Goal: Task Accomplishment & Management: Use online tool/utility

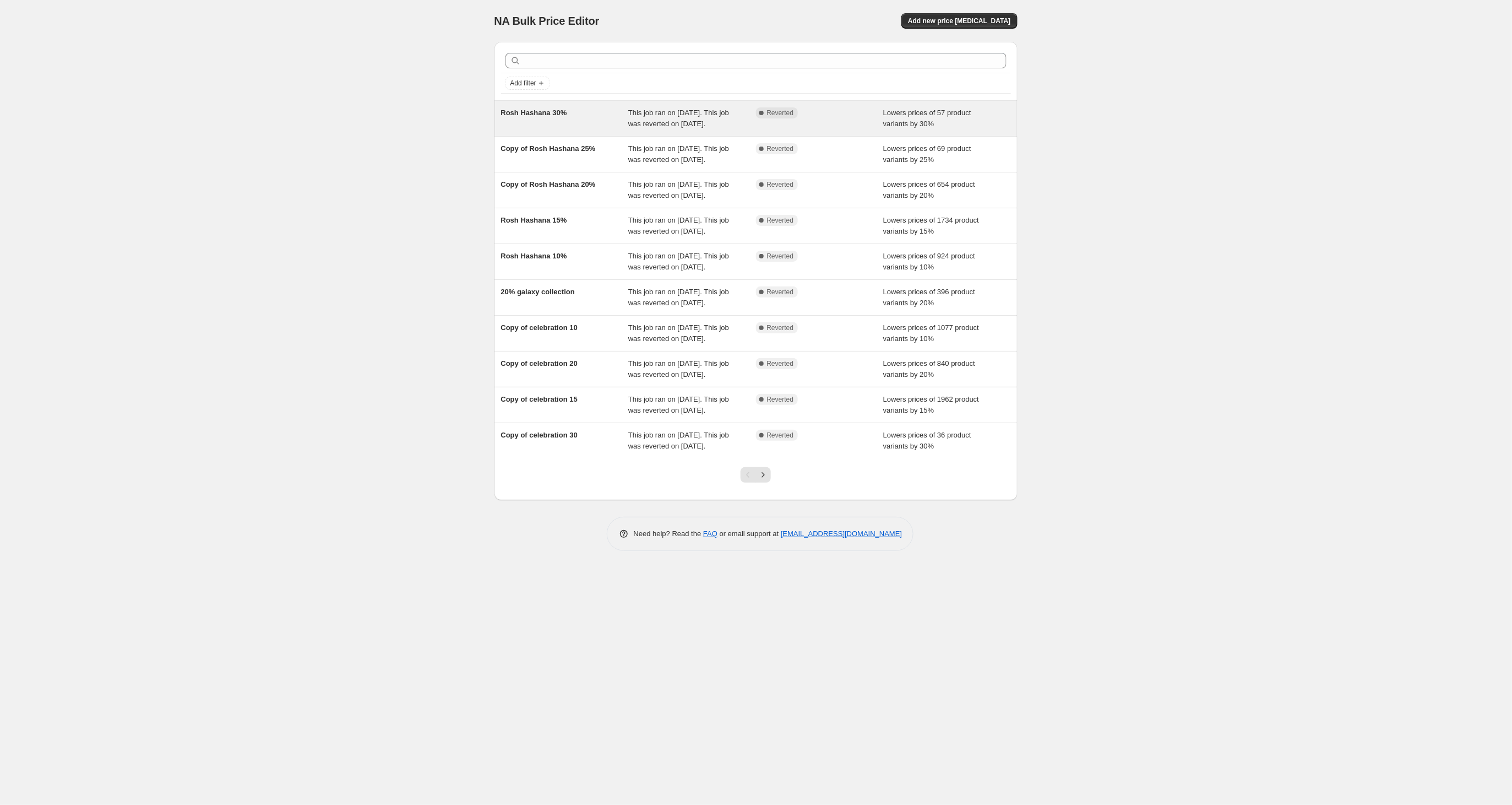
click at [569, 117] on div "Rosh Hashana 30%" at bounding box center [565, 118] width 128 height 22
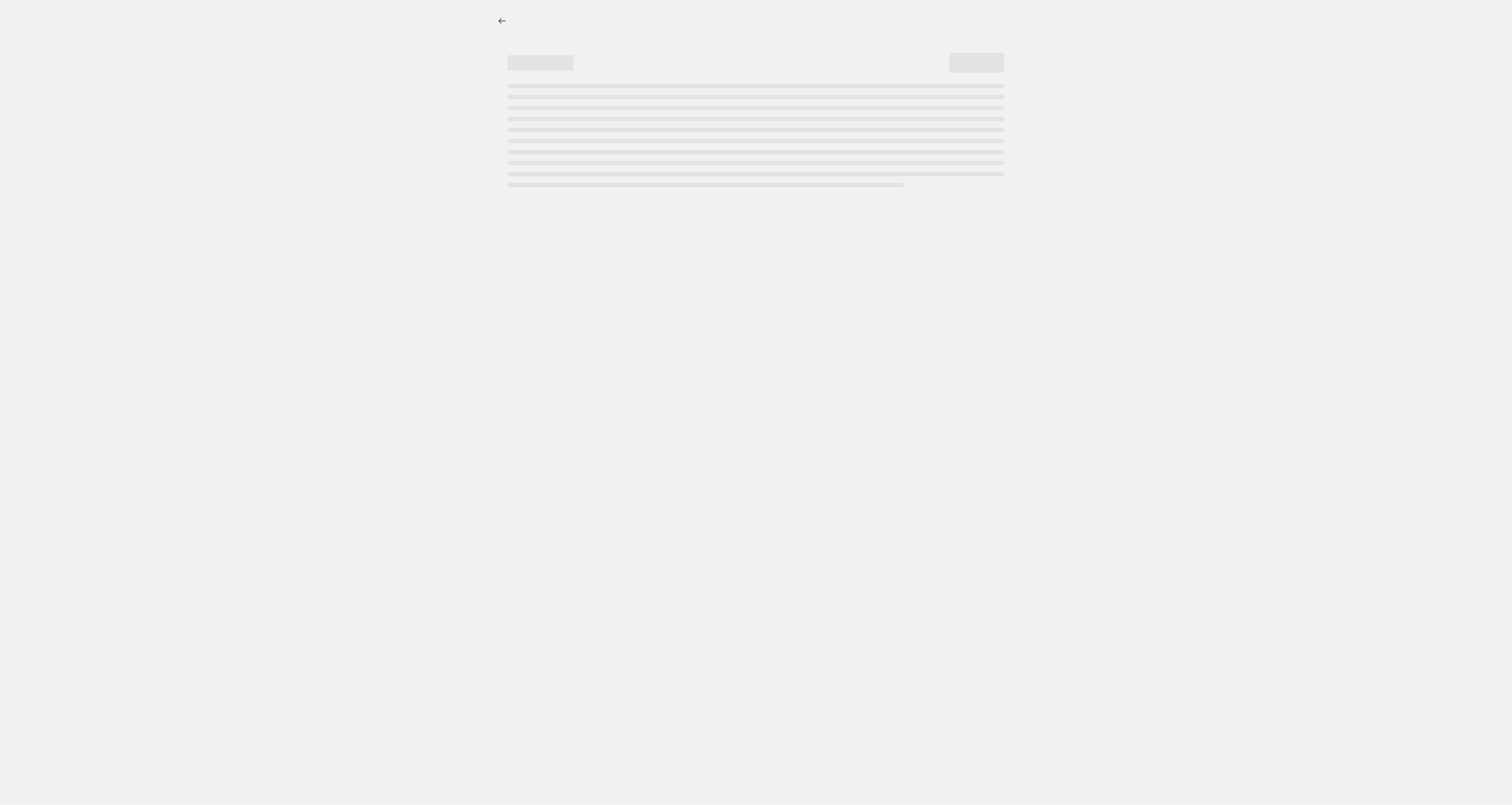
select select "percentage"
select select "tag"
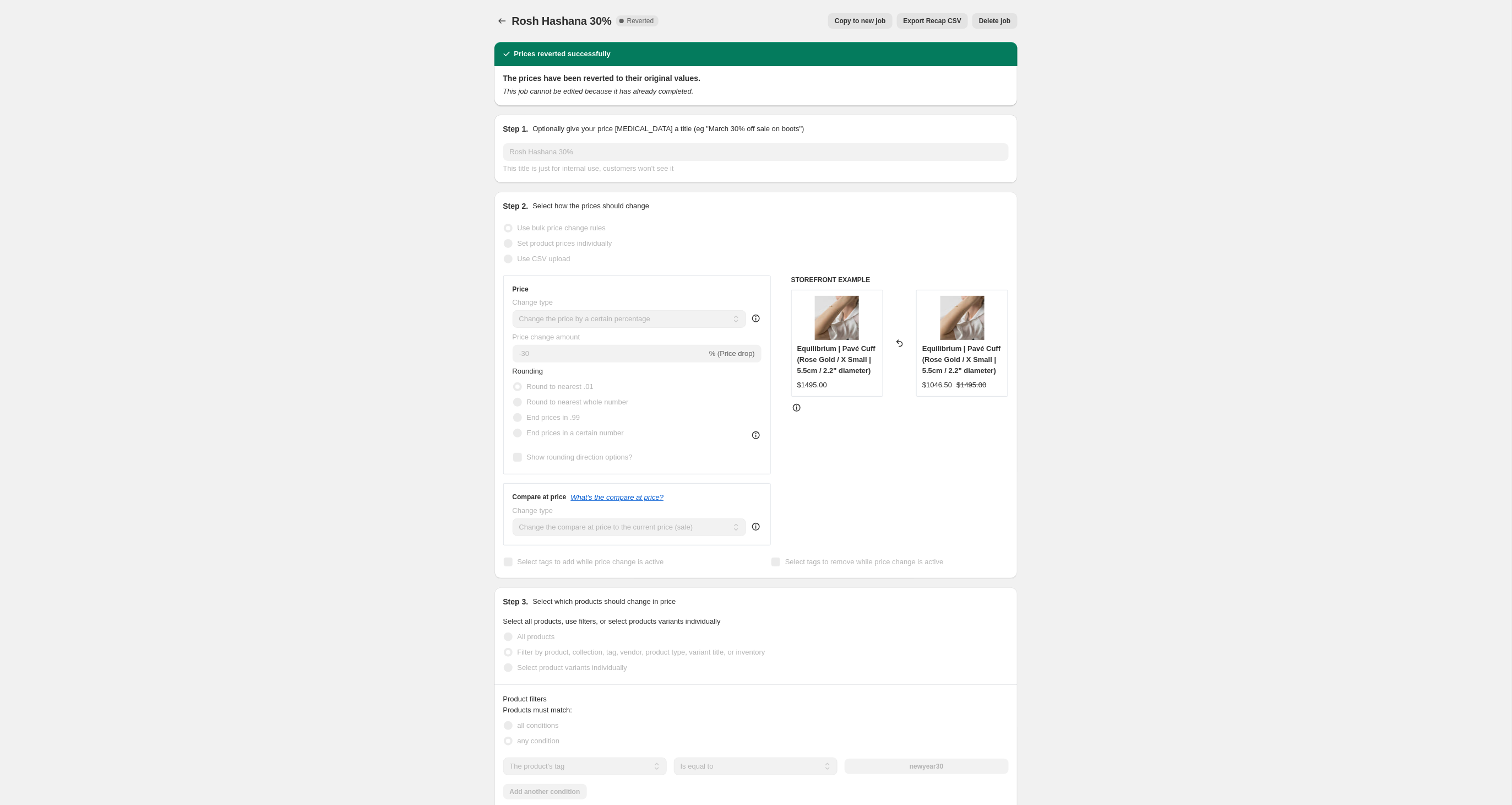
click at [873, 20] on span "Copy to new job" at bounding box center [860, 21] width 51 height 9
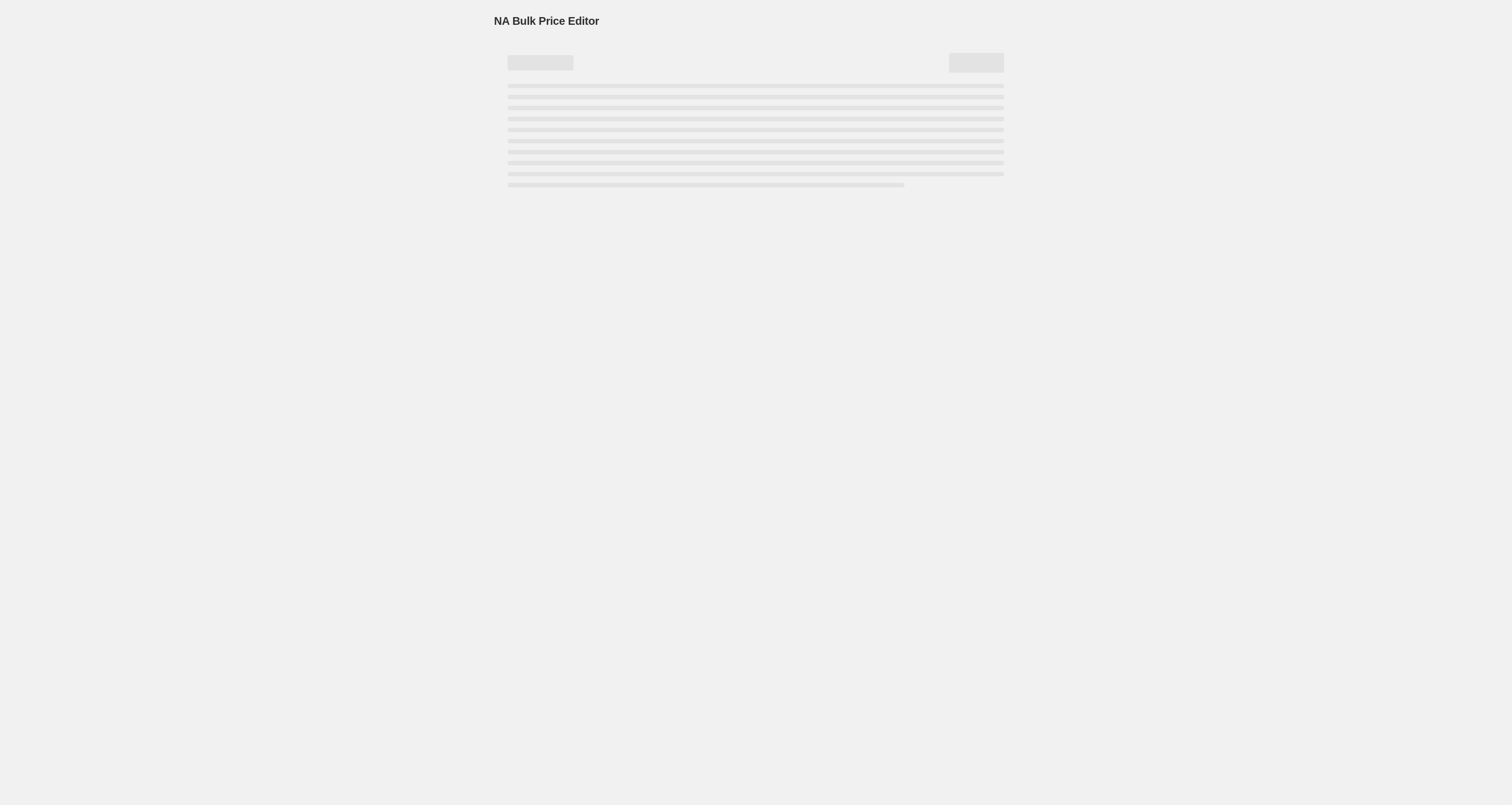
select select "percentage"
select select "tag"
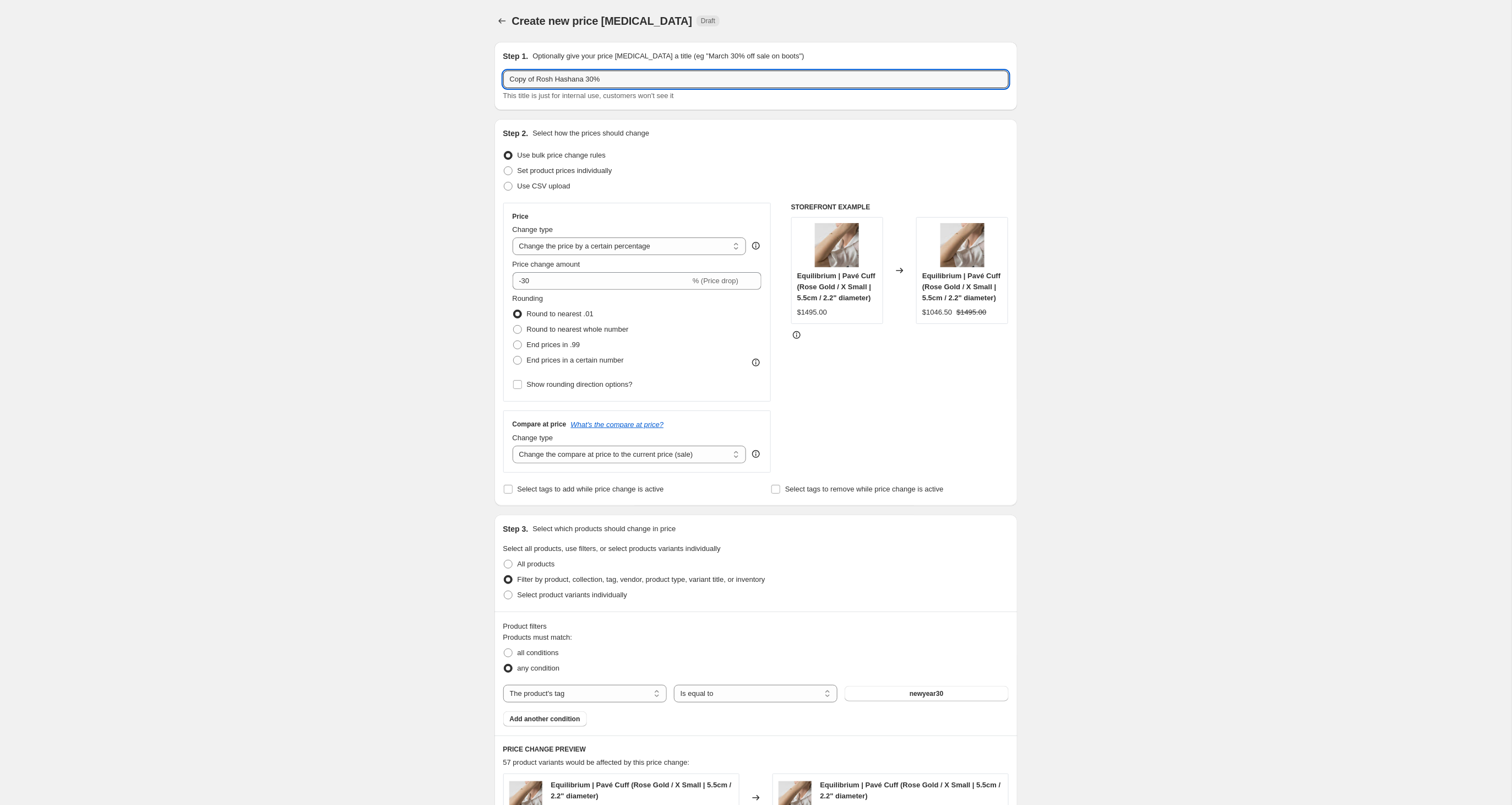
drag, startPoint x: 538, startPoint y: 80, endPoint x: 500, endPoint y: 80, distance: 38.0
click at [500, 80] on div "Step 1. Optionally give your price [MEDICAL_DATA] a title (eg "March 30% off sa…" at bounding box center [756, 76] width 523 height 68
click at [579, 81] on input "Rosh Hashana 30%" at bounding box center [756, 79] width 505 height 17
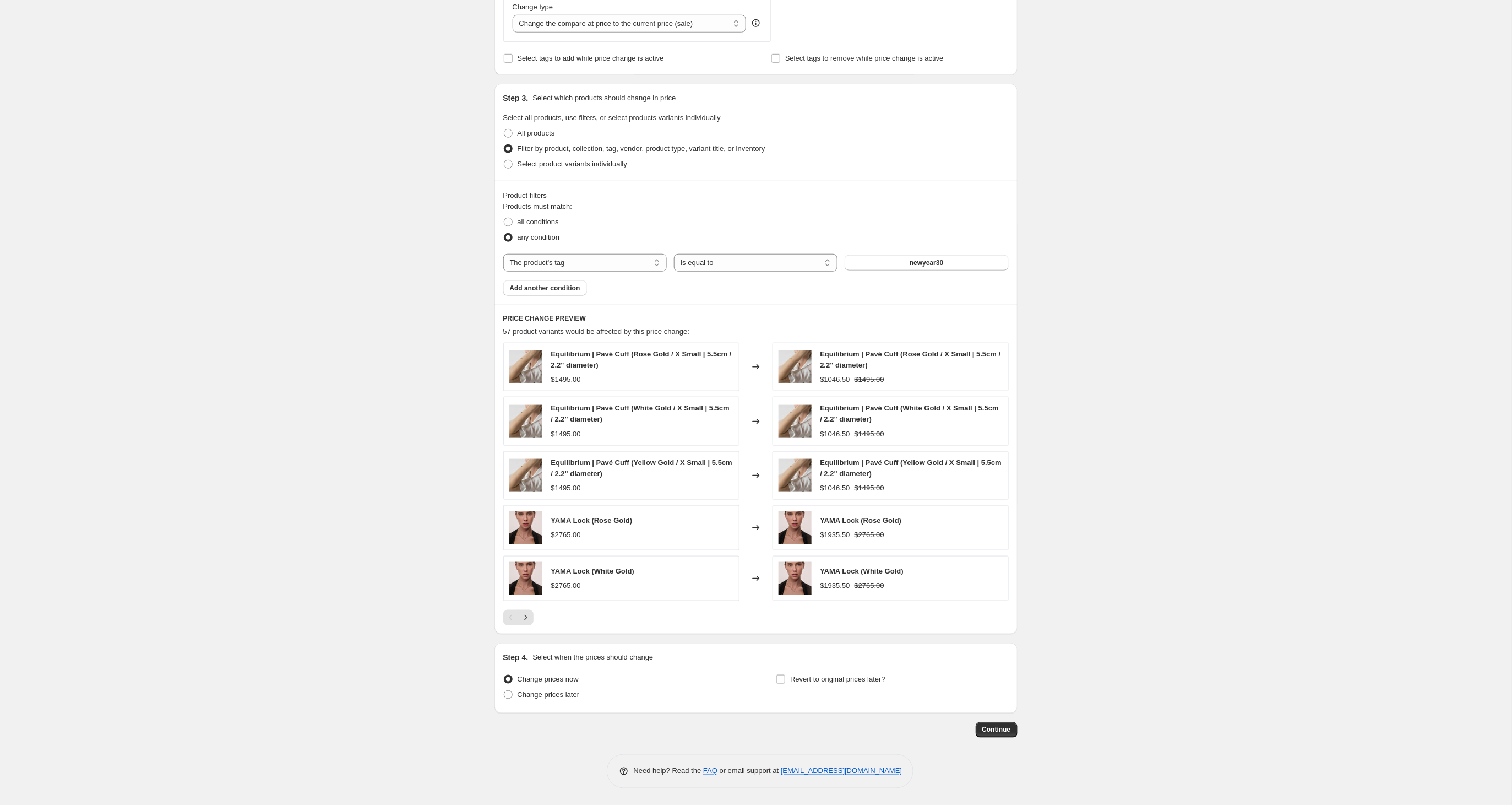
scroll to position [434, 0]
type input "Rosh Hashana 30%- בעקבות הביקוש"
click at [1001, 730] on span "Continue" at bounding box center [997, 730] width 29 height 9
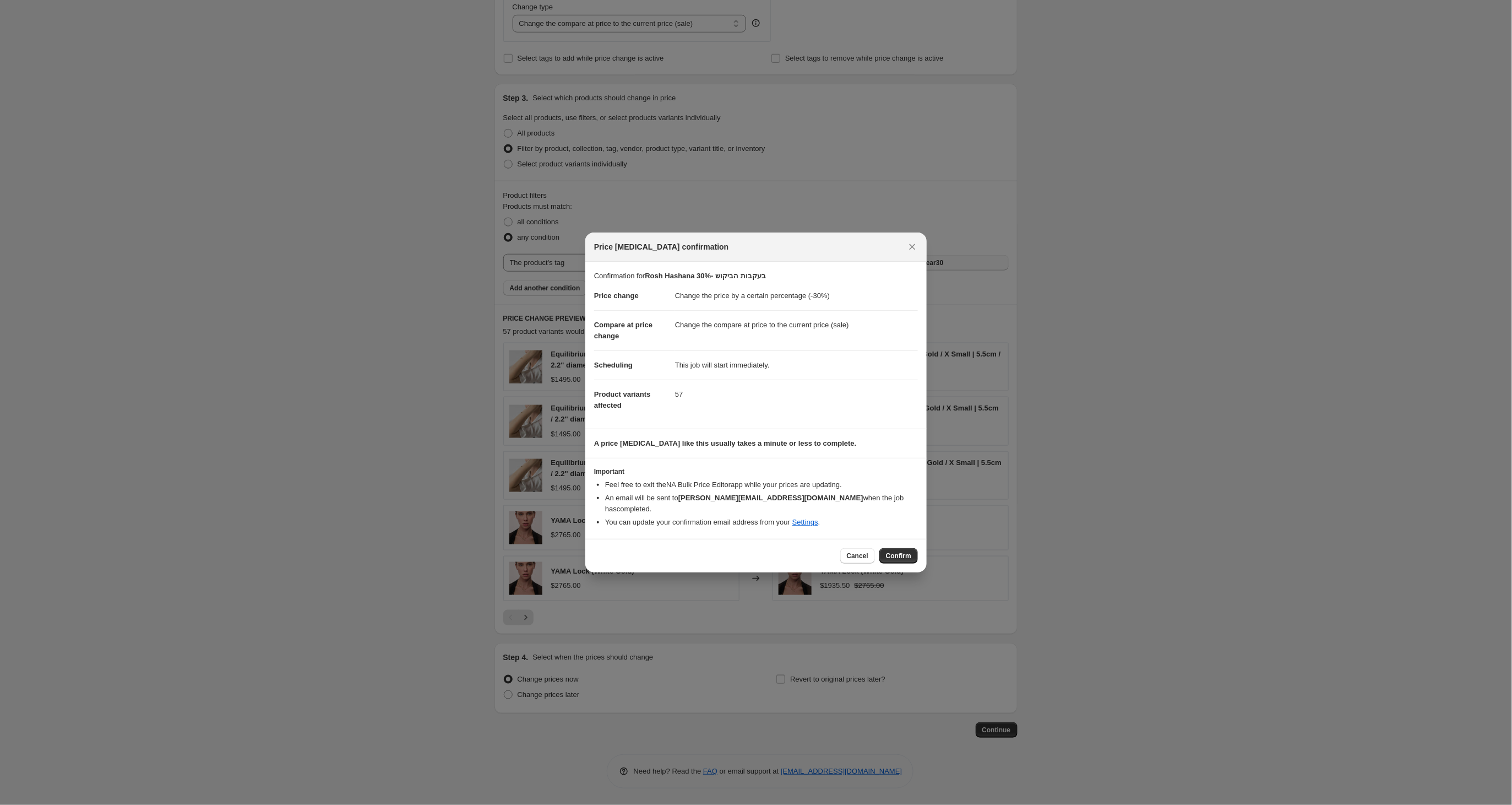
click at [913, 250] on icon "Close" at bounding box center [913, 247] width 6 height 6
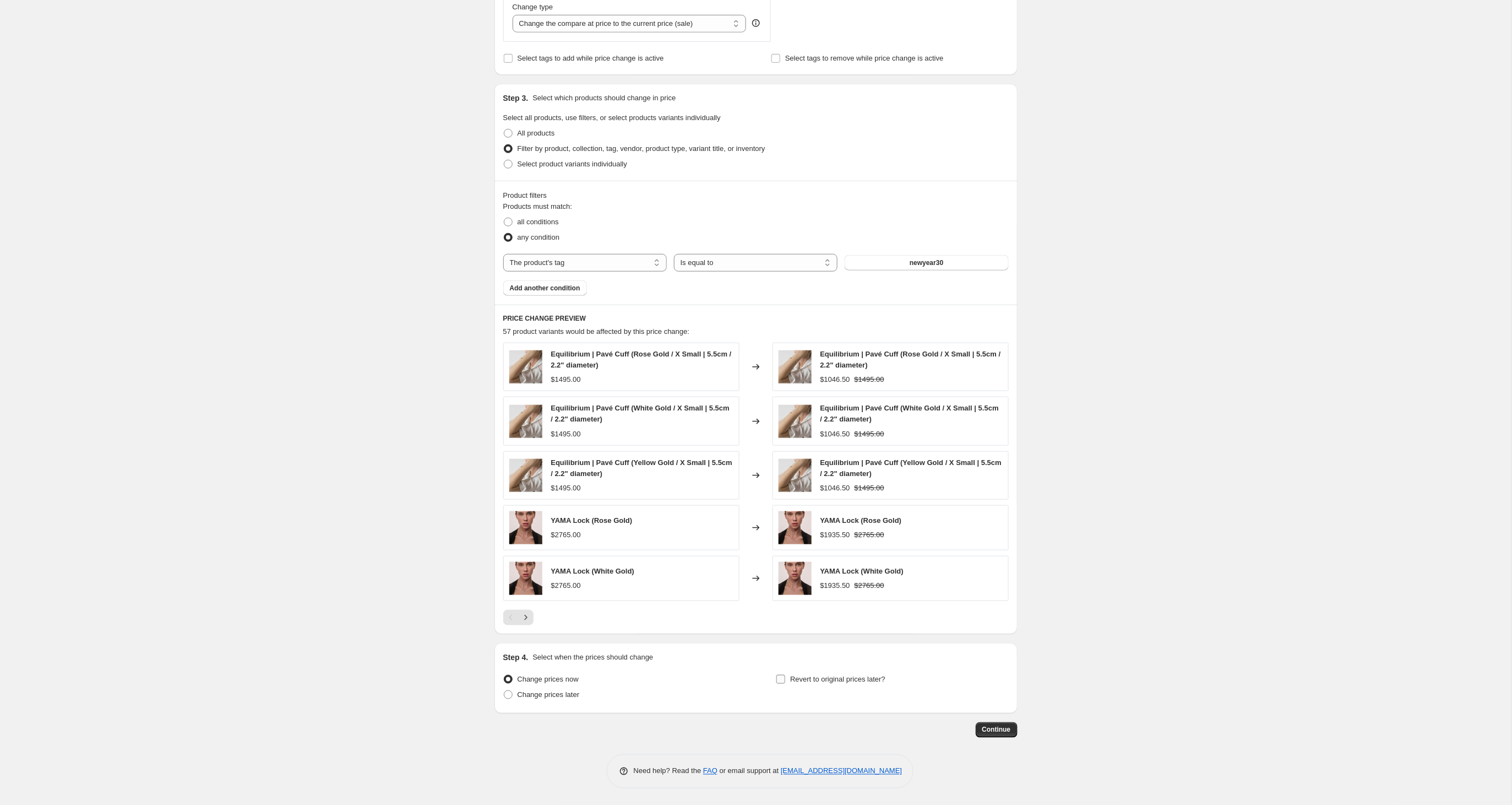
click at [776, 676] on input "Revert to original prices later?" at bounding box center [781, 679] width 9 height 9
checkbox input "true"
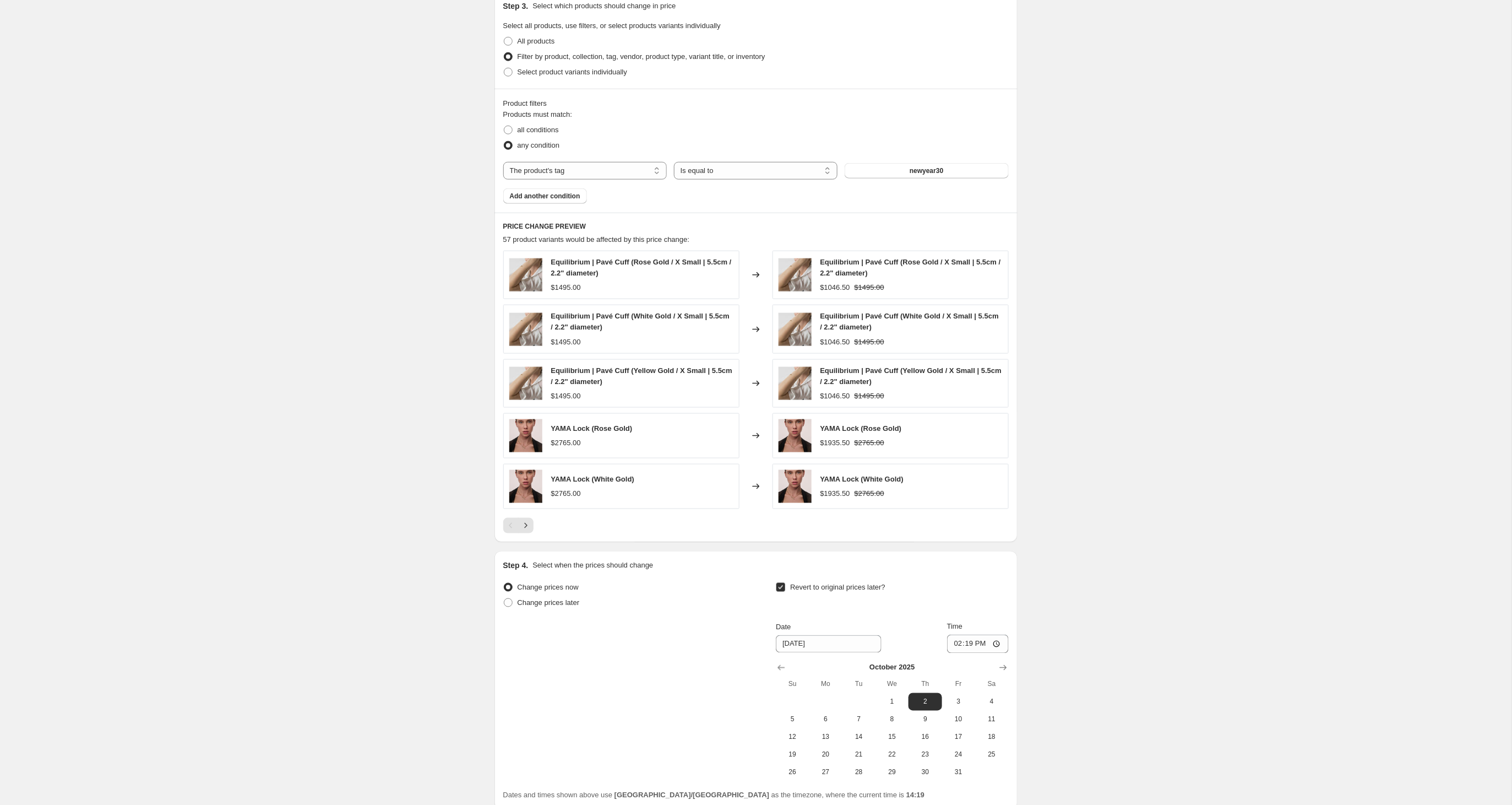
scroll to position [527, 0]
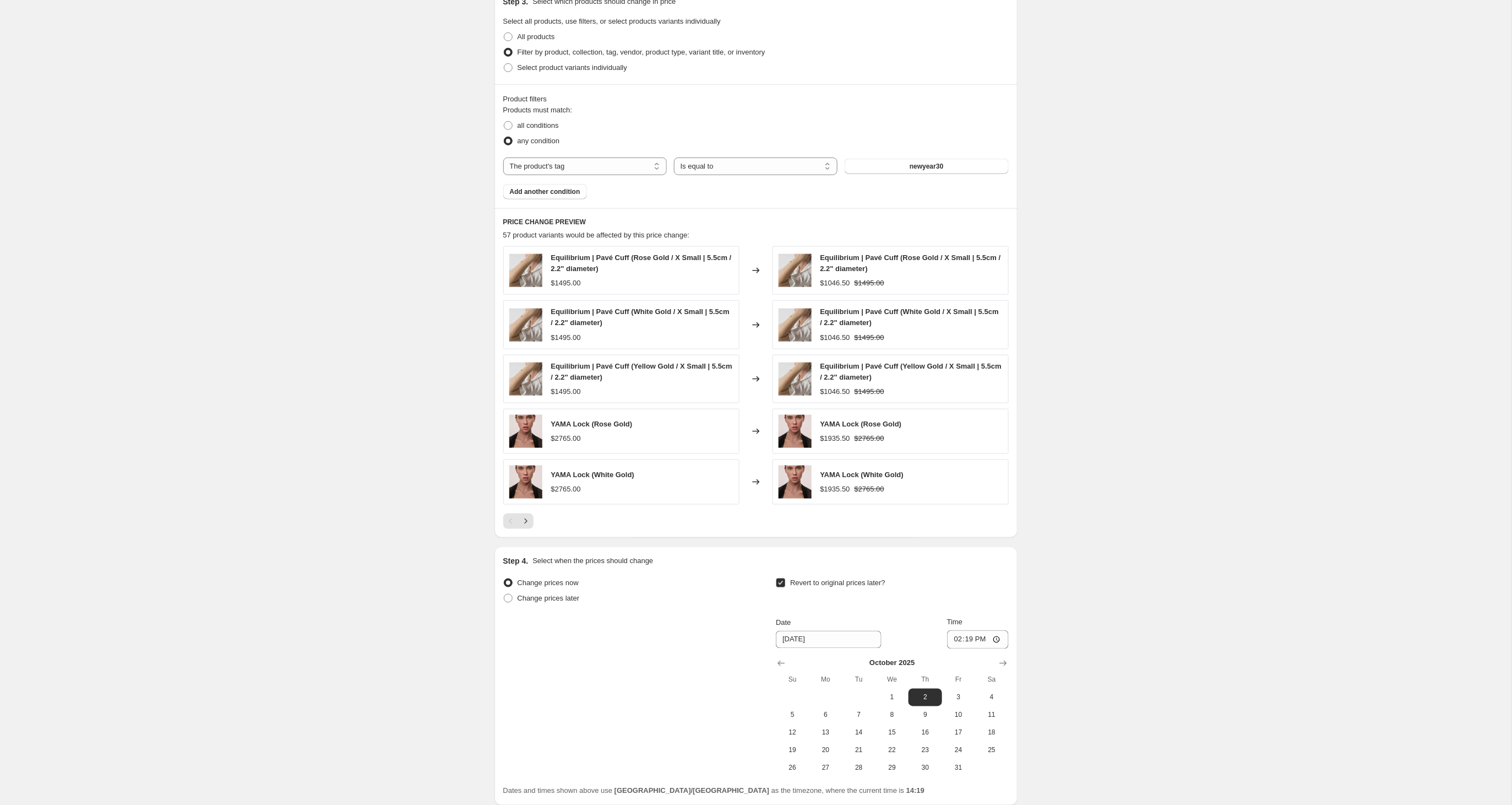
drag, startPoint x: 782, startPoint y: 668, endPoint x: 782, endPoint y: 674, distance: 6.0
click at [782, 668] on icon "Show previous month, September 2025" at bounding box center [781, 663] width 11 height 11
click at [794, 772] on span "28" at bounding box center [792, 768] width 24 height 9
type input "[DATE]"
click at [983, 642] on input "14:19" at bounding box center [978, 640] width 62 height 19
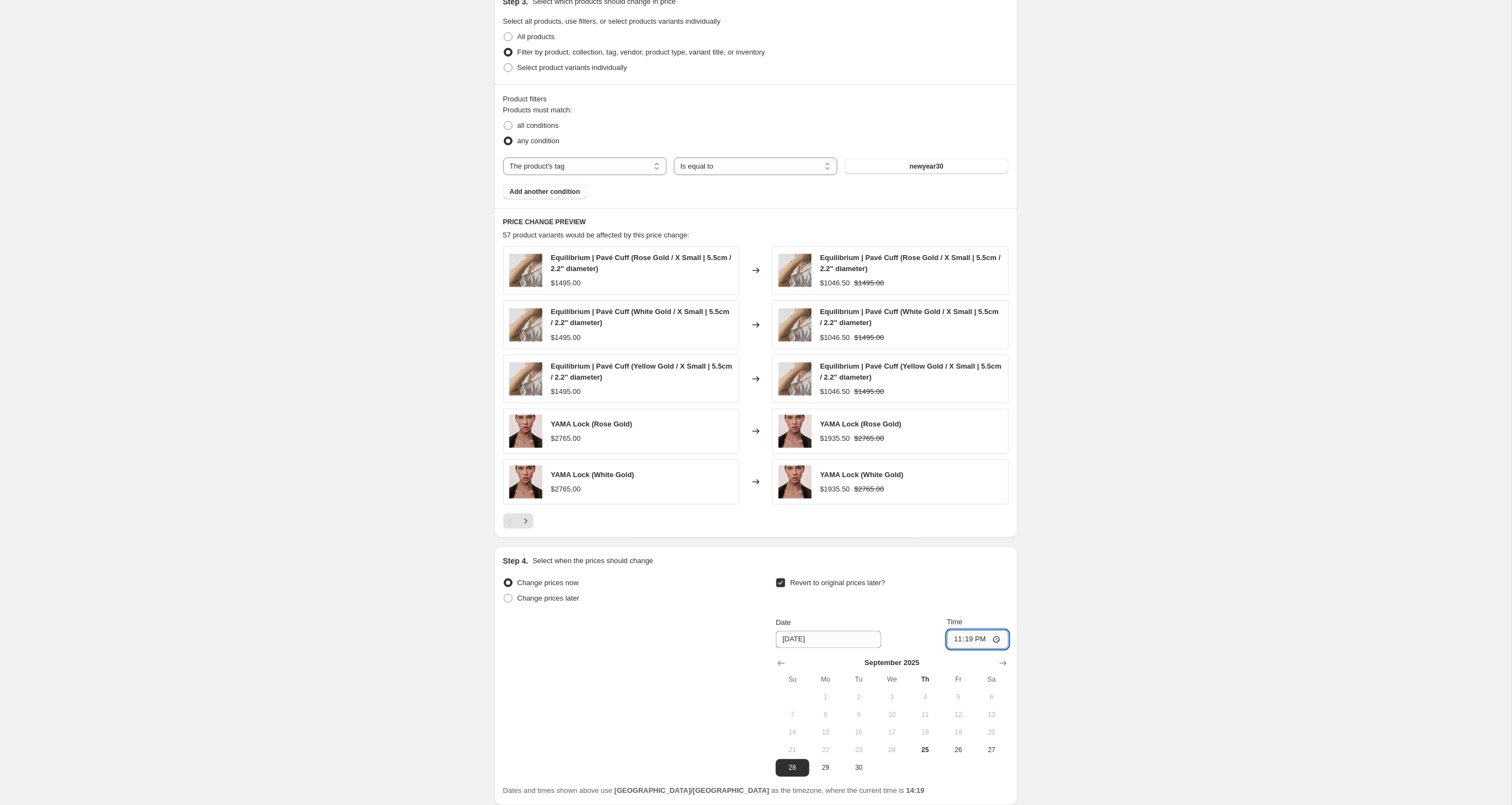
click at [993, 640] on input "23:19" at bounding box center [978, 640] width 62 height 19
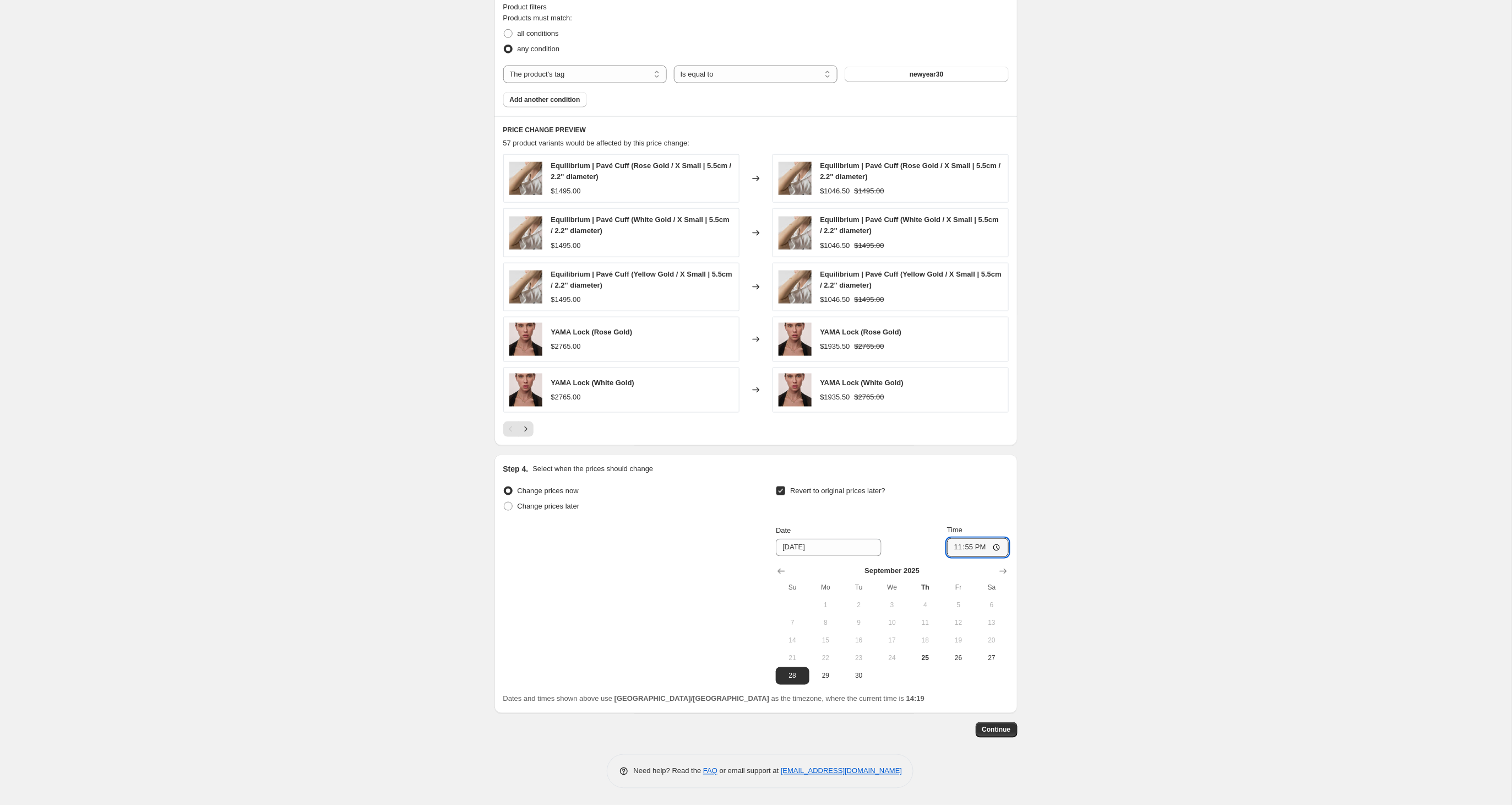
scroll to position [623, 0]
type input "23:55"
click at [997, 729] on span "Continue" at bounding box center [997, 730] width 29 height 9
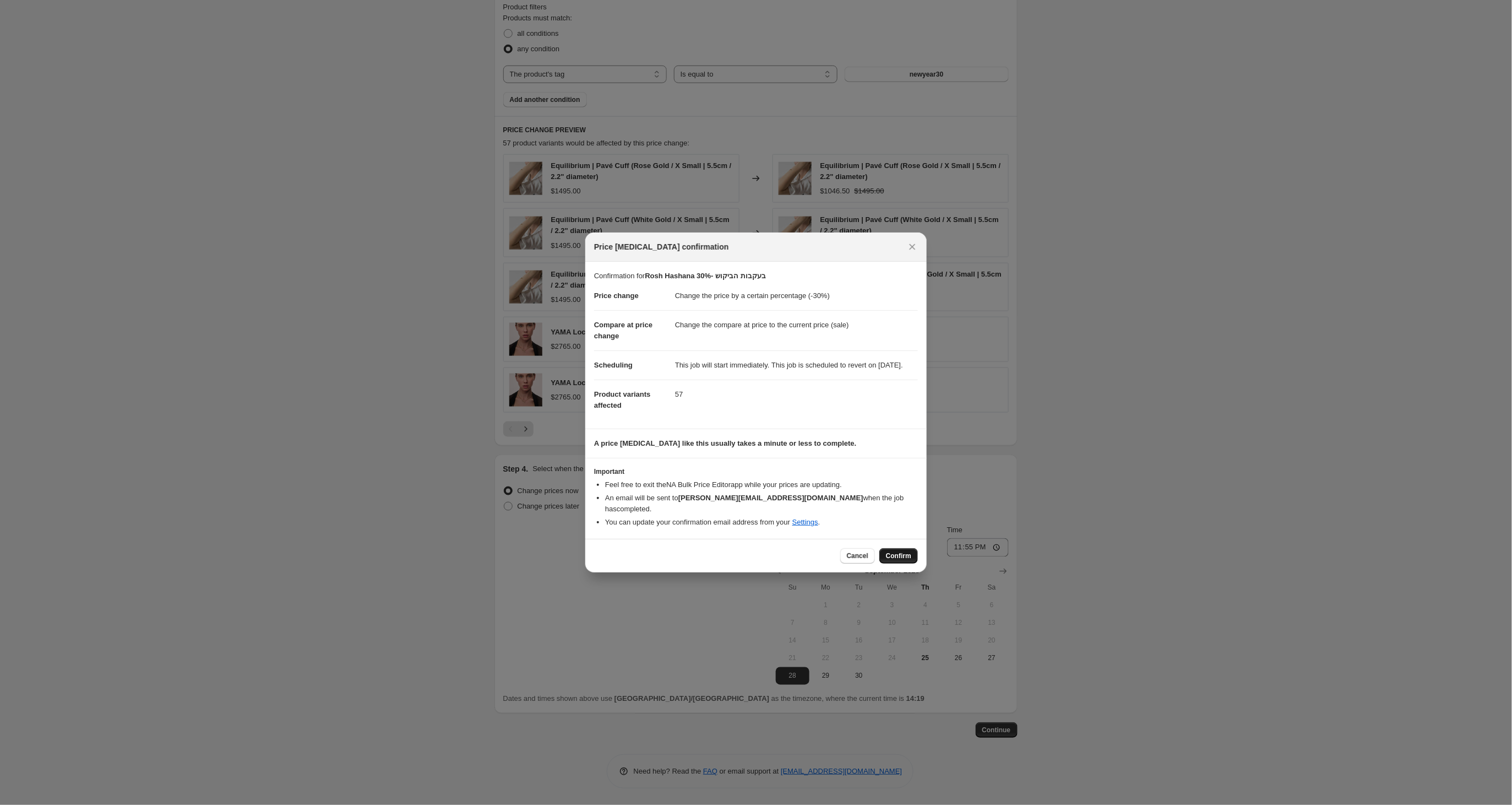
click at [899, 551] on span "Confirm" at bounding box center [899, 556] width 25 height 9
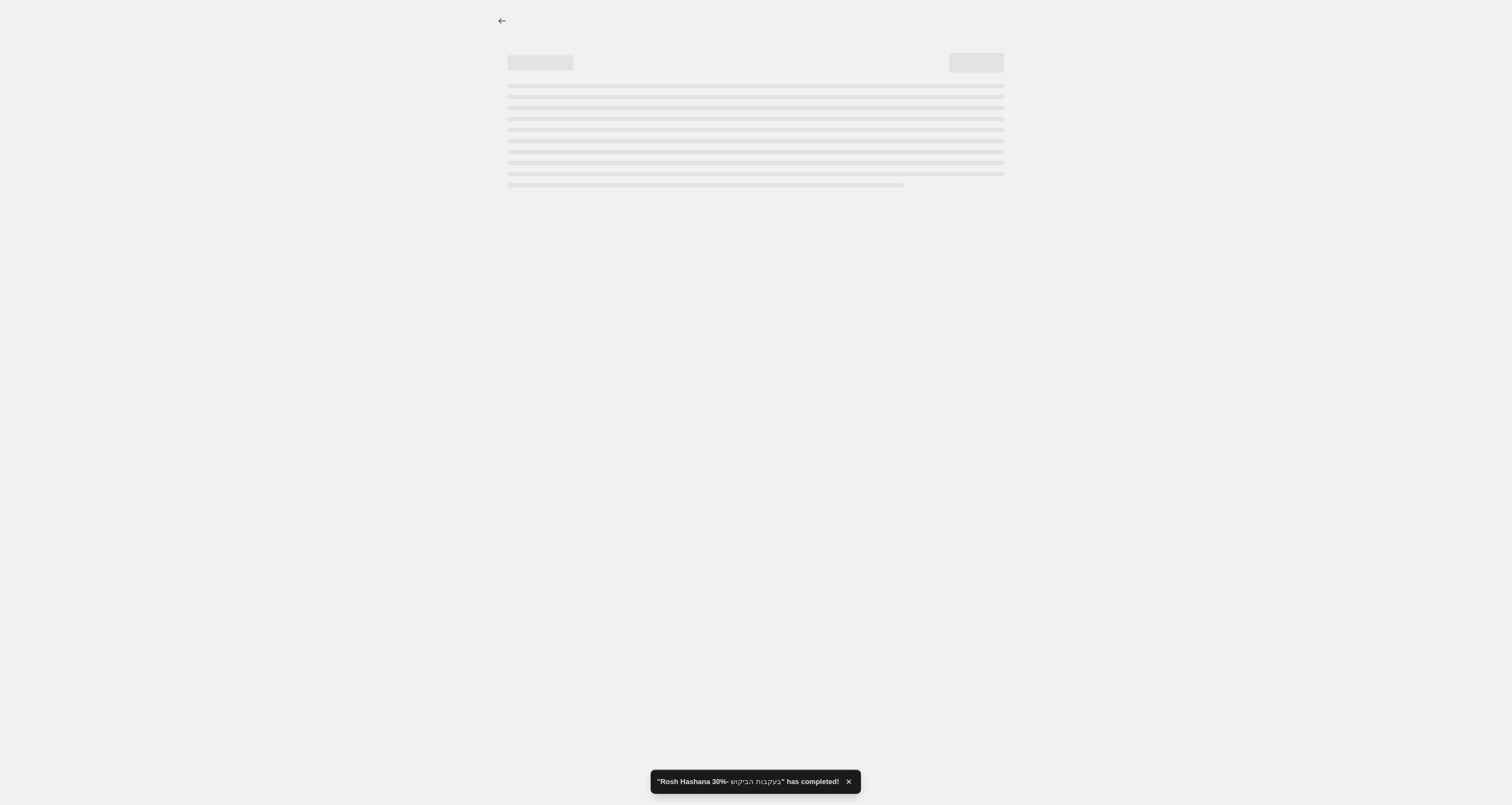
select select "percentage"
select select "tag"
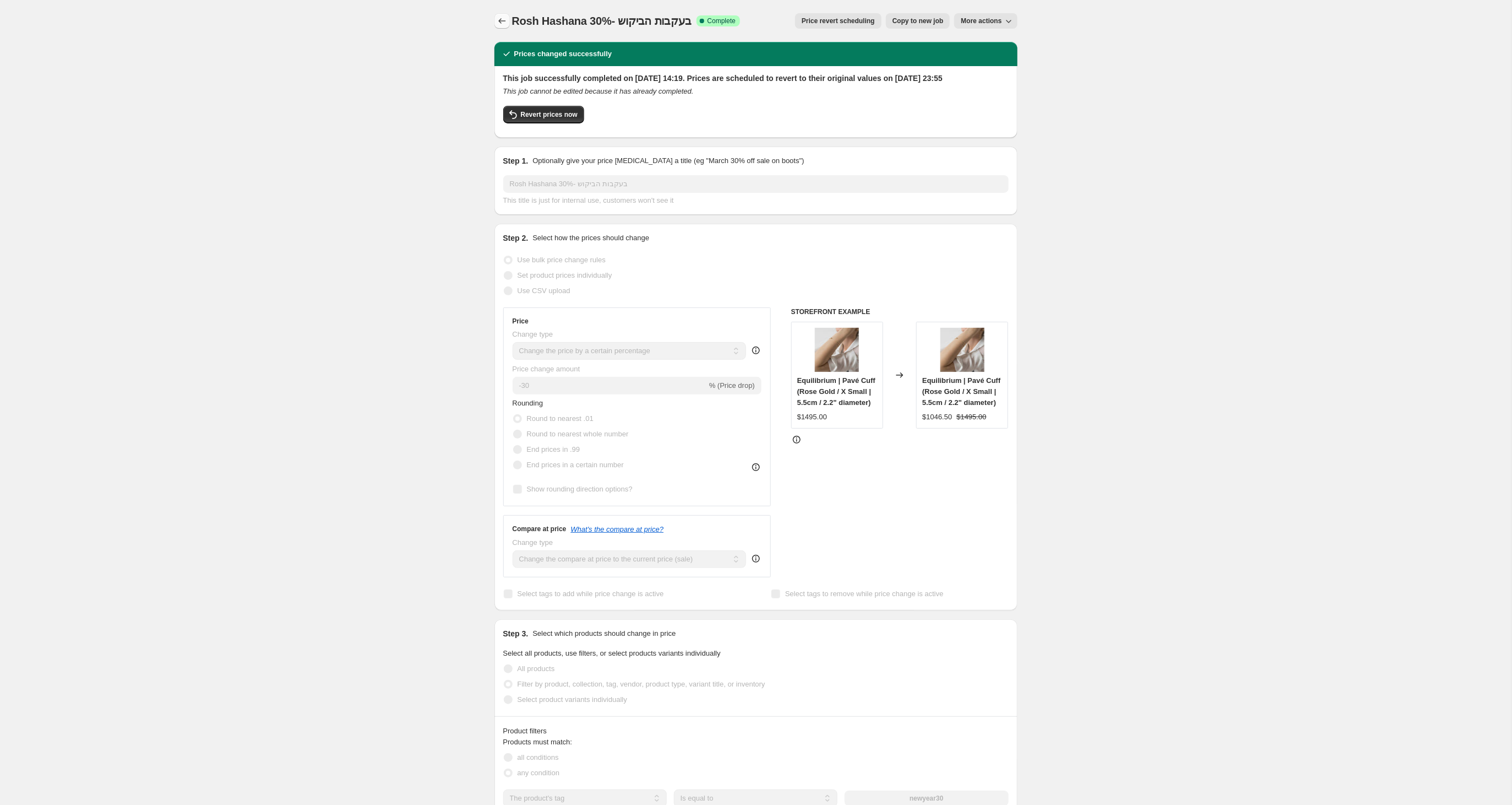
click at [501, 22] on icon "Price change jobs" at bounding box center [502, 21] width 11 height 11
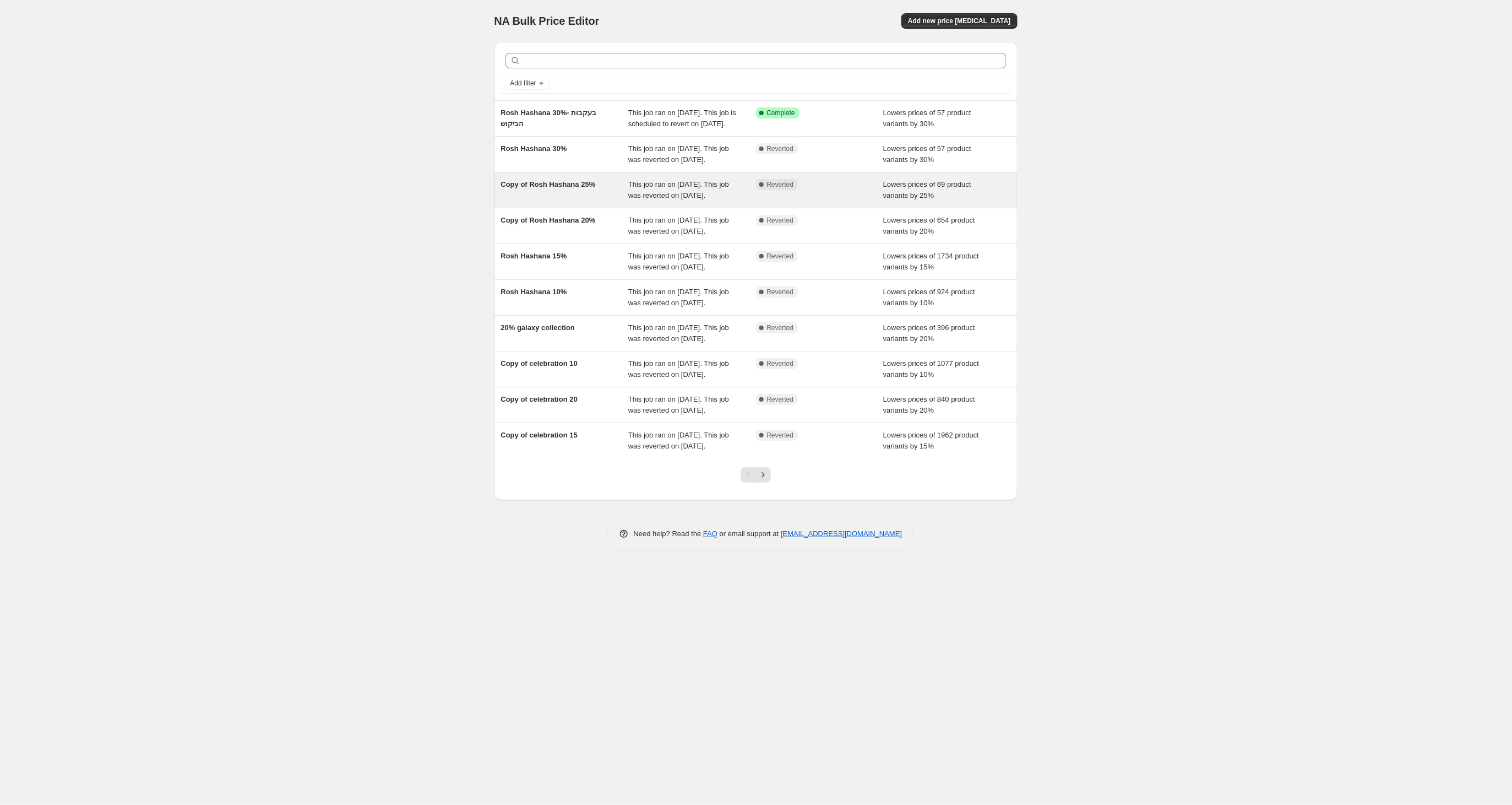
click at [553, 201] on div "Copy of Rosh Hashana 25%" at bounding box center [565, 190] width 128 height 22
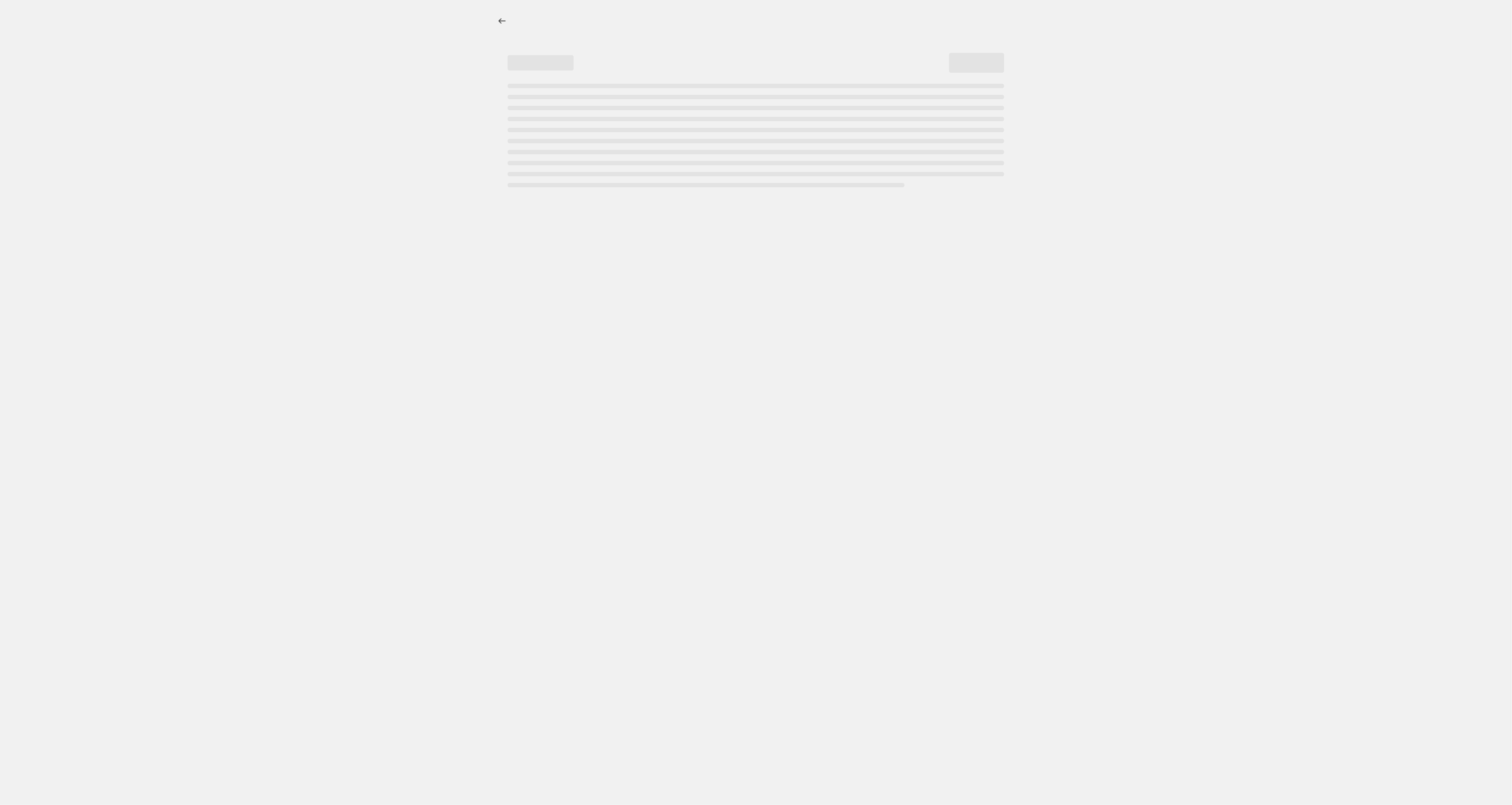
select select "percentage"
select select "tag"
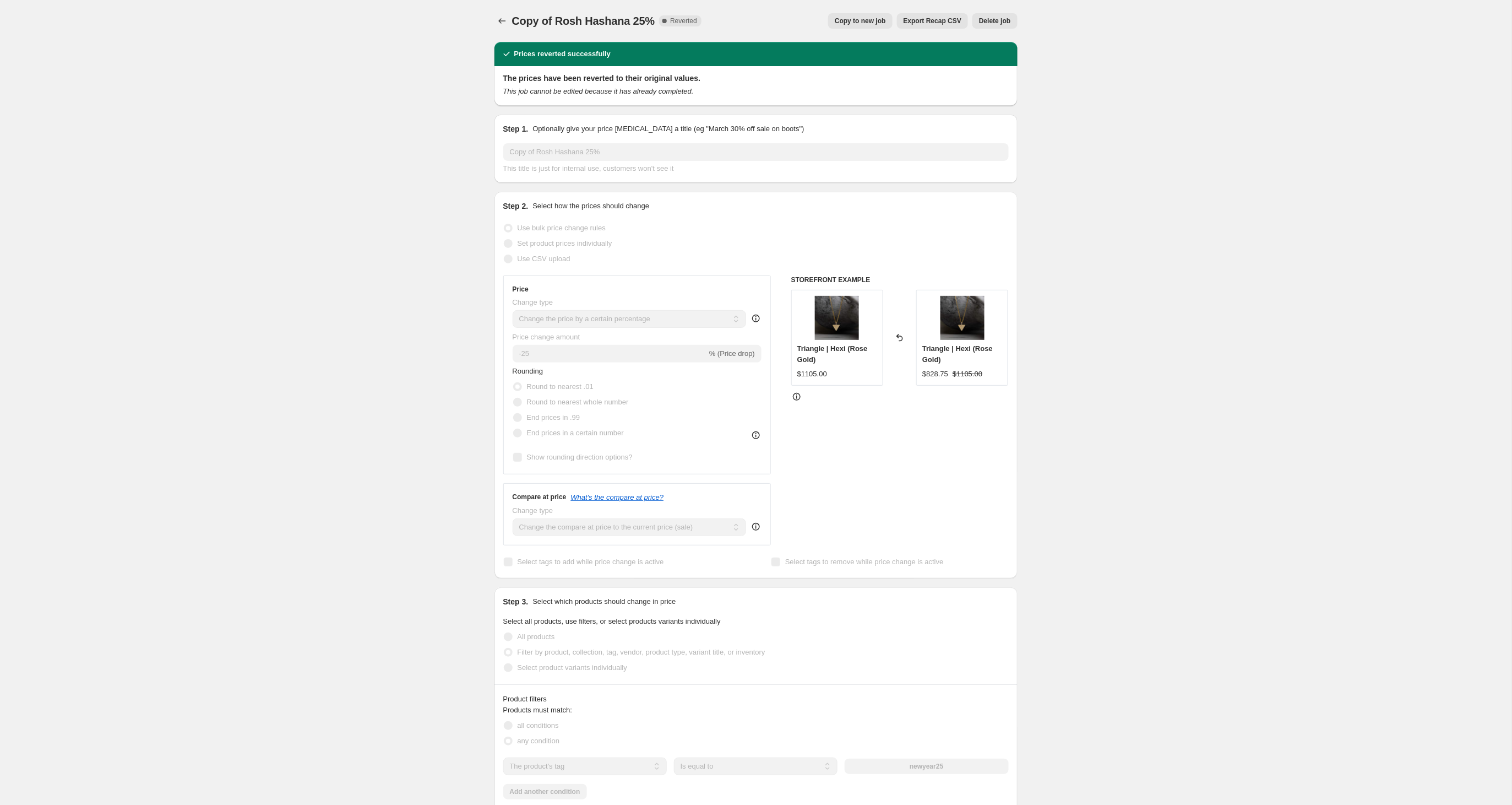
click at [853, 21] on span "Copy to new job" at bounding box center [860, 21] width 51 height 9
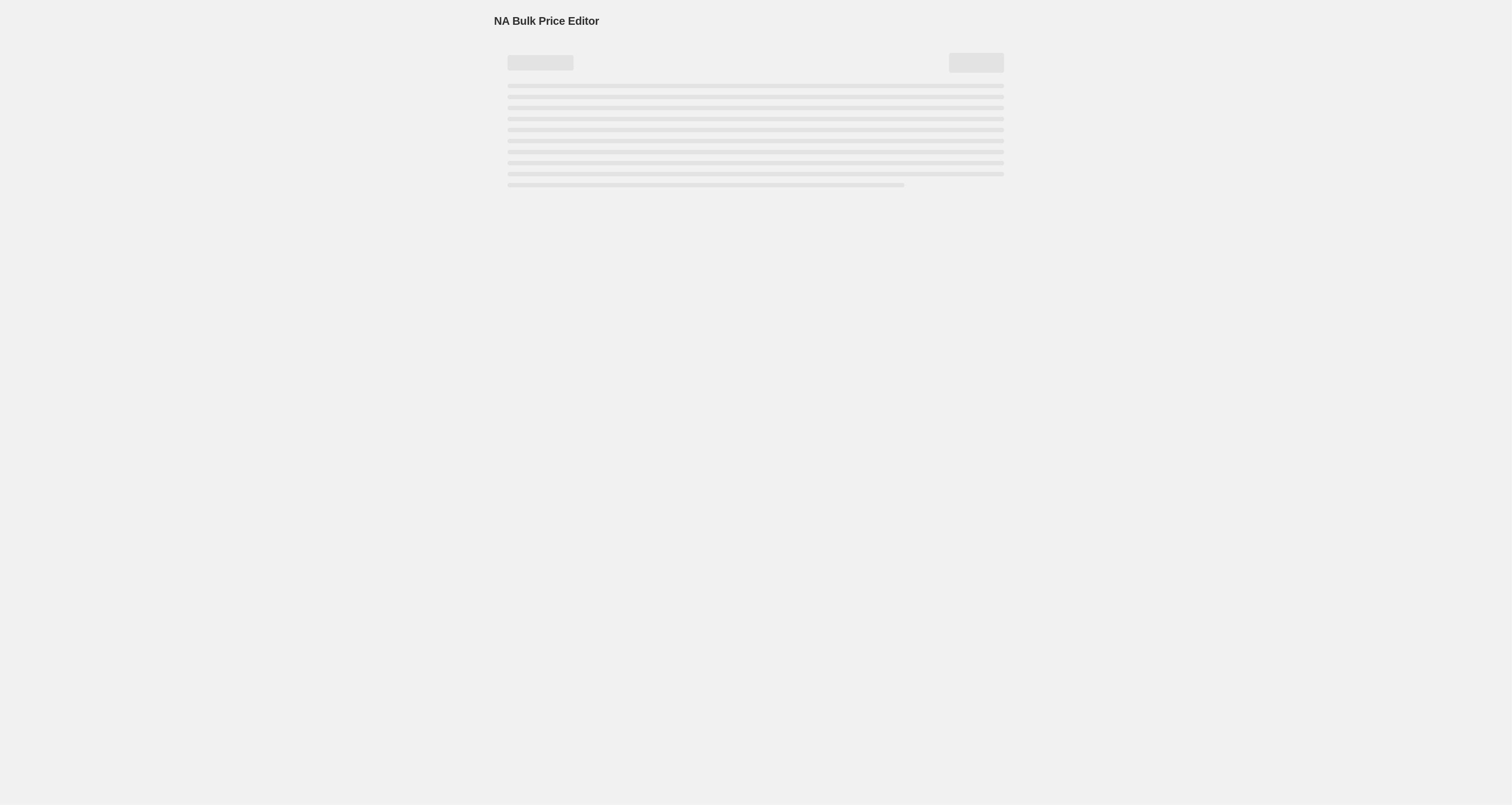
select select "percentage"
select select "tag"
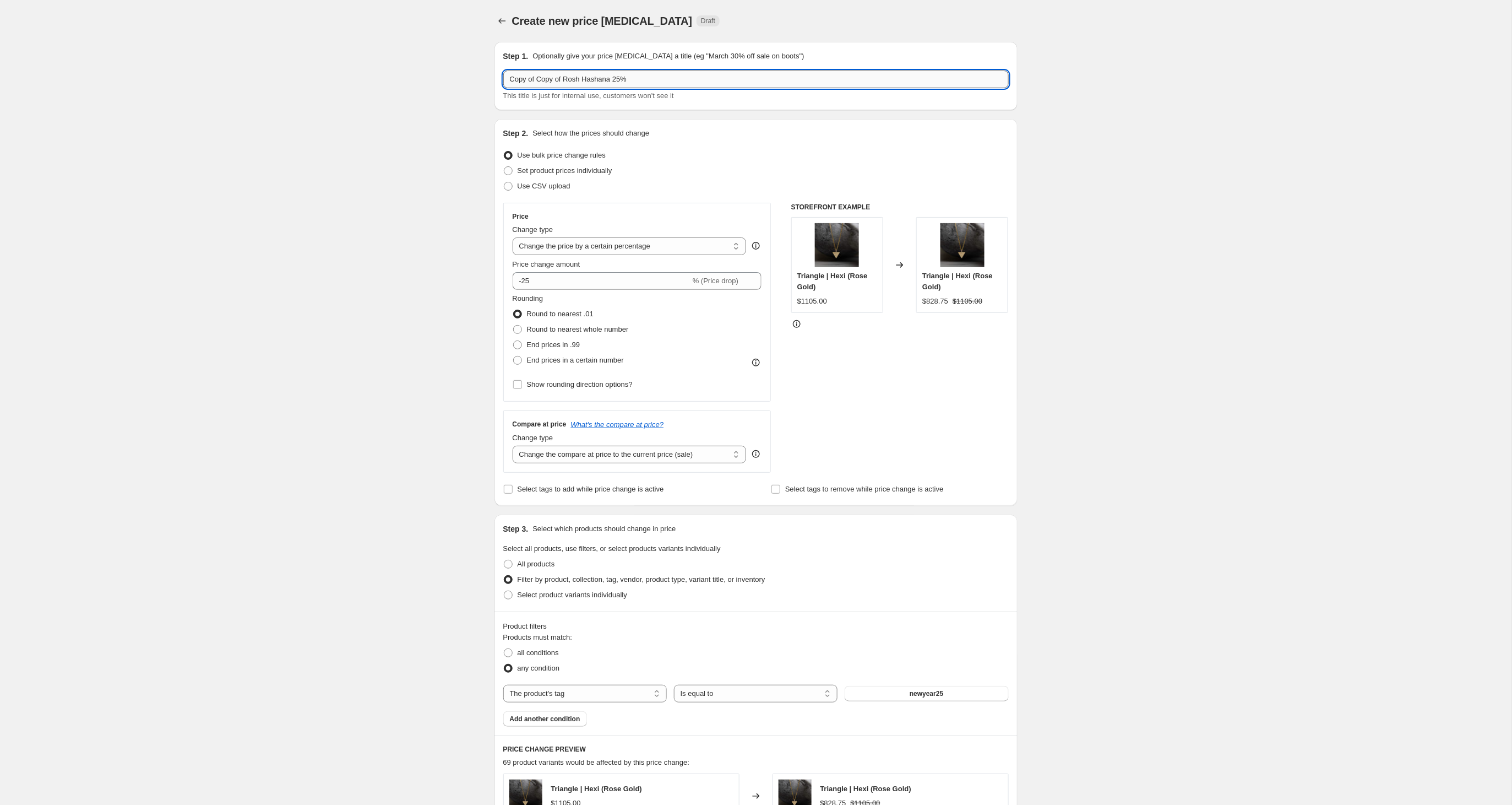
drag, startPoint x: 558, startPoint y: 81, endPoint x: 503, endPoint y: 78, distance: 55.1
click at [503, 78] on input "Copy of Copy of Rosh Hashana 25%" at bounding box center [756, 79] width 505 height 17
drag, startPoint x: 516, startPoint y: 78, endPoint x: 506, endPoint y: 80, distance: 10.2
click at [506, 80] on input "of [PERSON_NAME] 25%" at bounding box center [756, 79] width 505 height 17
click at [582, 81] on input "Rosh Hashana 25%" at bounding box center [756, 79] width 505 height 17
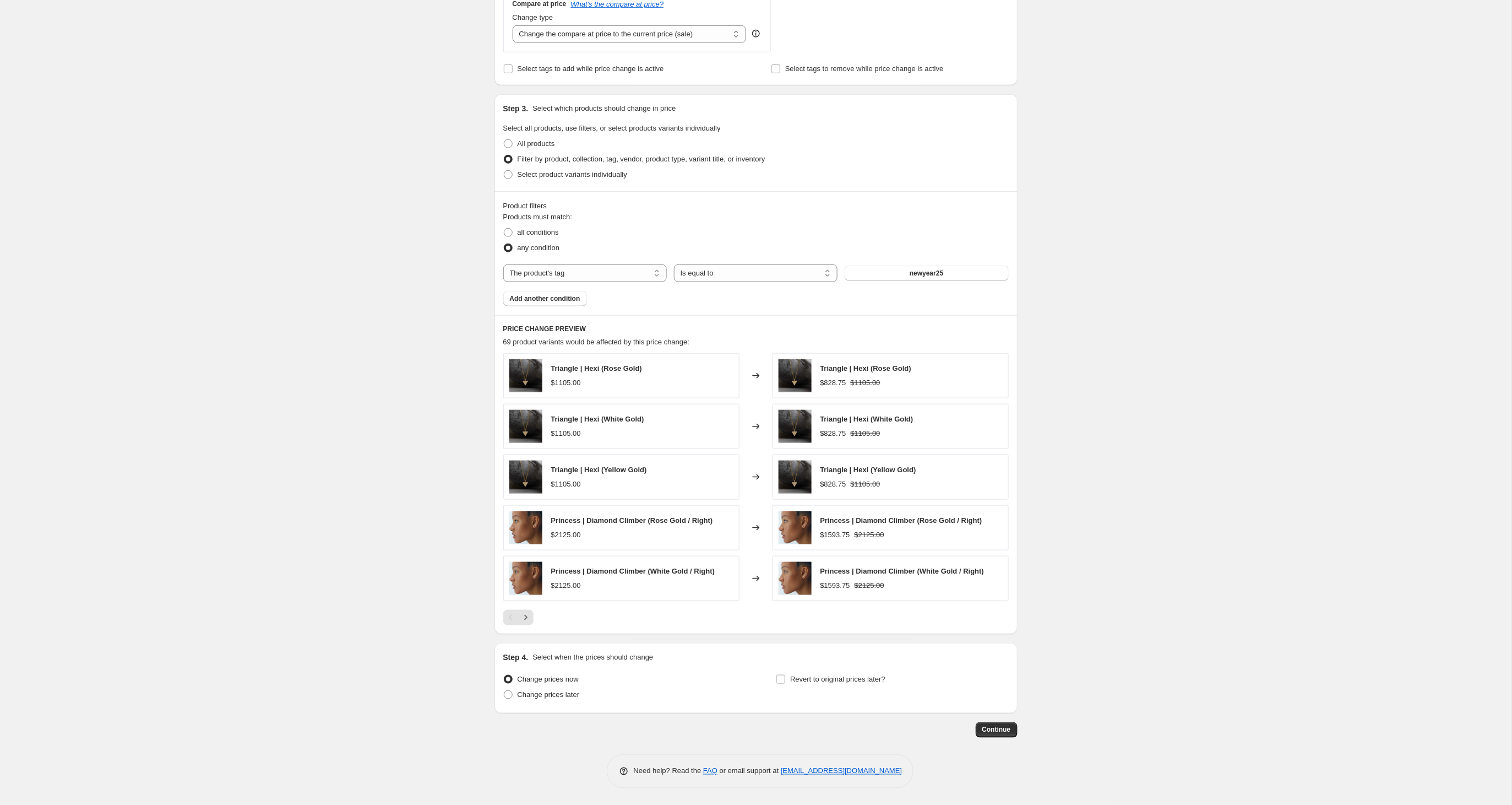
scroll to position [423, 0]
type input "Rosh Hashana 25%- בעקבות הביקוש"
click at [784, 681] on input "Revert to original prices later?" at bounding box center [781, 679] width 9 height 9
checkbox input "true"
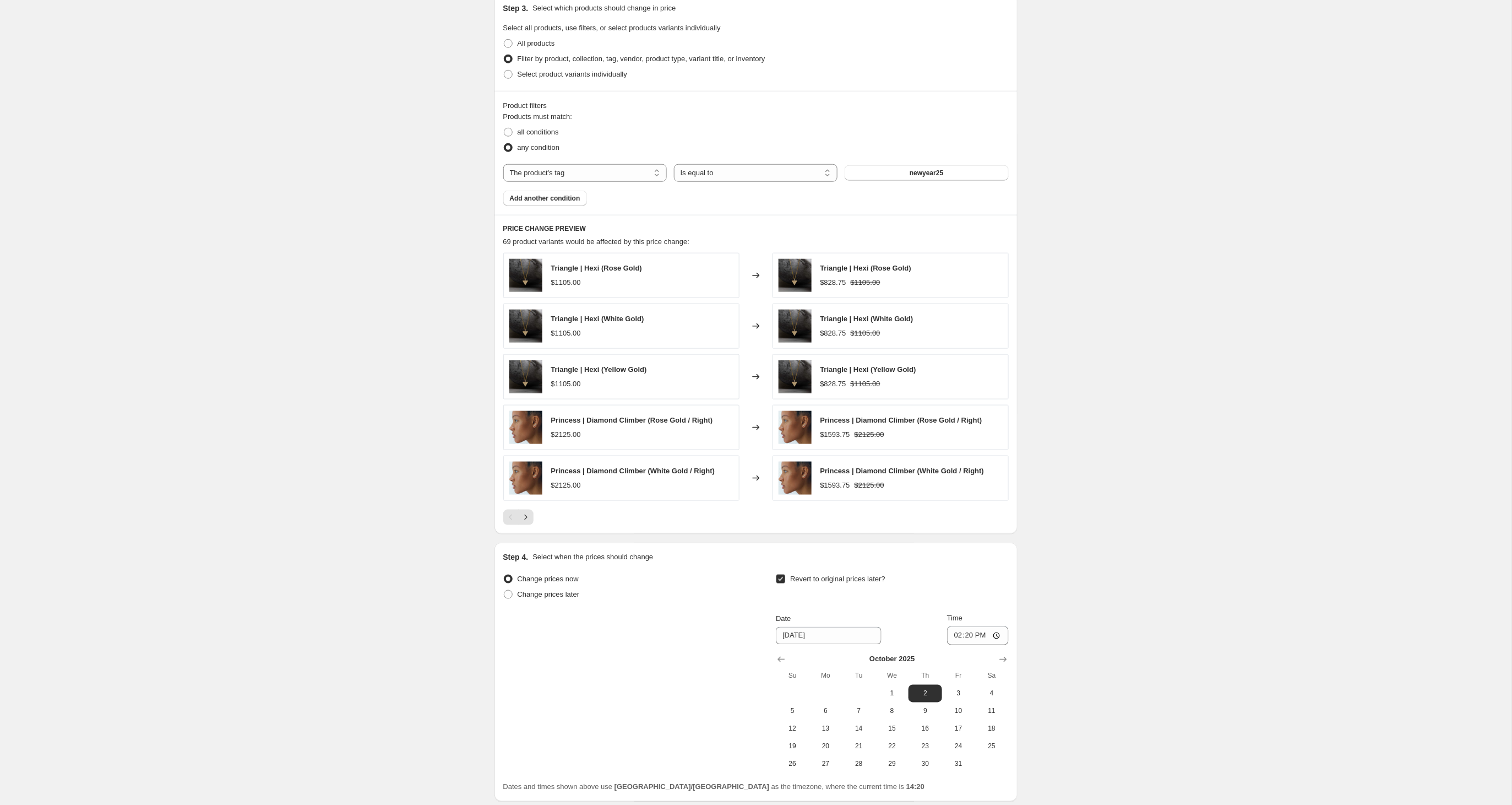
scroll to position [527, 0]
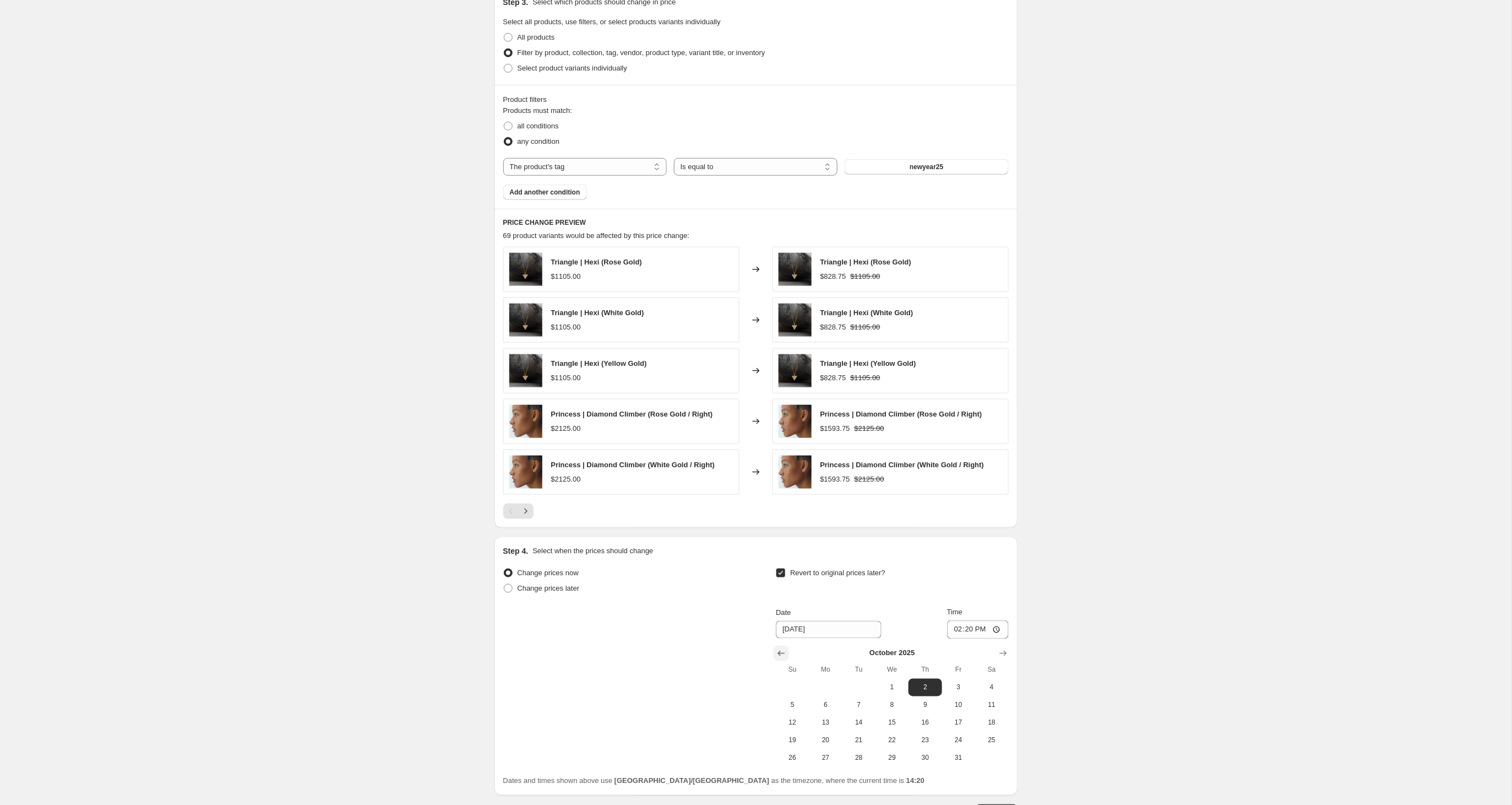
click at [782, 659] on icon "Show previous month, September 2025" at bounding box center [781, 653] width 11 height 11
click at [790, 762] on span "28" at bounding box center [792, 758] width 24 height 9
type input "[DATE]"
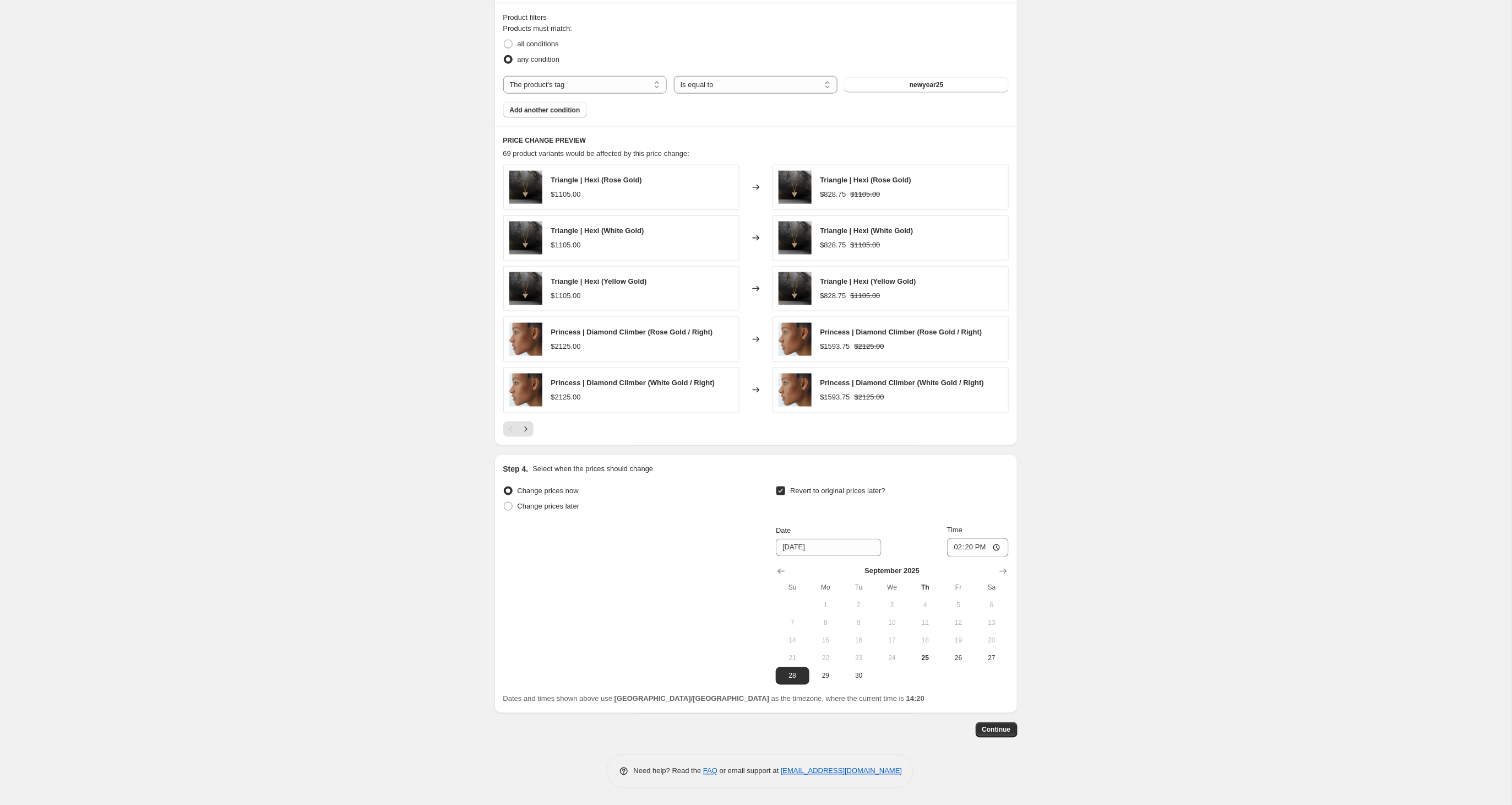
scroll to position [612, 0]
click at [980, 550] on input "14:20" at bounding box center [978, 548] width 62 height 19
click at [998, 545] on input "23:20" at bounding box center [978, 548] width 62 height 19
type input "23:55"
click at [994, 730] on span "Continue" at bounding box center [997, 730] width 29 height 9
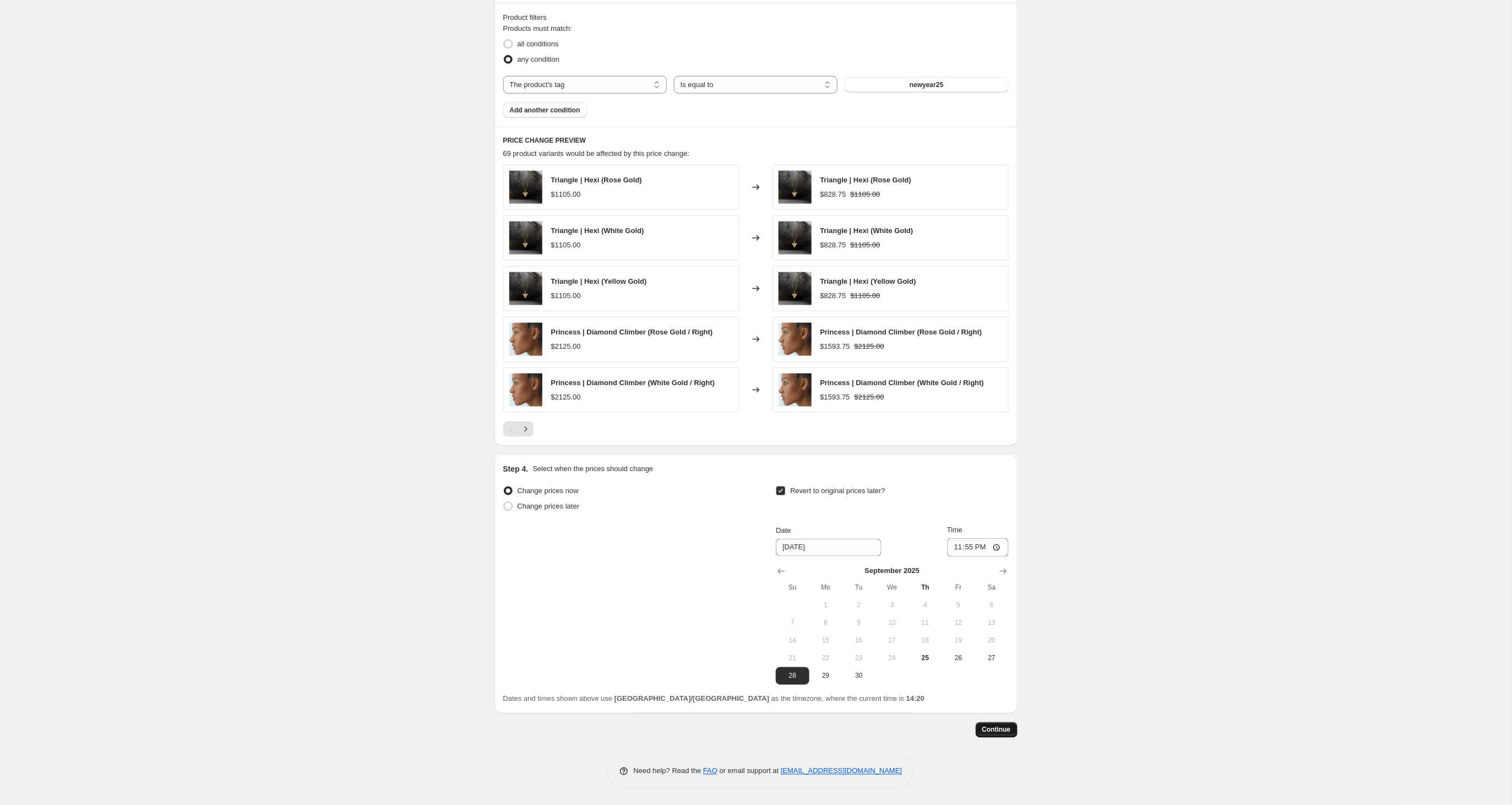
scroll to position [0, 0]
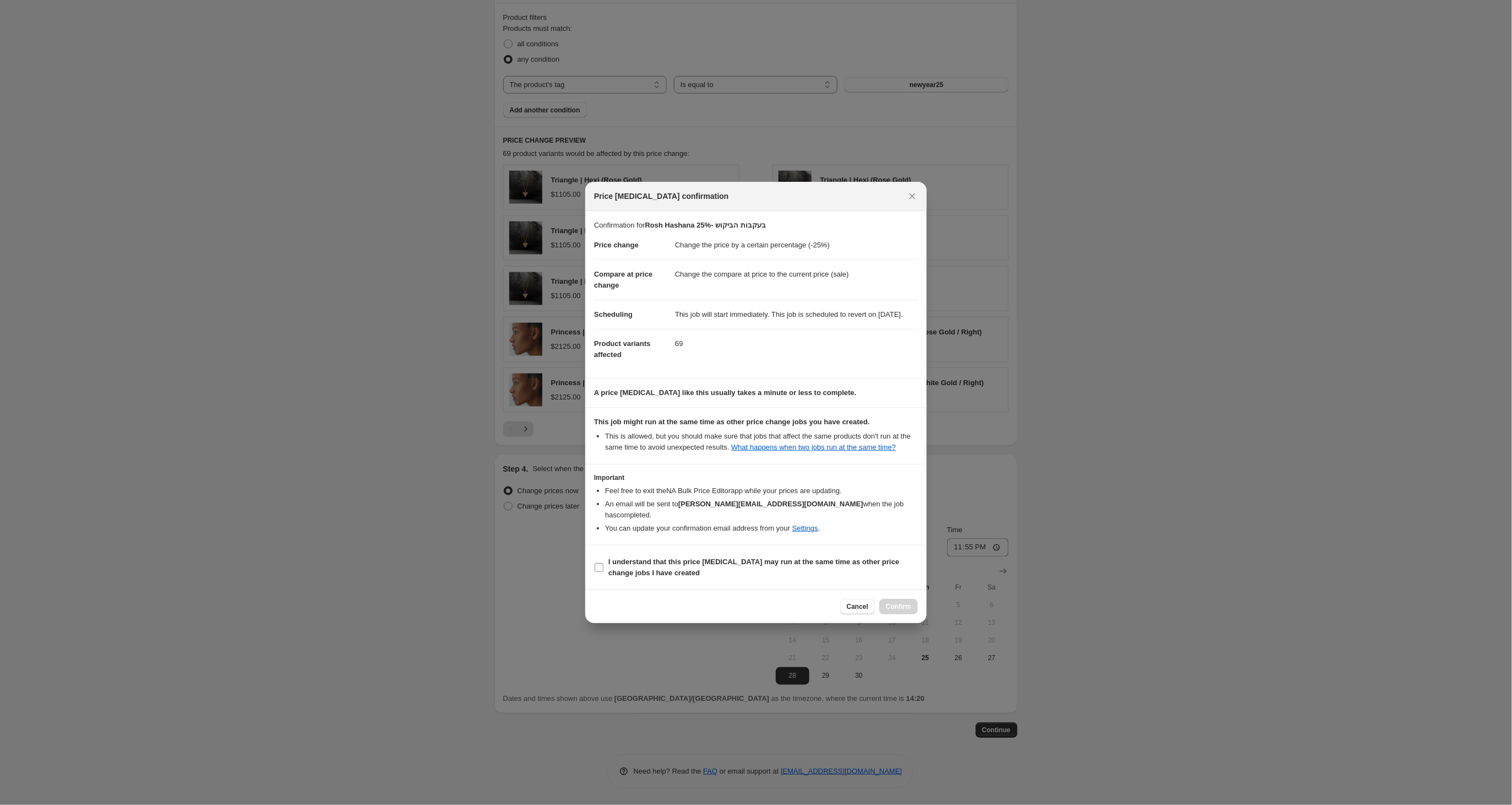
click at [600, 572] on input "I understand that this price [MEDICAL_DATA] may run at the same time as other p…" at bounding box center [599, 568] width 9 height 9
checkbox input "true"
click at [892, 609] on span "Confirm" at bounding box center [899, 606] width 25 height 9
type input "Rosh Hashana 25%- בעקבות הביקוש"
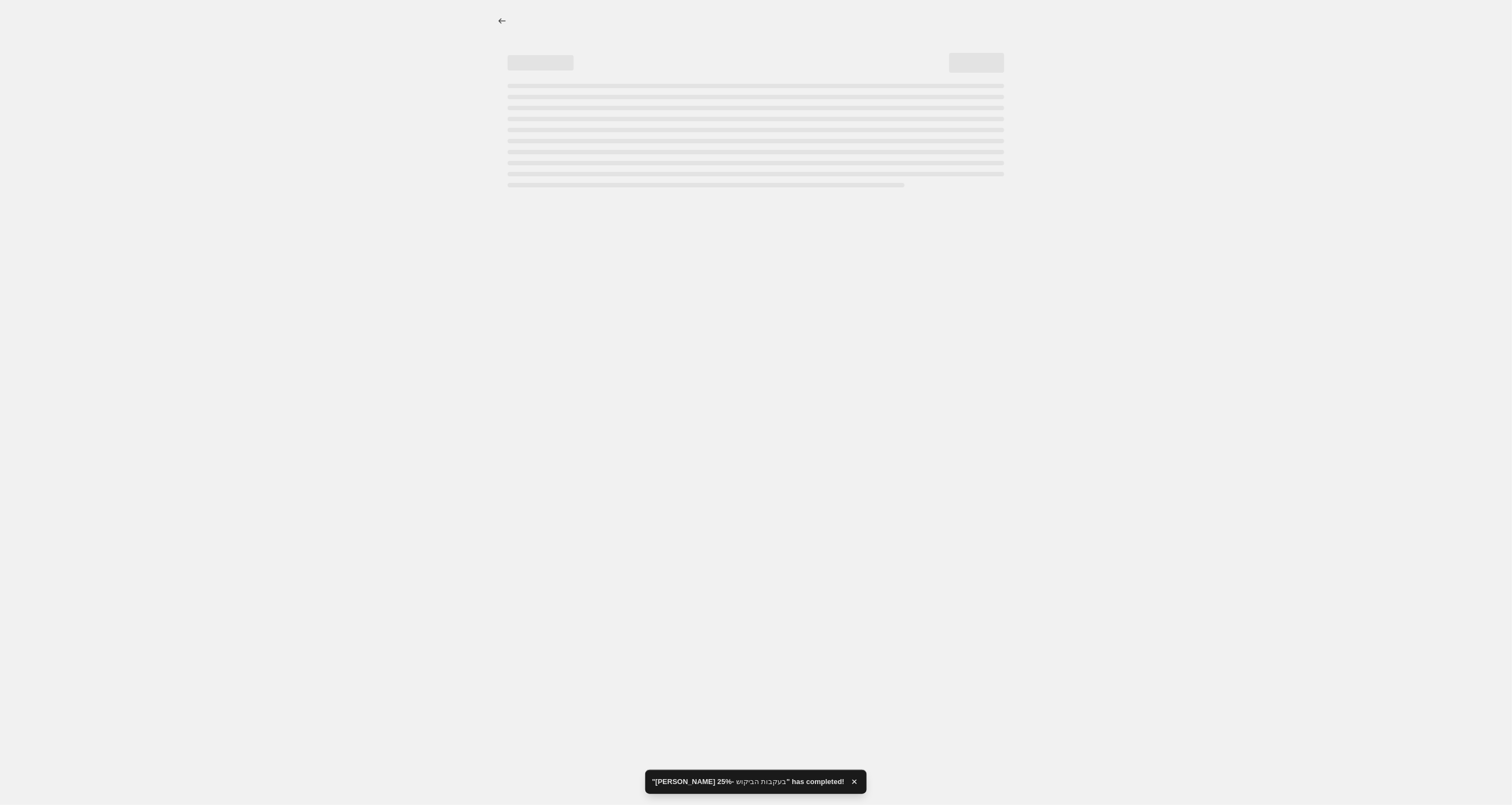
select select "percentage"
select select "tag"
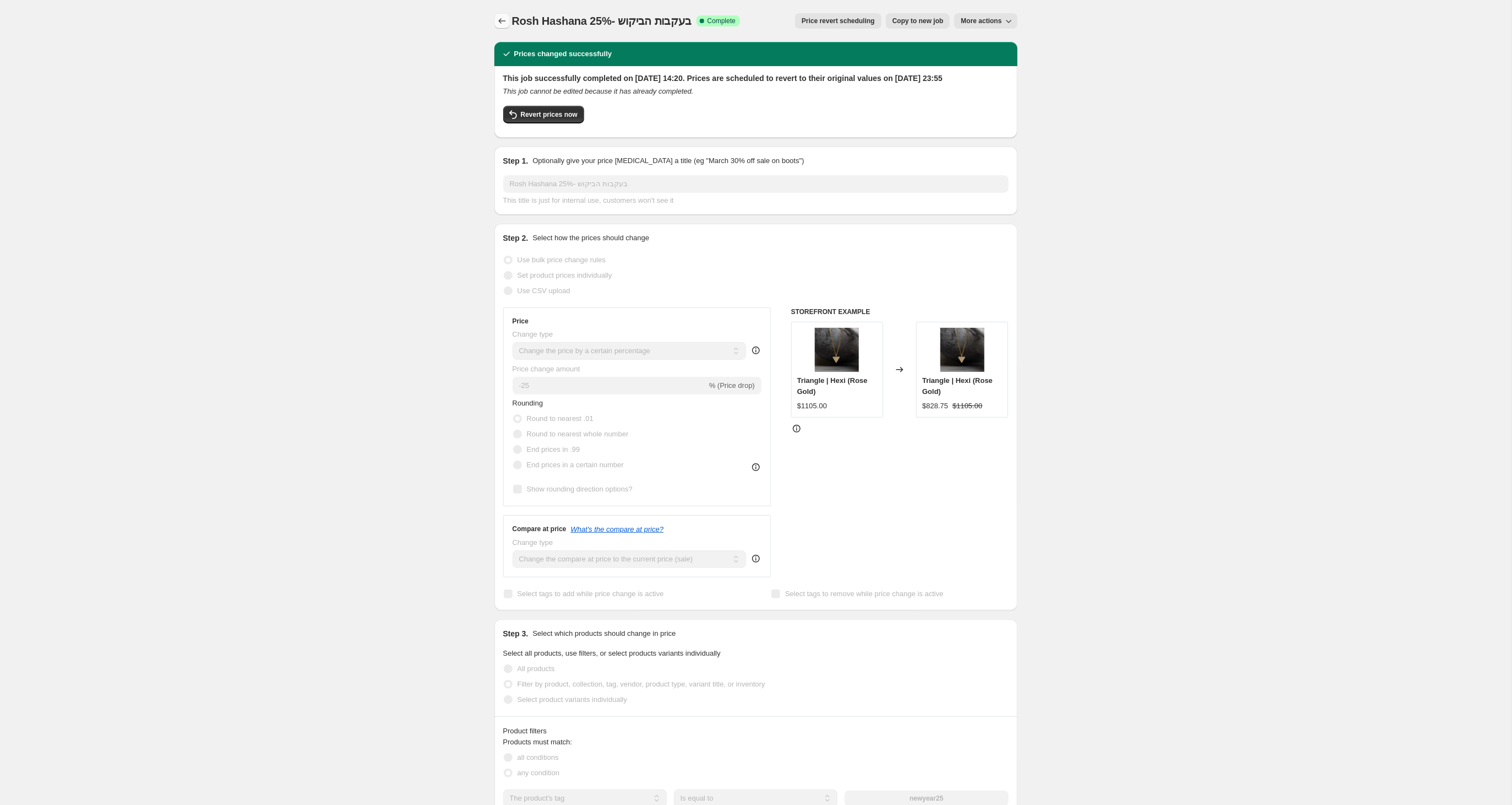
click at [503, 20] on icon "Price change jobs" at bounding box center [502, 21] width 11 height 11
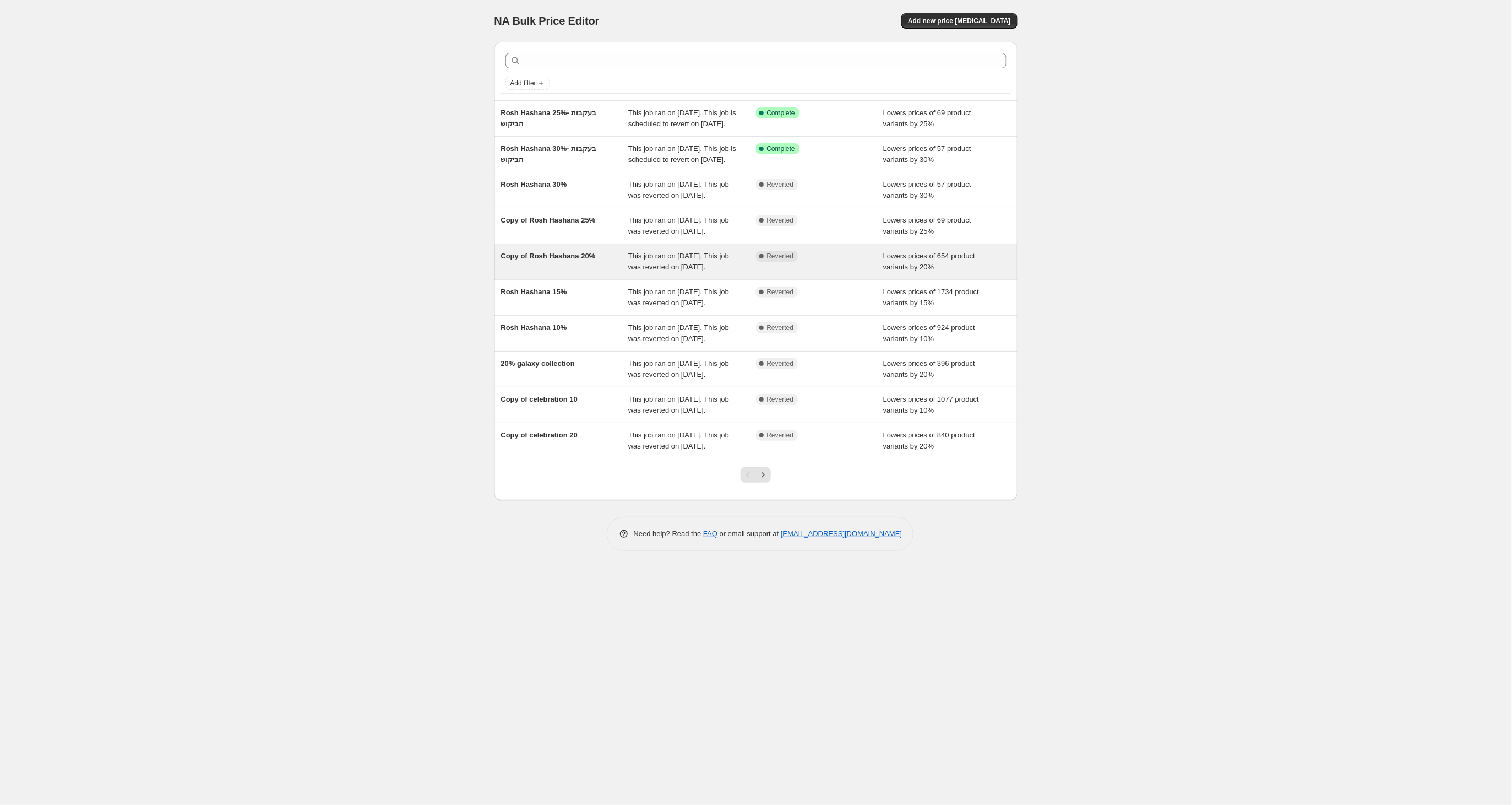
click at [579, 260] on span "Copy of Rosh Hashana 20%" at bounding box center [548, 255] width 94 height 8
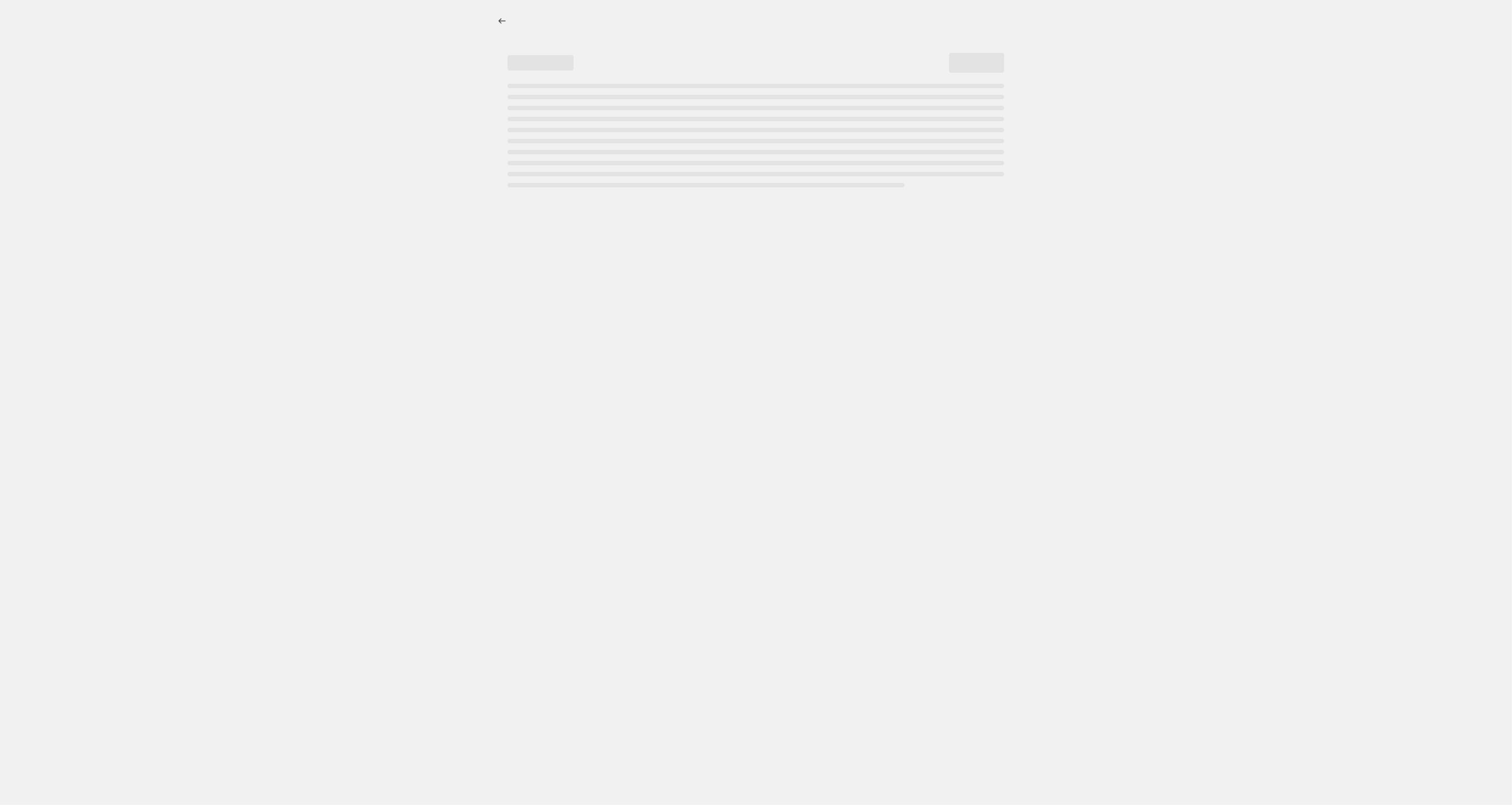
select select "percentage"
select select "tag"
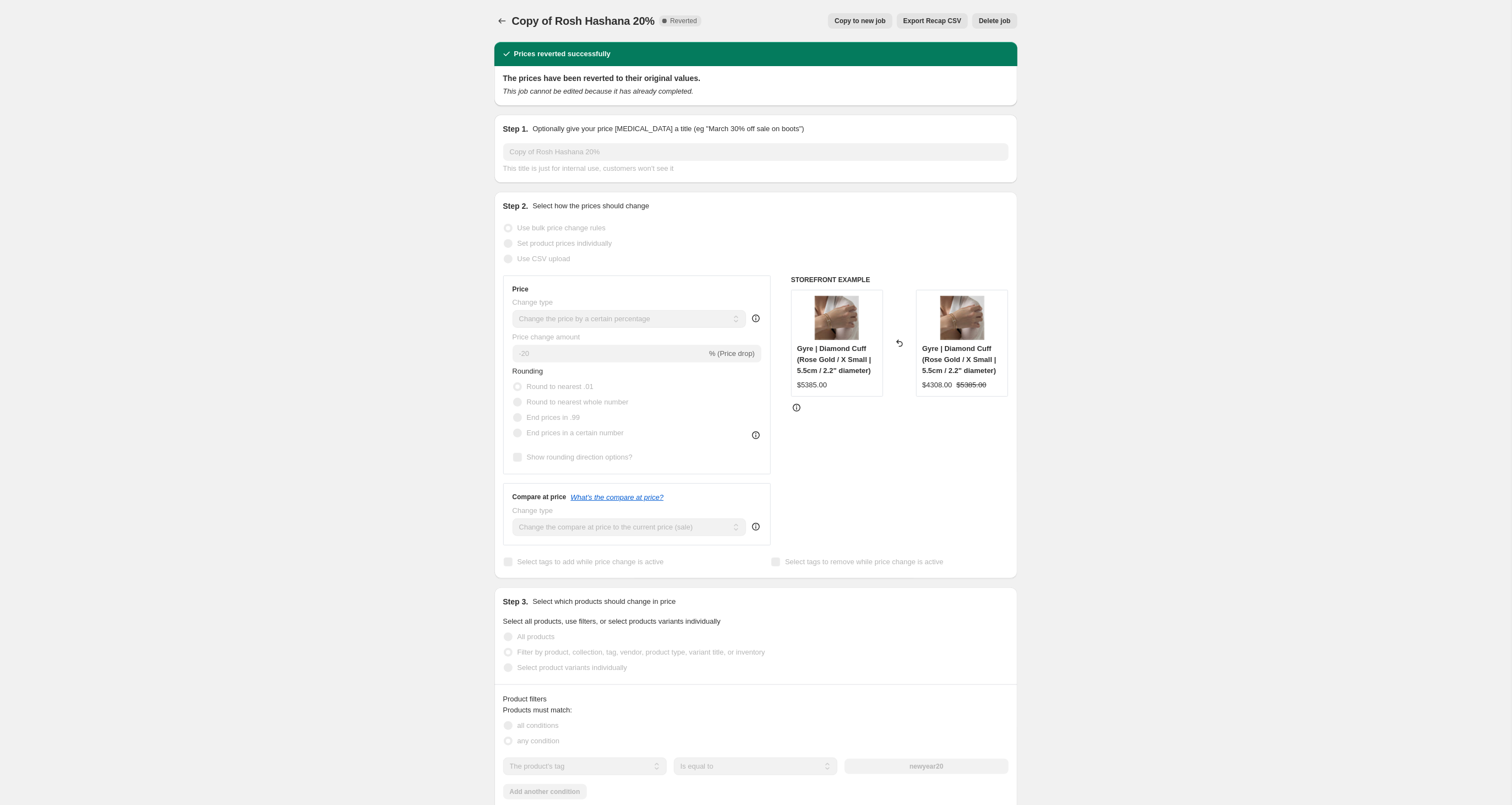
click at [867, 20] on span "Copy to new job" at bounding box center [860, 21] width 51 height 9
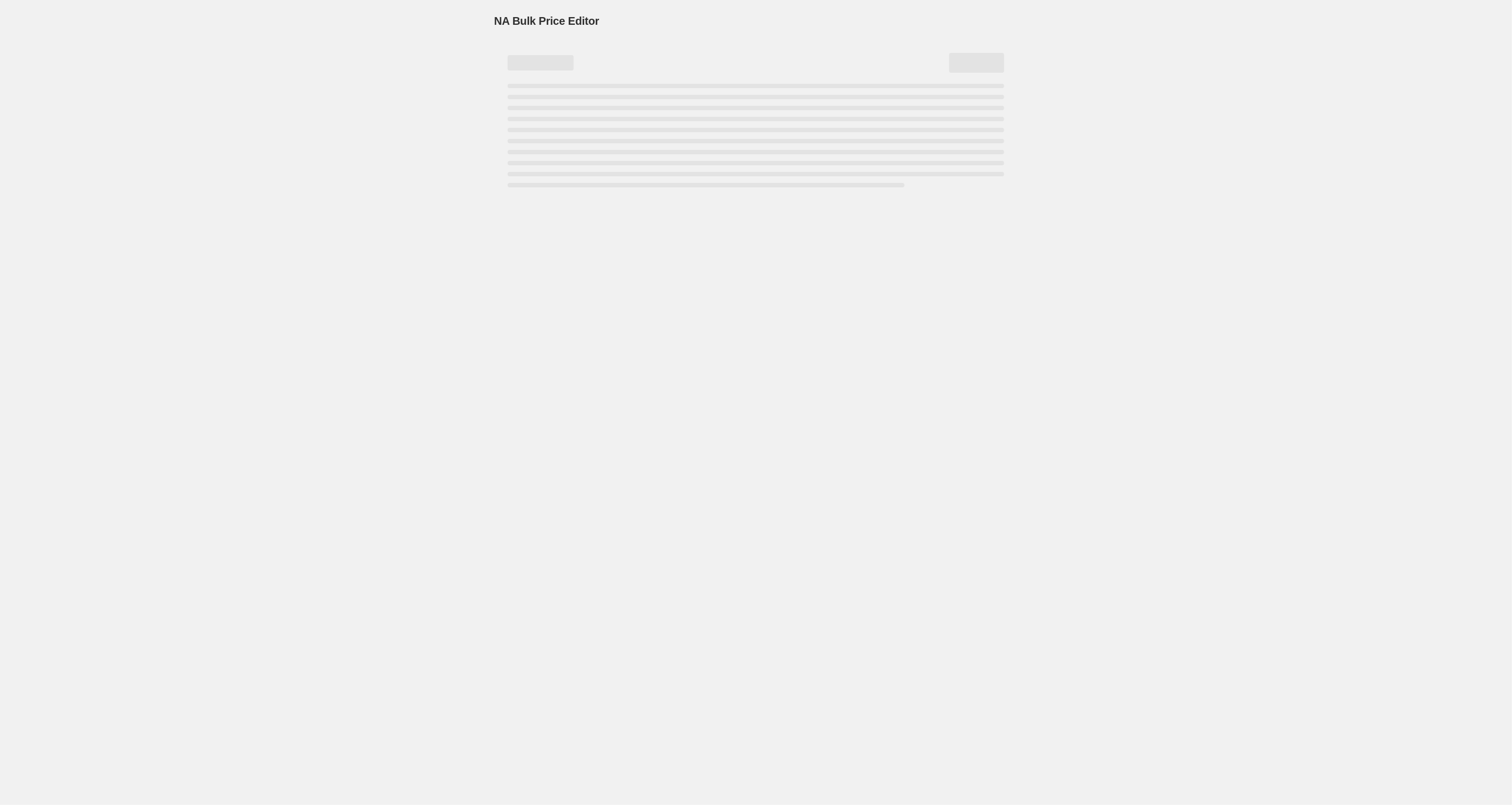
select select "percentage"
select select "tag"
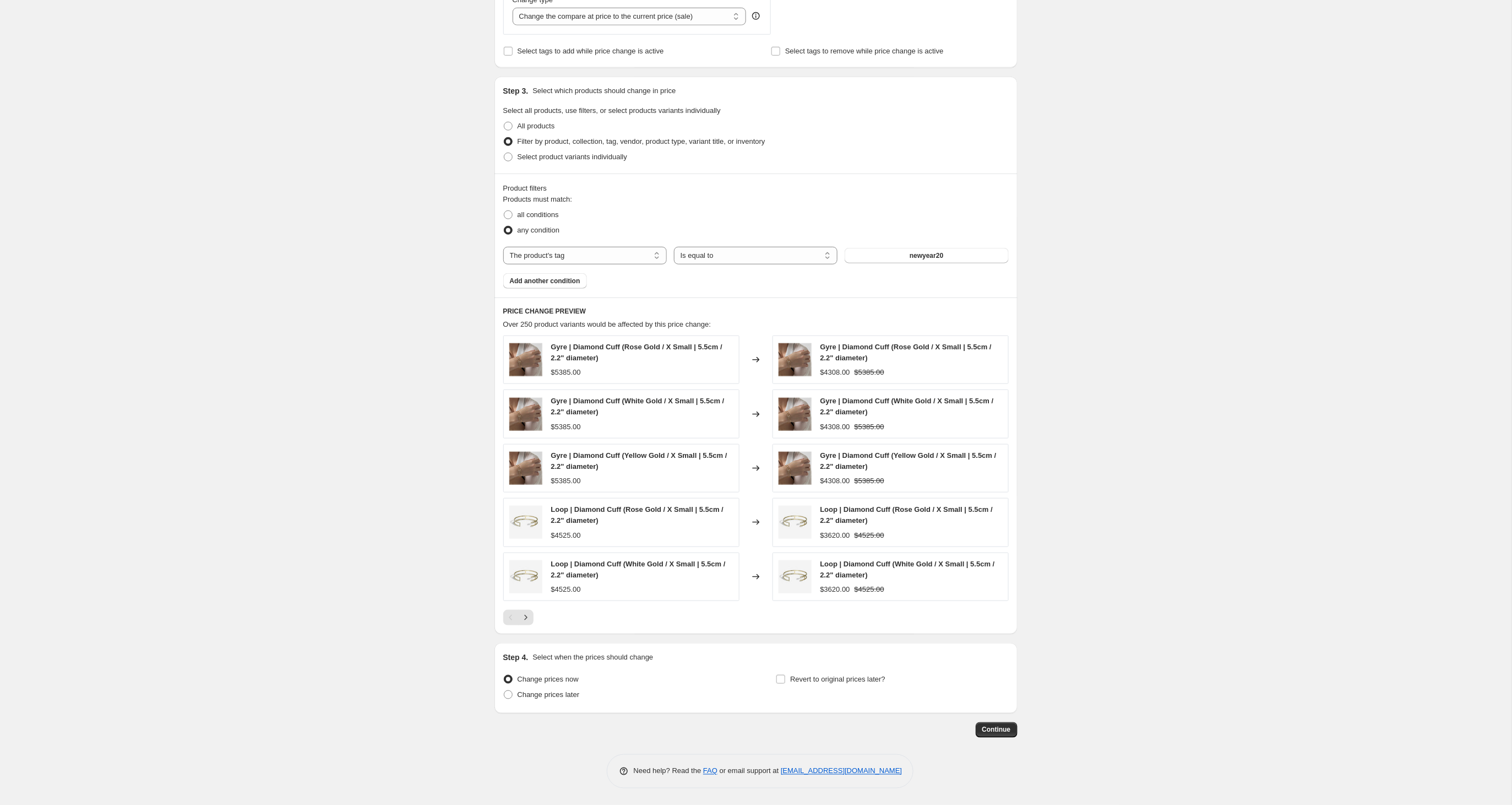
scroll to position [441, 0]
click at [787, 681] on label "Revert to original prices later?" at bounding box center [830, 679] width 109 height 16
click at [786, 681] on input "Revert to original prices later?" at bounding box center [781, 679] width 9 height 9
checkbox input "true"
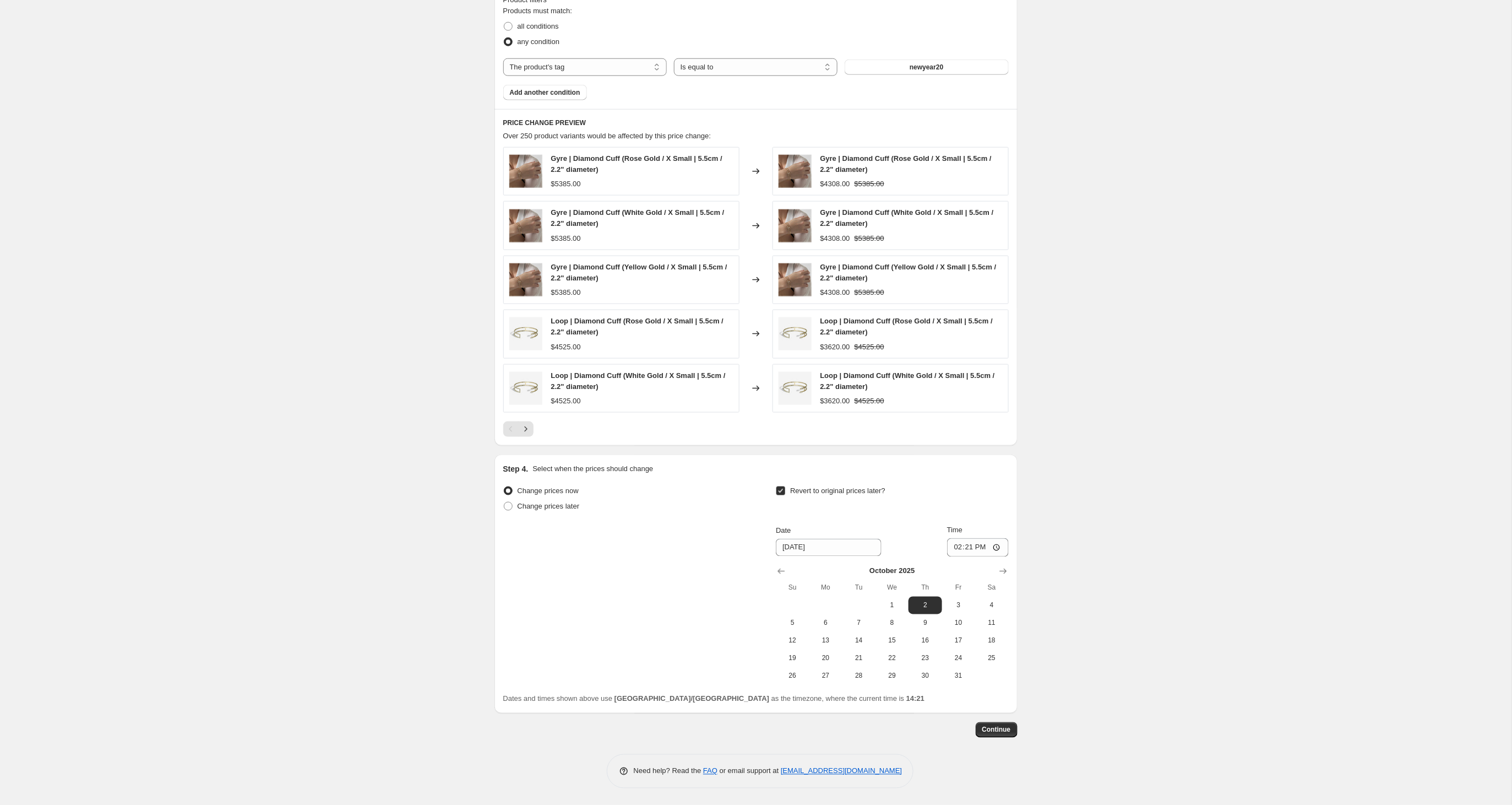
scroll to position [630, 0]
click at [780, 569] on icon "Show previous month, September 2025" at bounding box center [781, 571] width 11 height 11
click at [793, 679] on span "28" at bounding box center [792, 676] width 24 height 9
type input "[DATE]"
click at [983, 551] on input "14:21" at bounding box center [978, 548] width 62 height 19
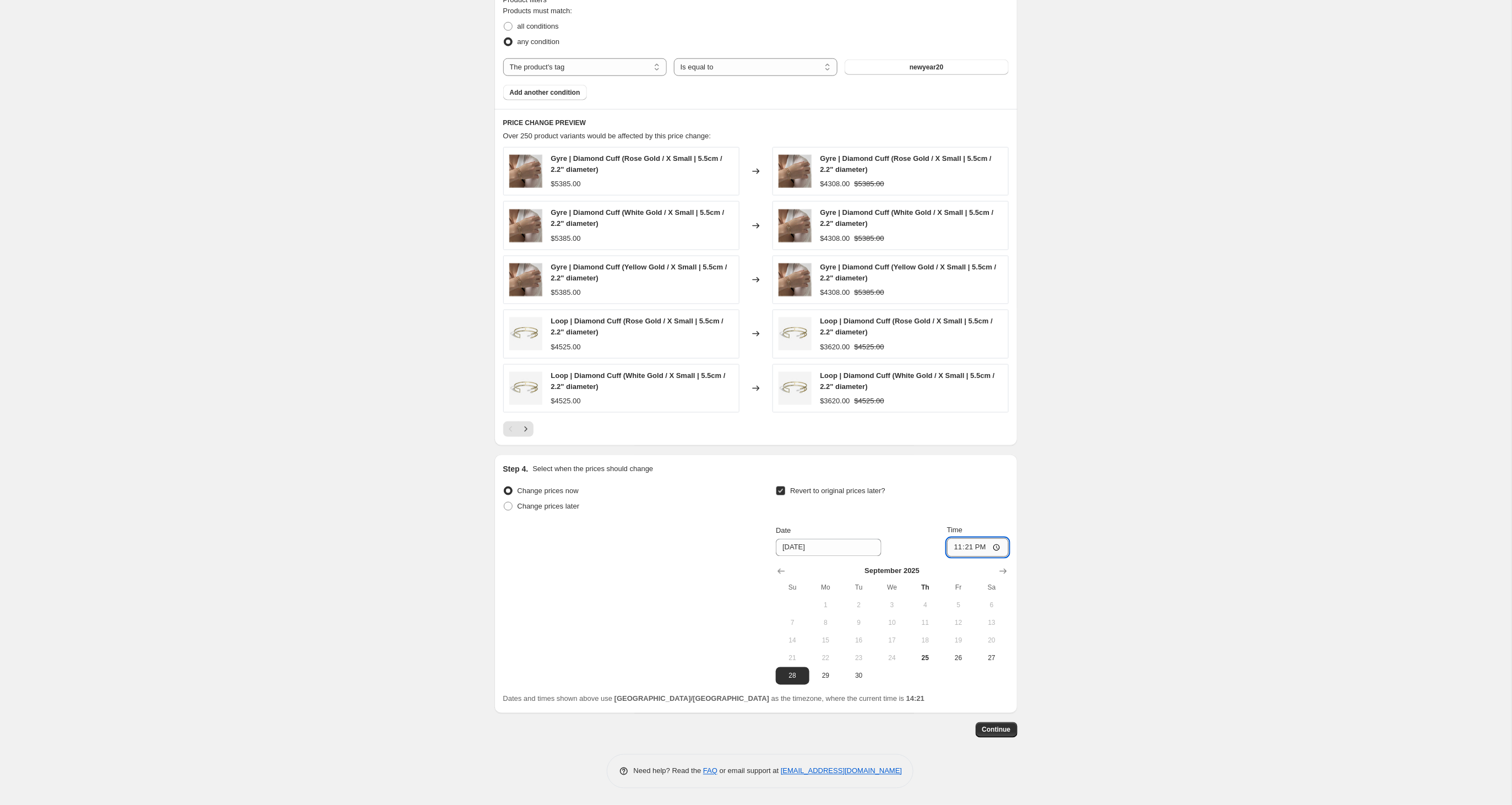
click at [991, 544] on input "23:21" at bounding box center [978, 548] width 62 height 19
type input "23:55"
click at [991, 732] on span "Continue" at bounding box center [997, 730] width 29 height 9
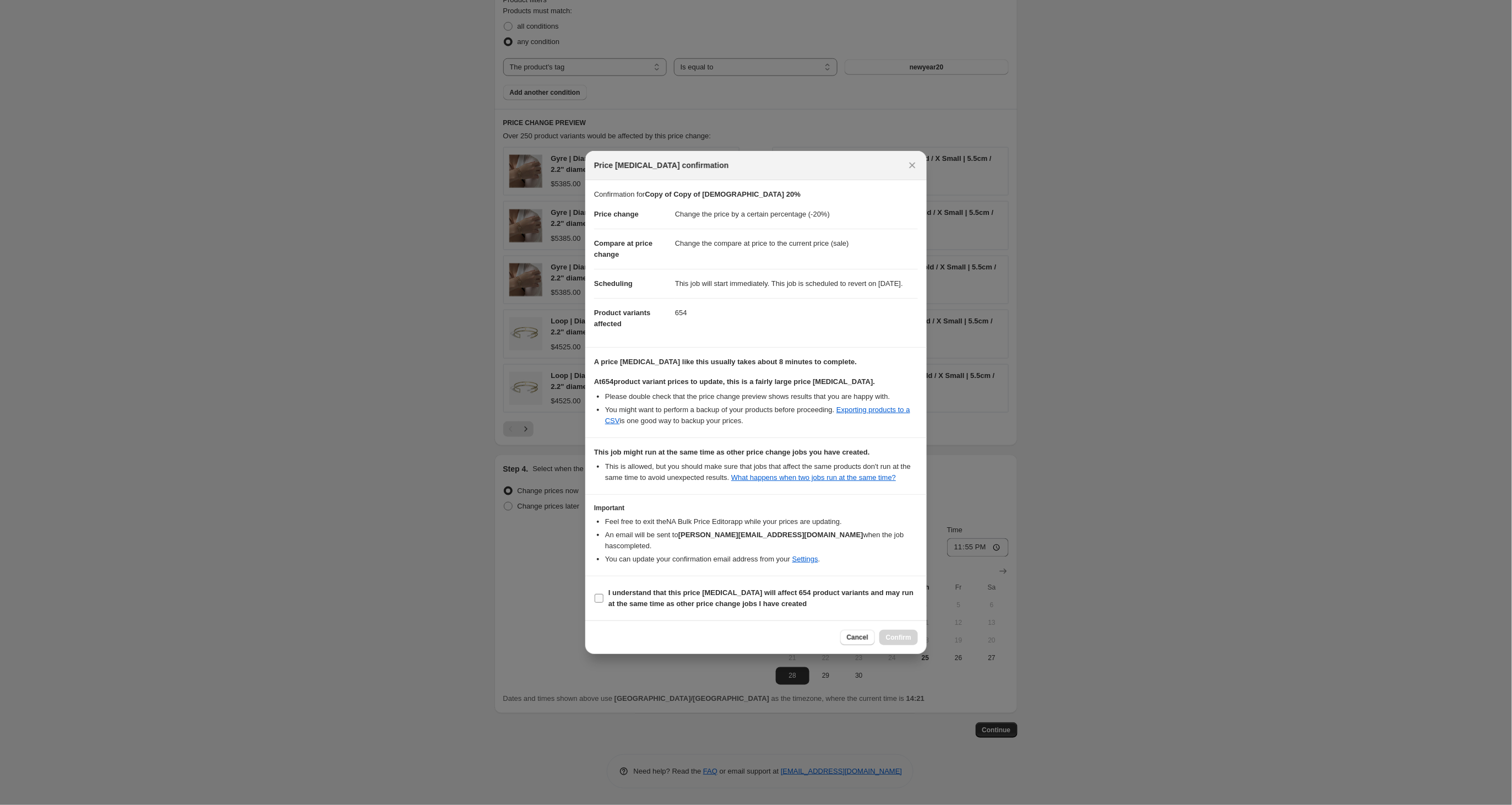
click at [600, 602] on input "I understand that this price [MEDICAL_DATA] will affect 654 product variants an…" at bounding box center [599, 598] width 9 height 9
checkbox input "true"
click at [897, 642] on span "Confirm" at bounding box center [899, 637] width 25 height 9
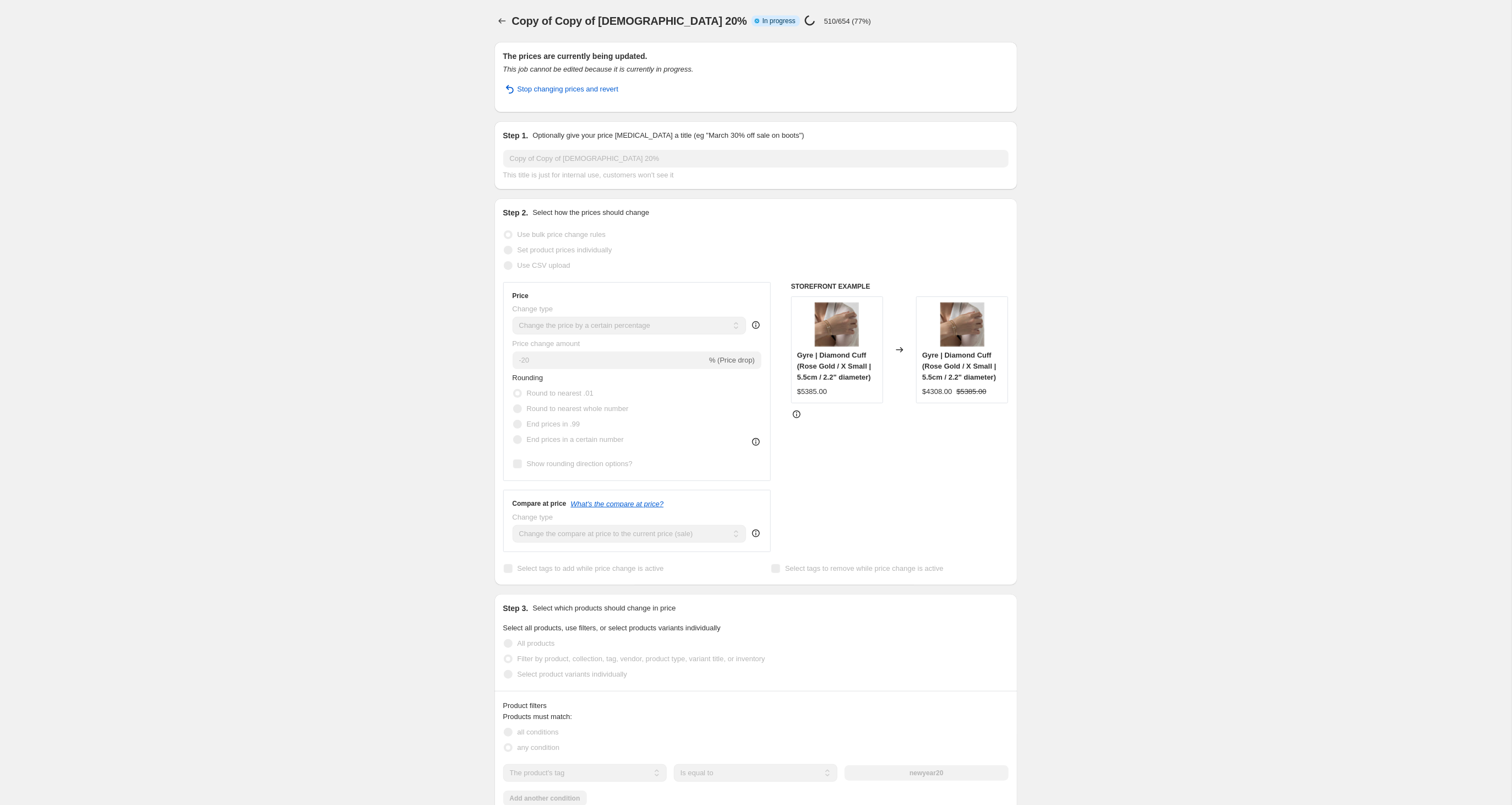
select select "percentage"
select select "tag"
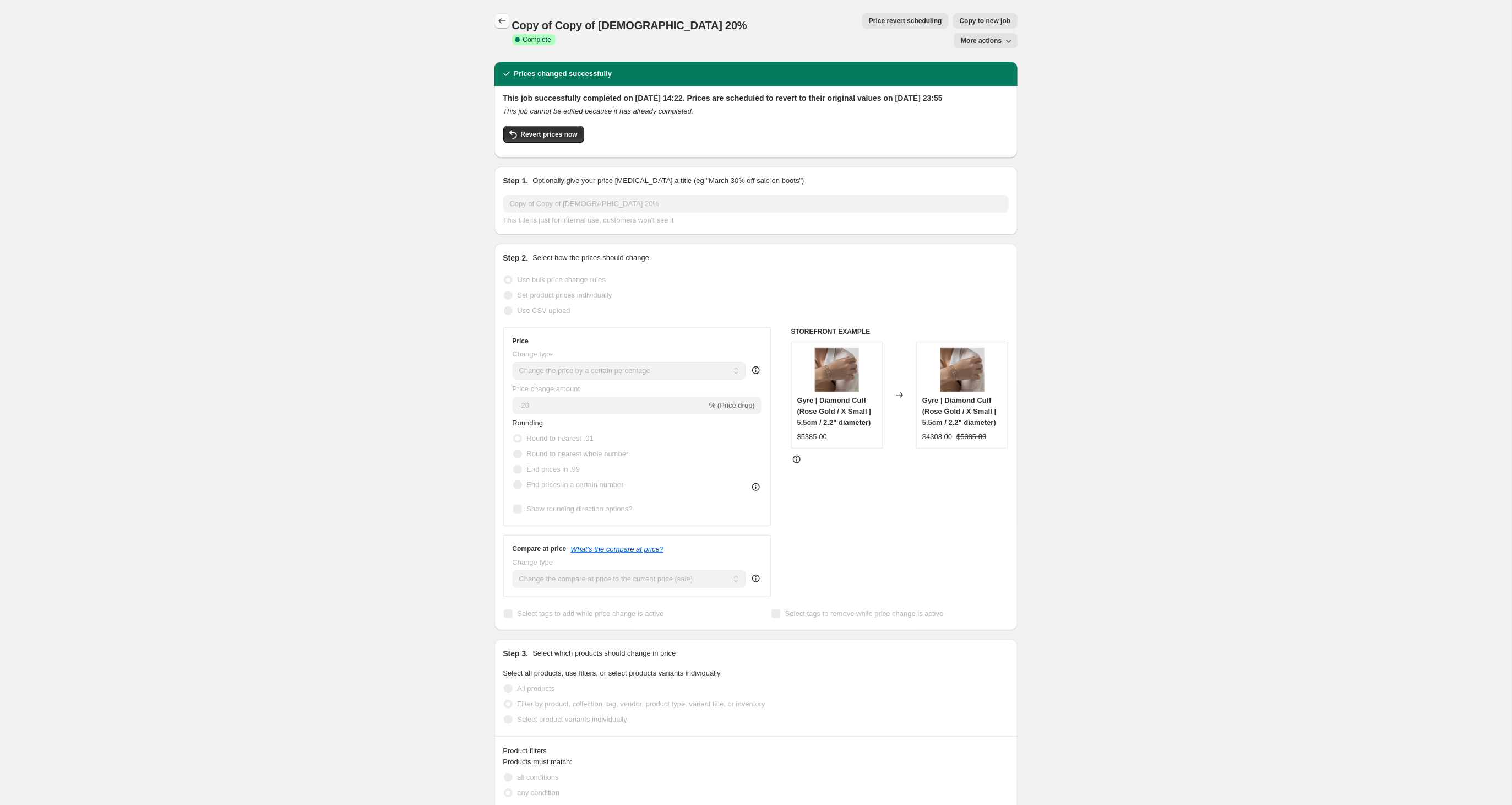
click at [503, 18] on icon "Price change jobs" at bounding box center [502, 21] width 11 height 11
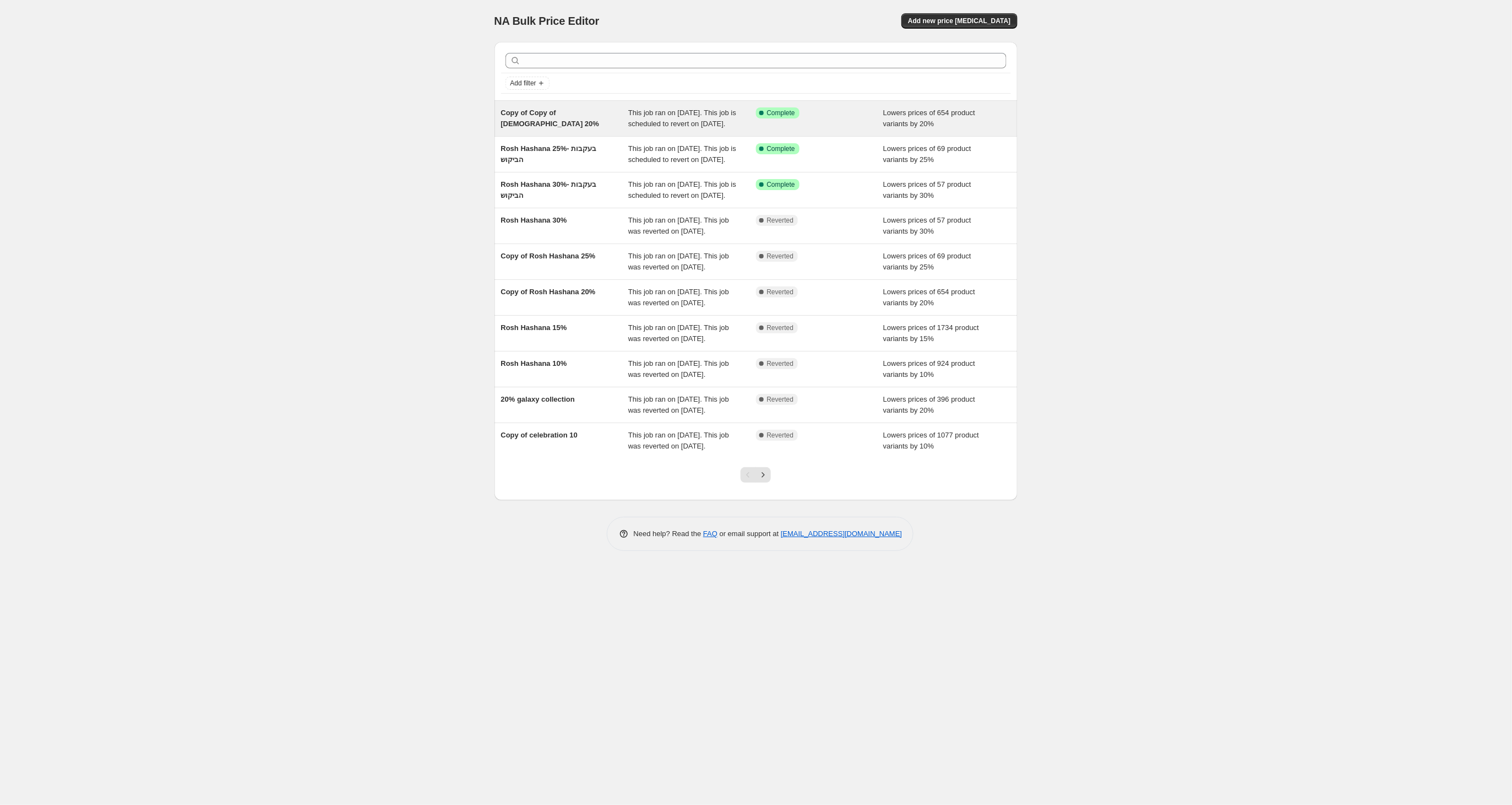
click at [558, 121] on div "Copy of Copy of [DEMOGRAPHIC_DATA] 20%" at bounding box center [565, 118] width 128 height 22
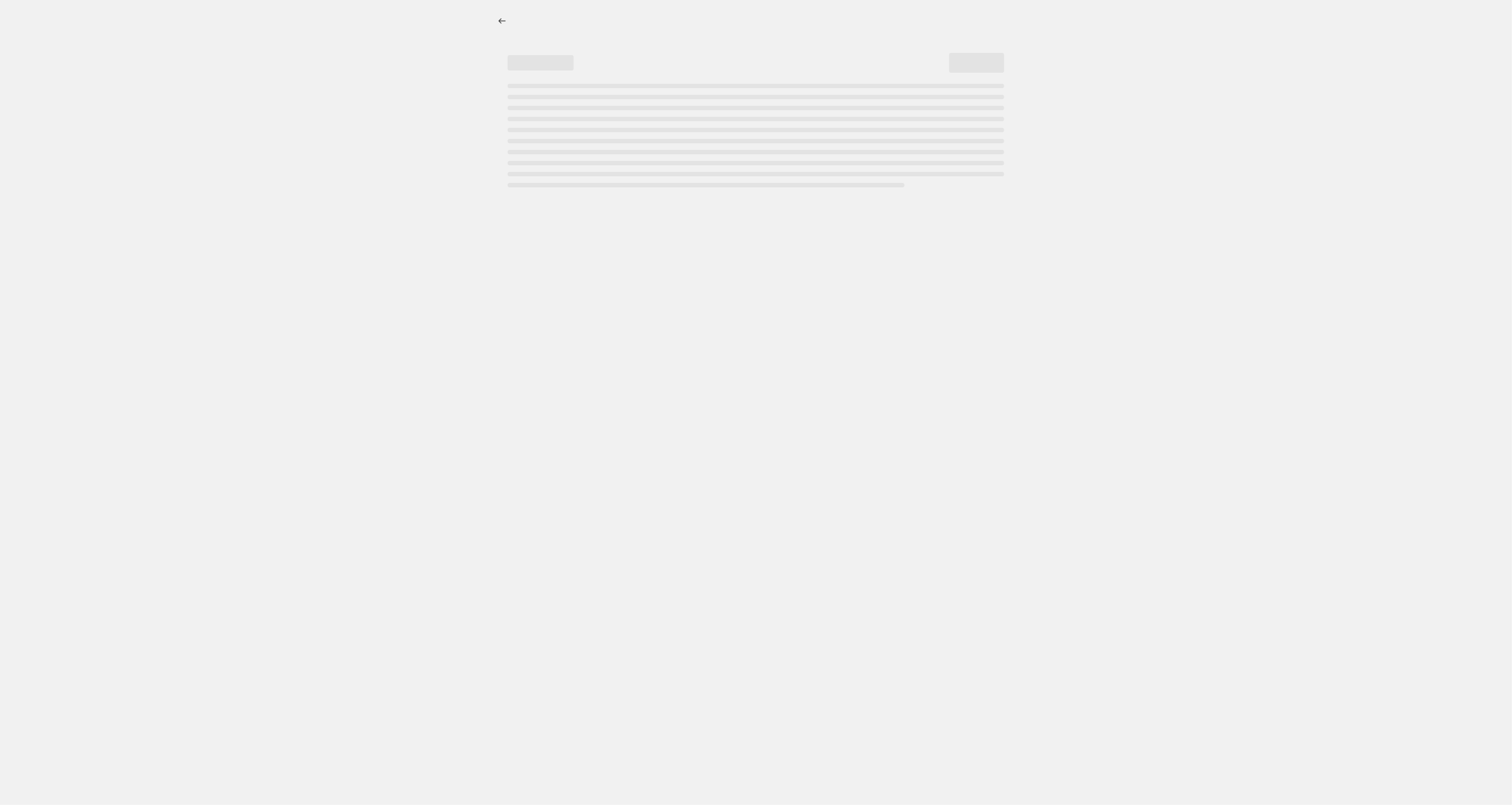
select select "percentage"
select select "tag"
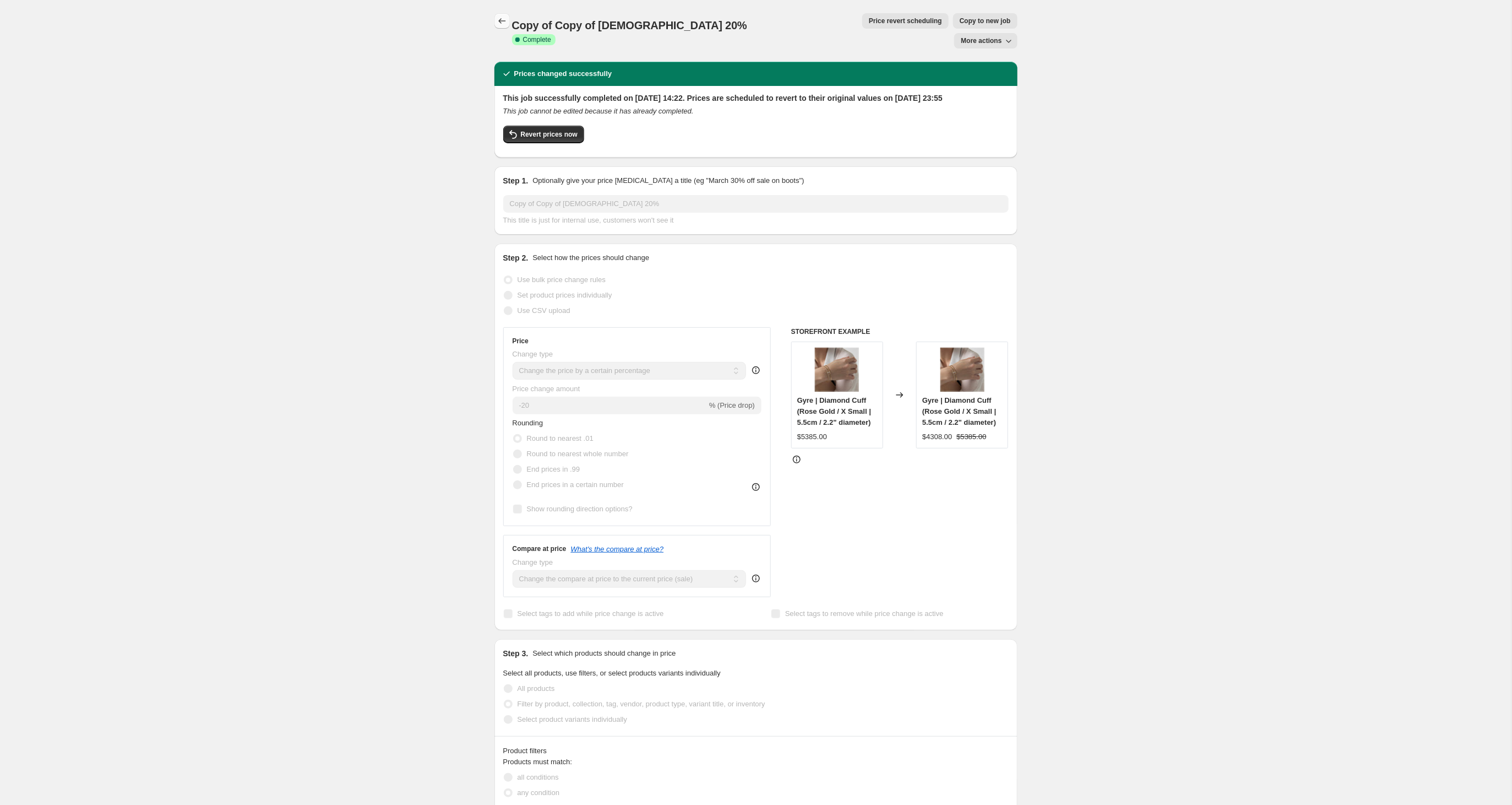
click at [498, 21] on icon "Price change jobs" at bounding box center [502, 21] width 11 height 11
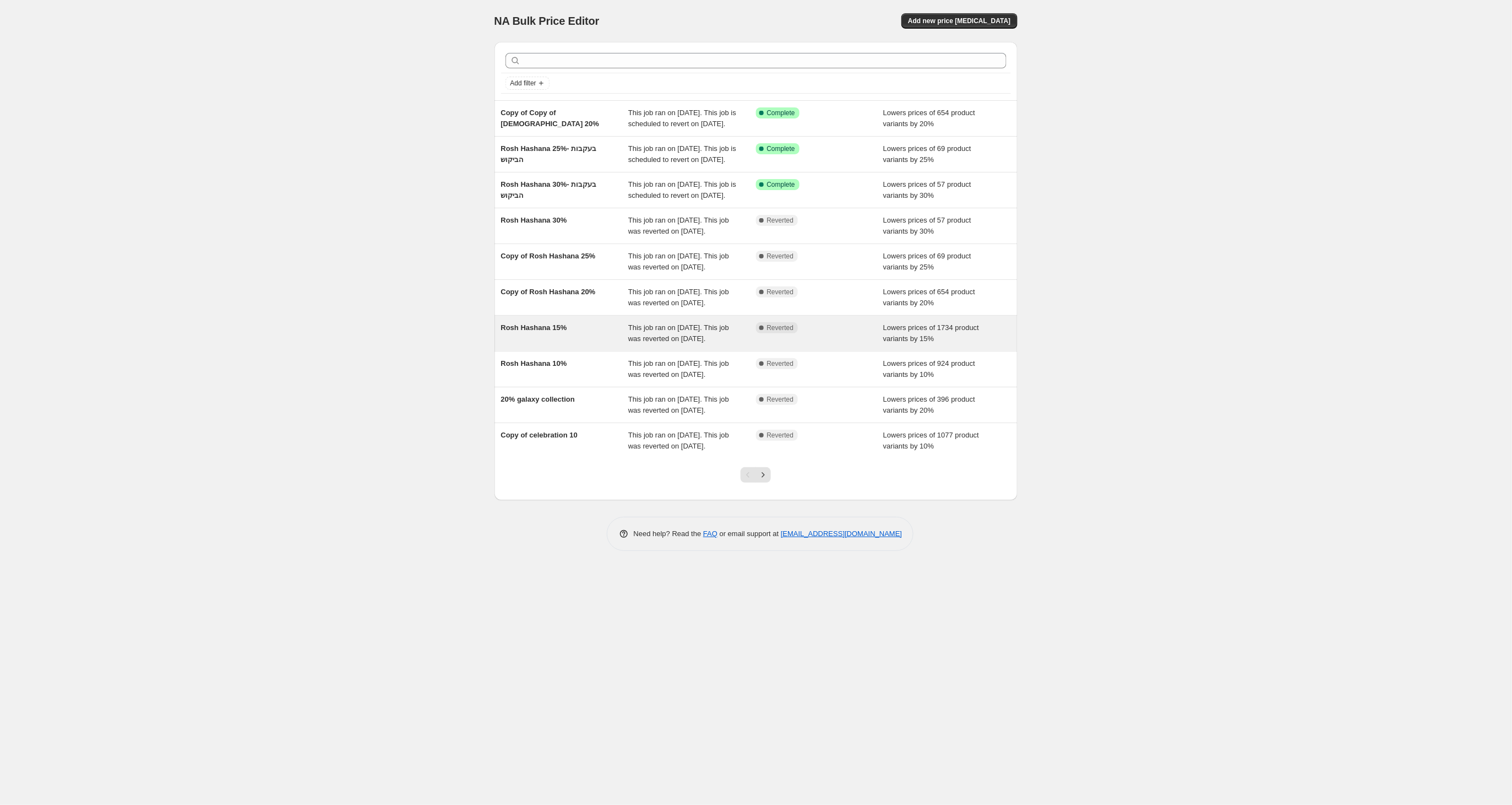
click at [567, 331] on span "Rosh Hashana 15%" at bounding box center [534, 327] width 66 height 8
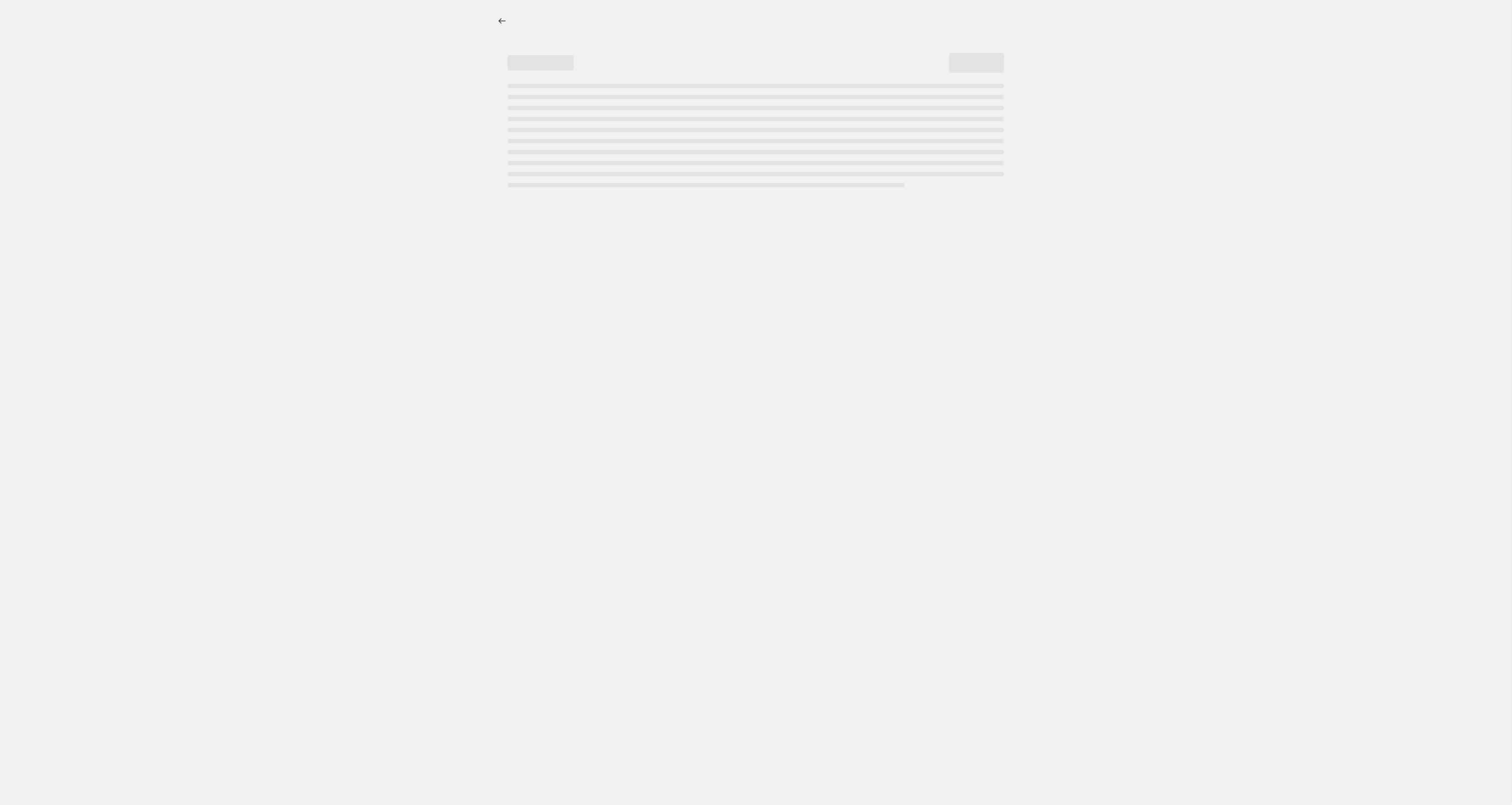
select select "percentage"
select select "tag"
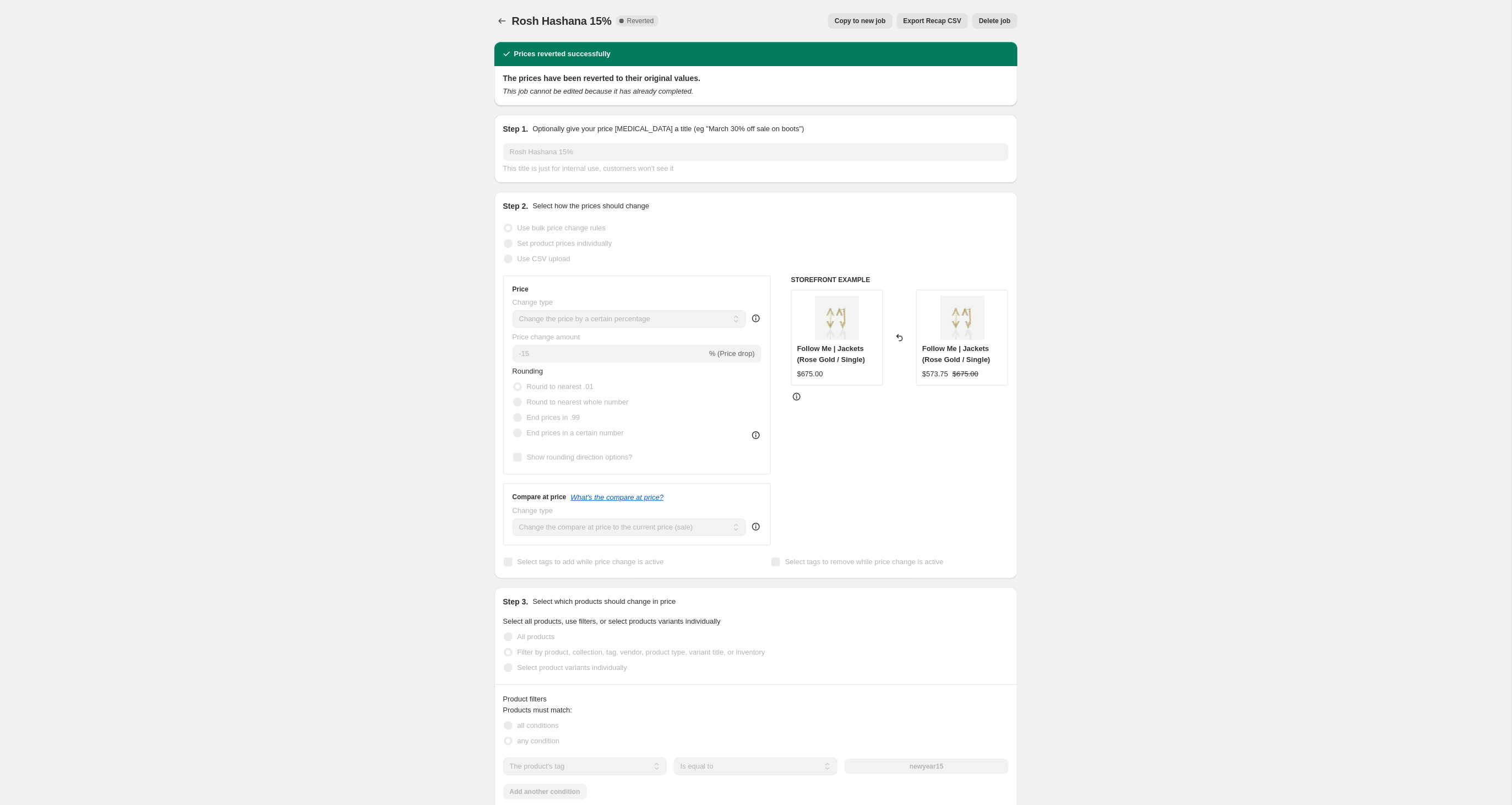
click at [859, 22] on span "Copy to new job" at bounding box center [860, 21] width 51 height 9
select select "percentage"
select select "tag"
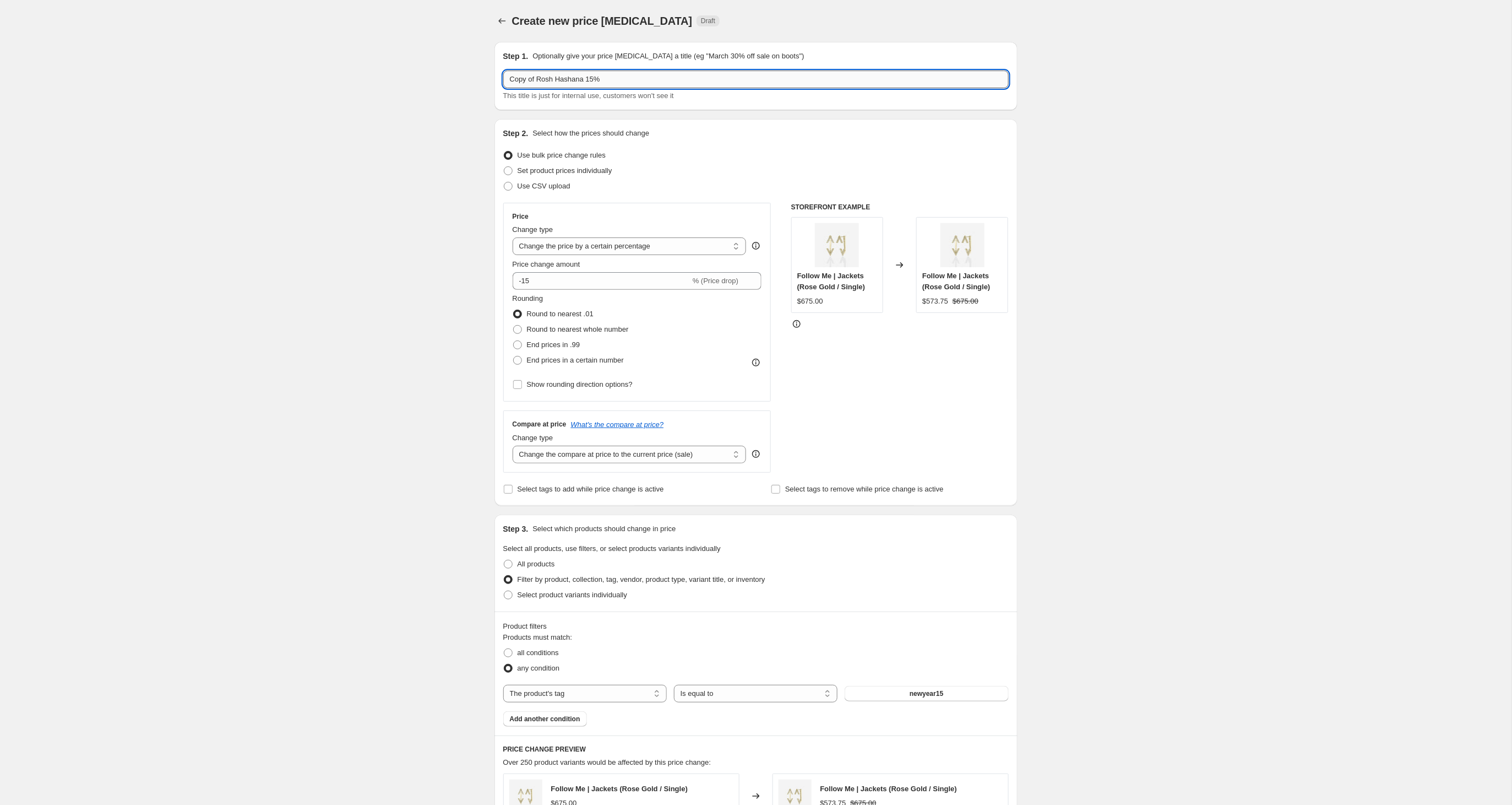
drag, startPoint x: 510, startPoint y: 80, endPoint x: 535, endPoint y: 85, distance: 25.5
click at [536, 83] on input "Copy of Rosh Hashana 15%" at bounding box center [756, 79] width 505 height 17
click at [579, 82] on input "Rosh Hashana 15%" at bounding box center [756, 79] width 505 height 17
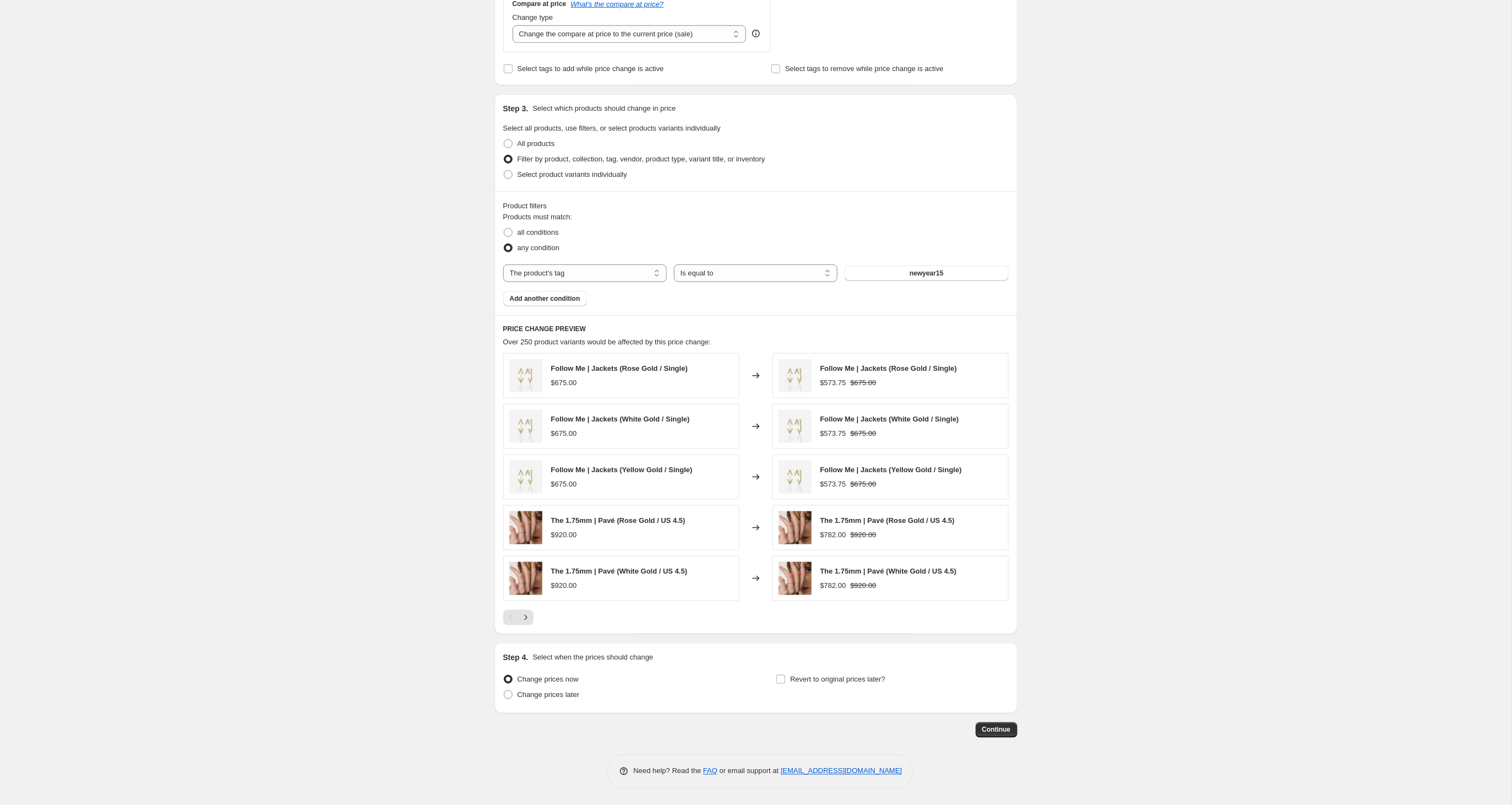
scroll to position [423, 0]
type input "Rosh Hashana 15%- בעקבות הביקוש"
click at [781, 681] on input "Revert to original prices later?" at bounding box center [781, 679] width 9 height 9
checkbox input "true"
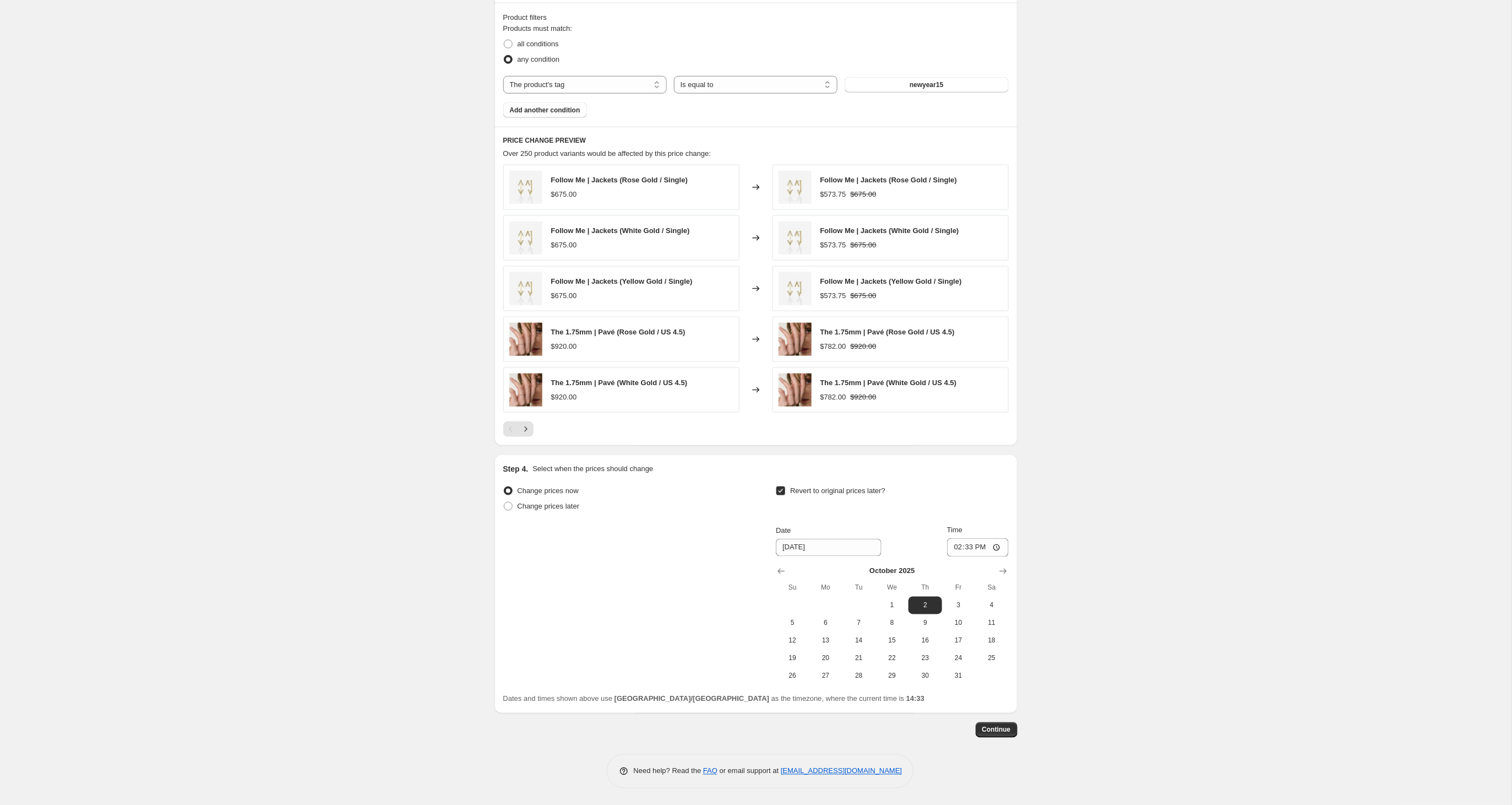
scroll to position [612, 0]
click at [778, 573] on icon "Show previous month, September 2025" at bounding box center [781, 571] width 11 height 11
click at [796, 674] on span "28" at bounding box center [792, 676] width 24 height 9
type input "[DATE]"
click at [977, 545] on input "14:33" at bounding box center [978, 548] width 62 height 19
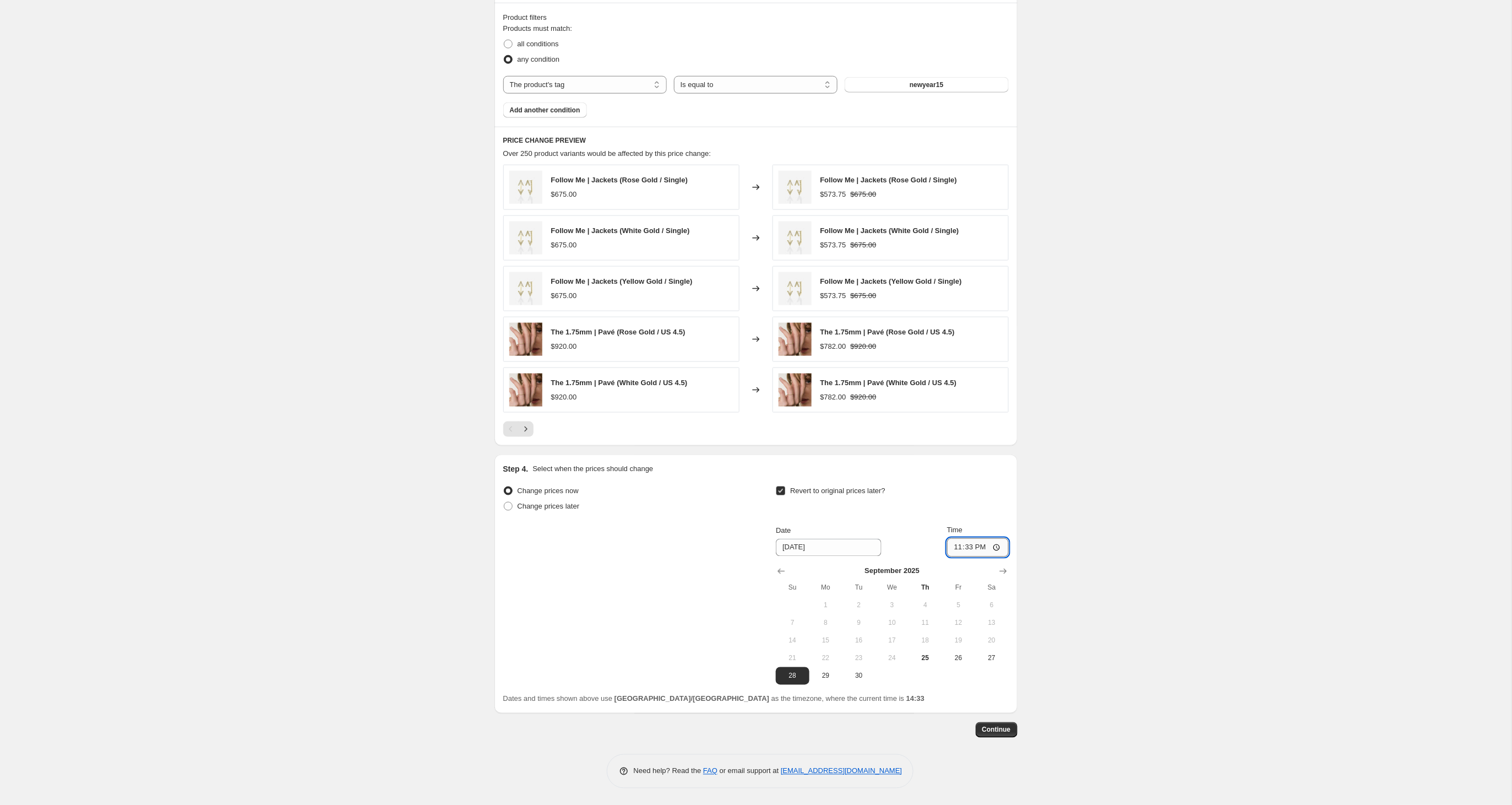
click at [997, 546] on input "23:33" at bounding box center [978, 548] width 62 height 19
type input "23:55"
click at [1004, 730] on span "Continue" at bounding box center [997, 730] width 29 height 9
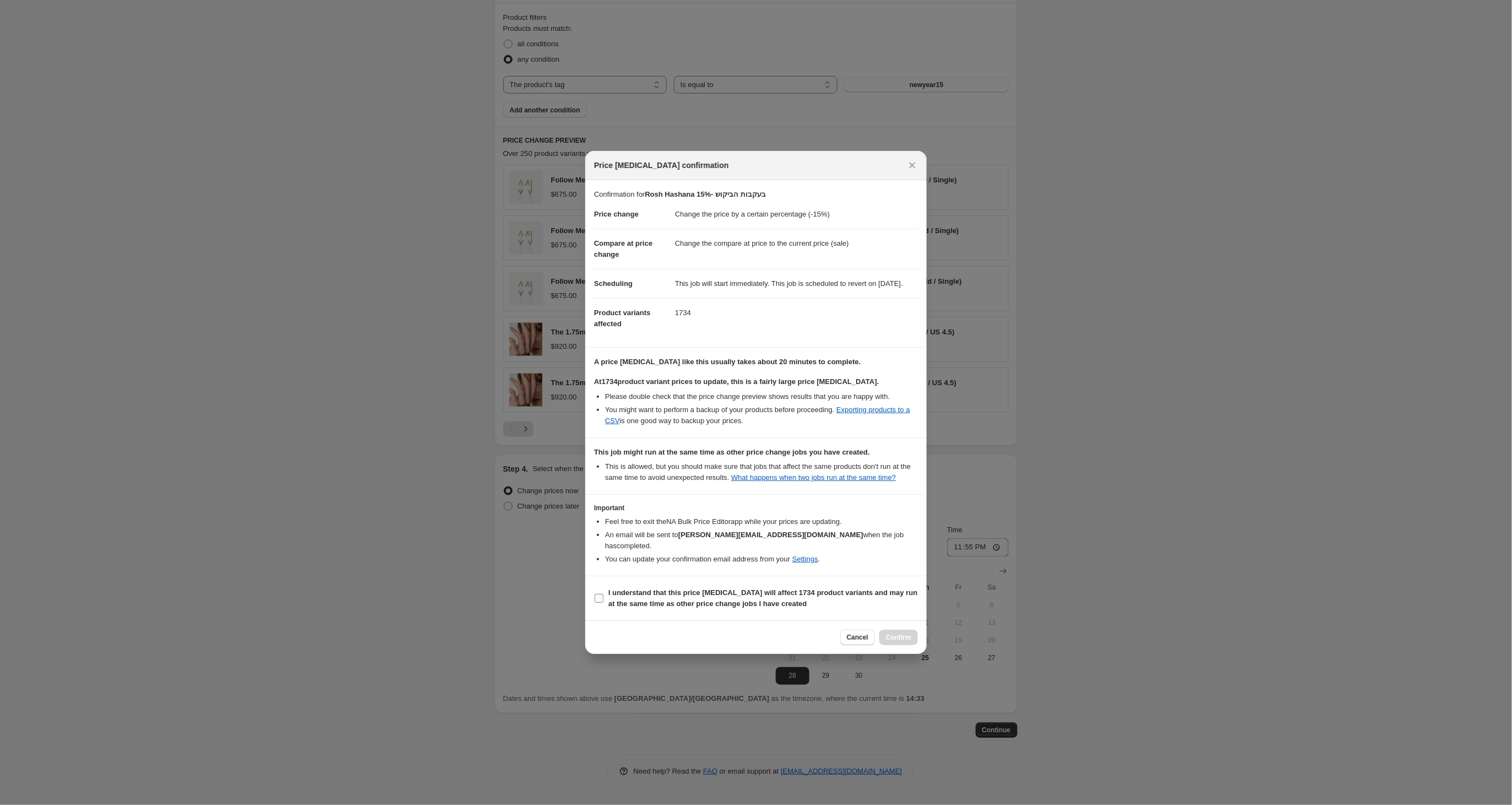
click at [602, 602] on input "I understand that this price [MEDICAL_DATA] will affect 1734 product variants a…" at bounding box center [599, 598] width 9 height 9
checkbox input "true"
click at [900, 642] on span "Confirm" at bounding box center [899, 637] width 25 height 9
type input "Rosh Hashana 15%- בעקבות הביקוש"
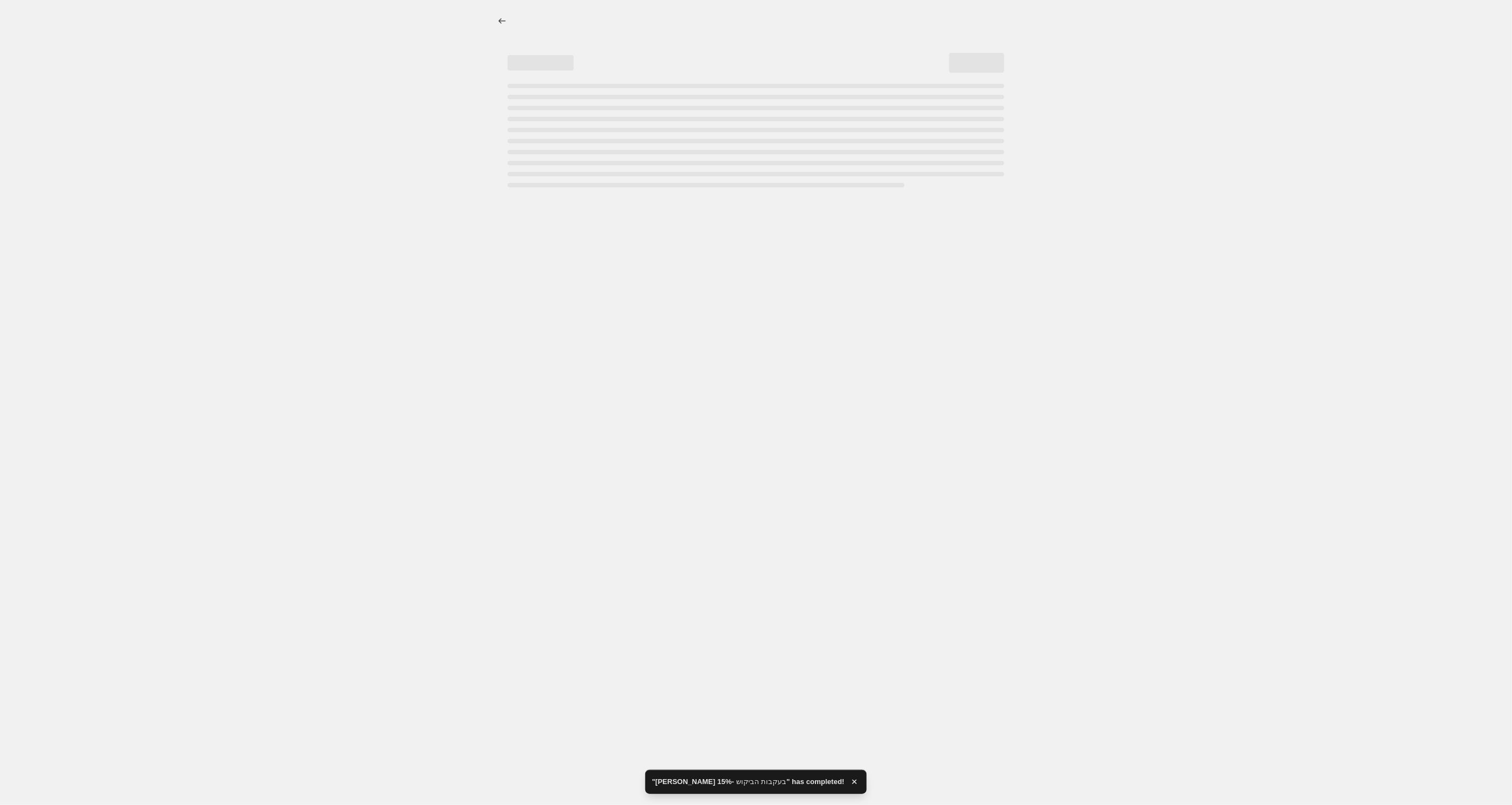
select select "percentage"
select select "tag"
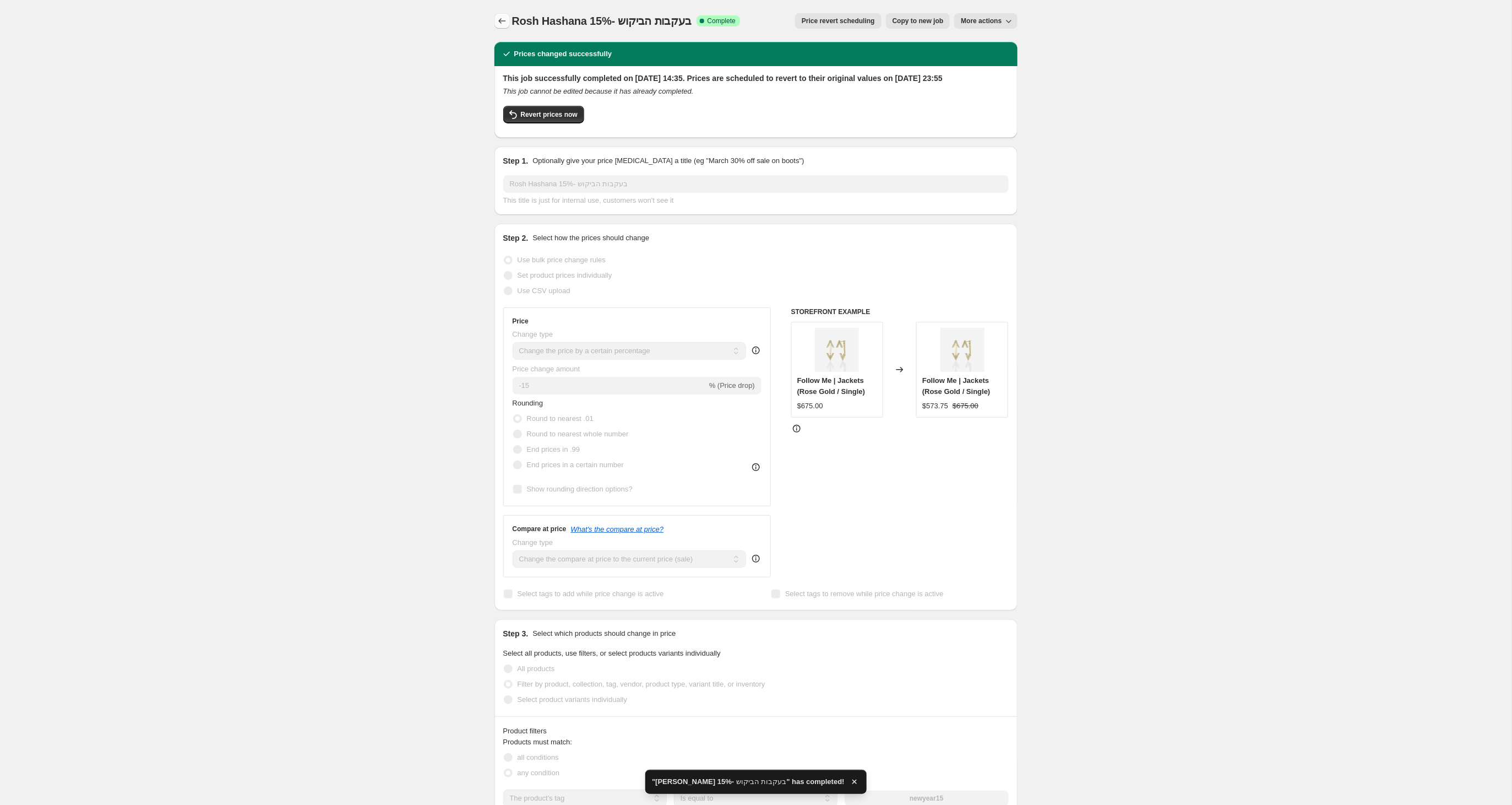
click at [501, 25] on icon "Price change jobs" at bounding box center [502, 21] width 11 height 11
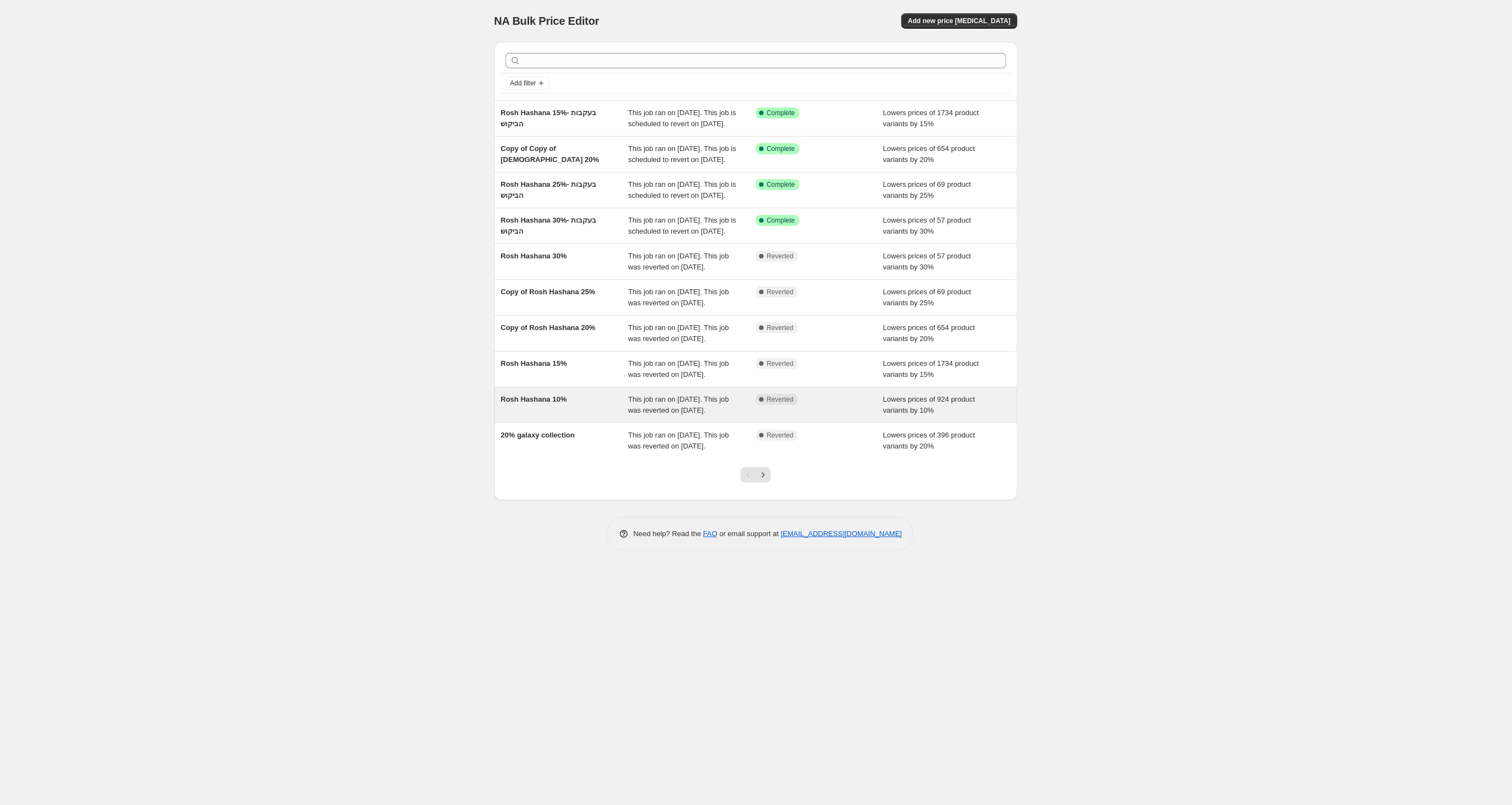
click at [564, 403] on span "Rosh Hashana 10%" at bounding box center [534, 398] width 66 height 8
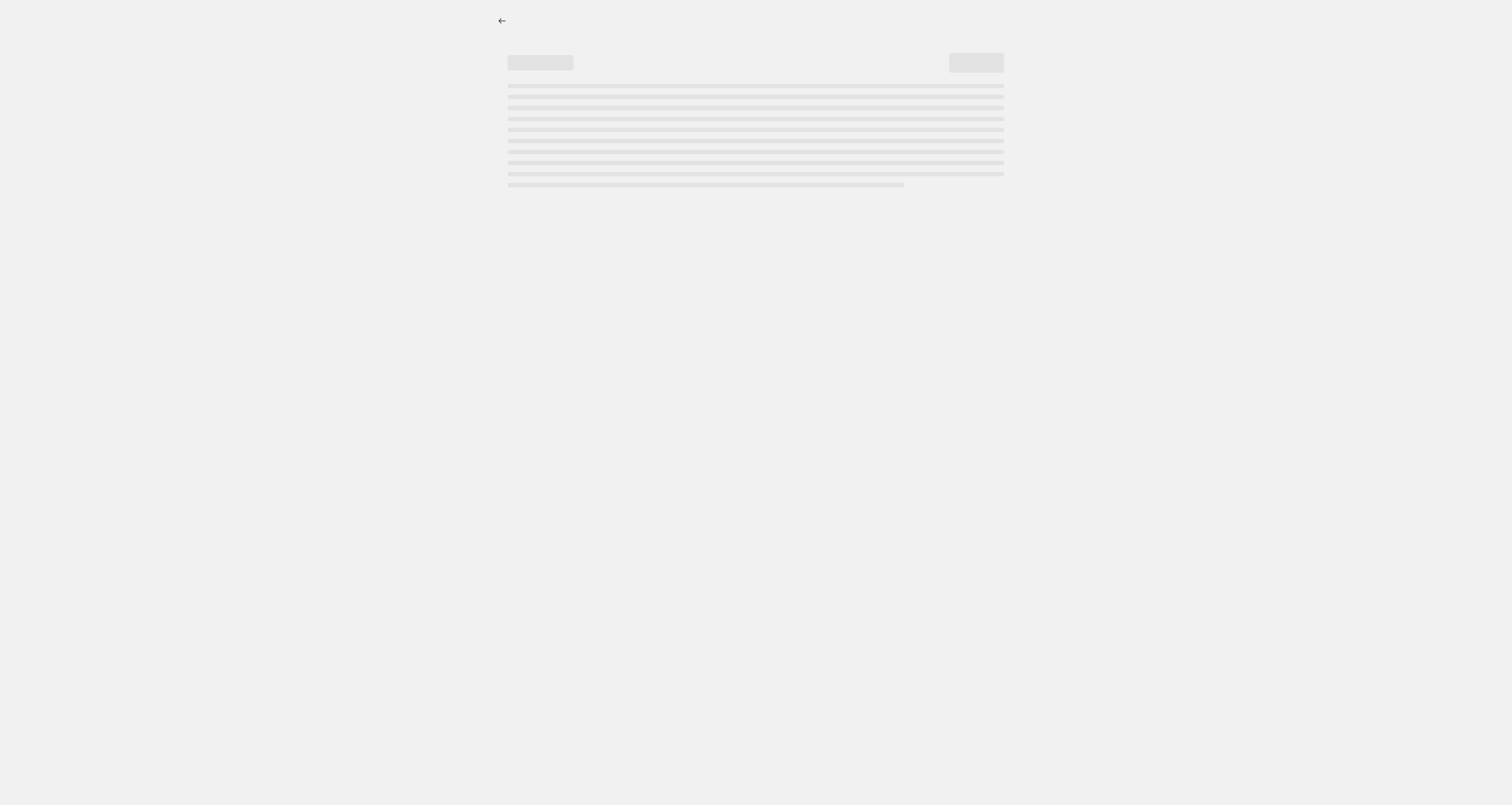
select select "percentage"
select select "tag"
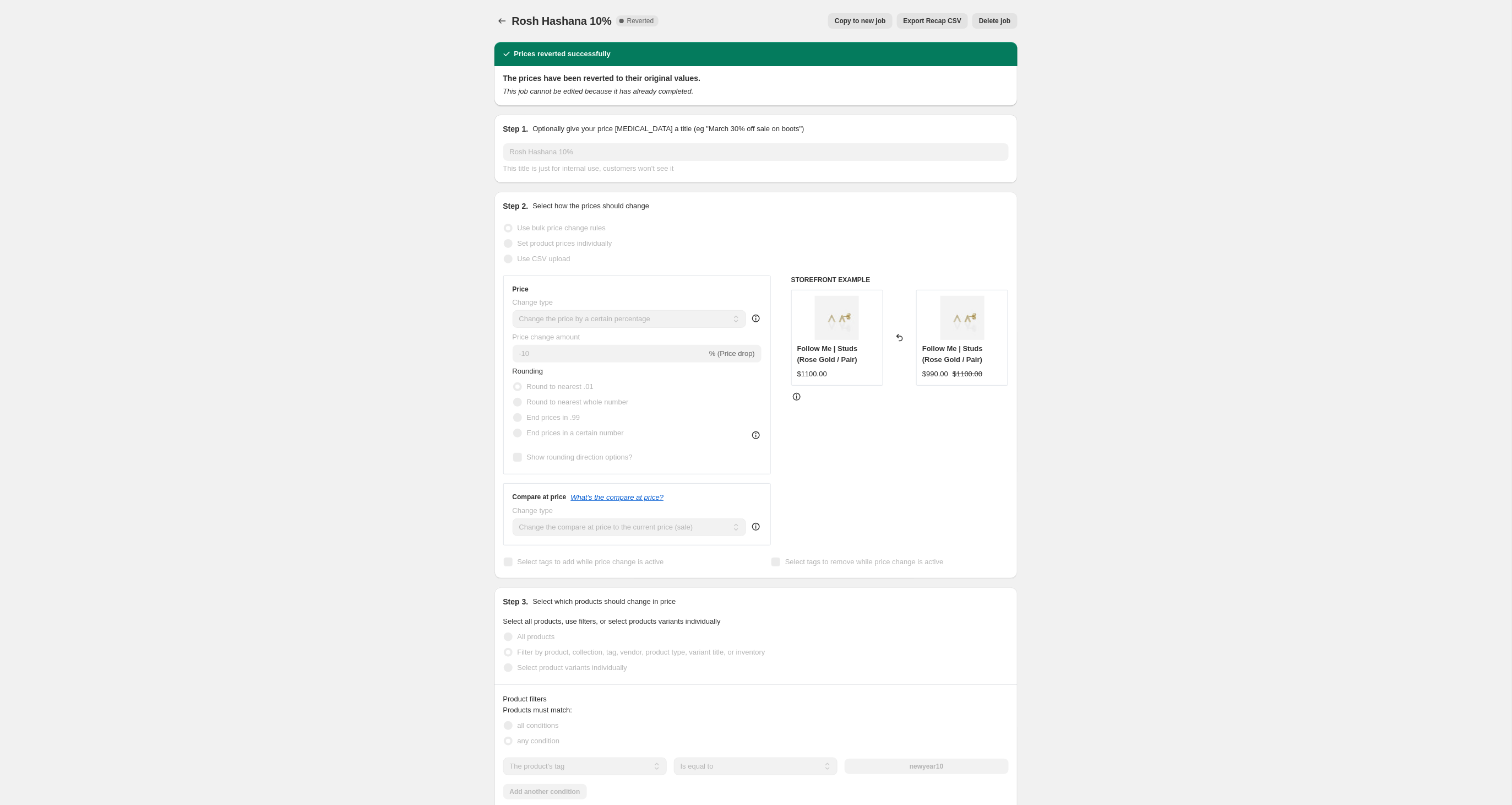
click at [838, 20] on span "Copy to new job" at bounding box center [860, 21] width 51 height 9
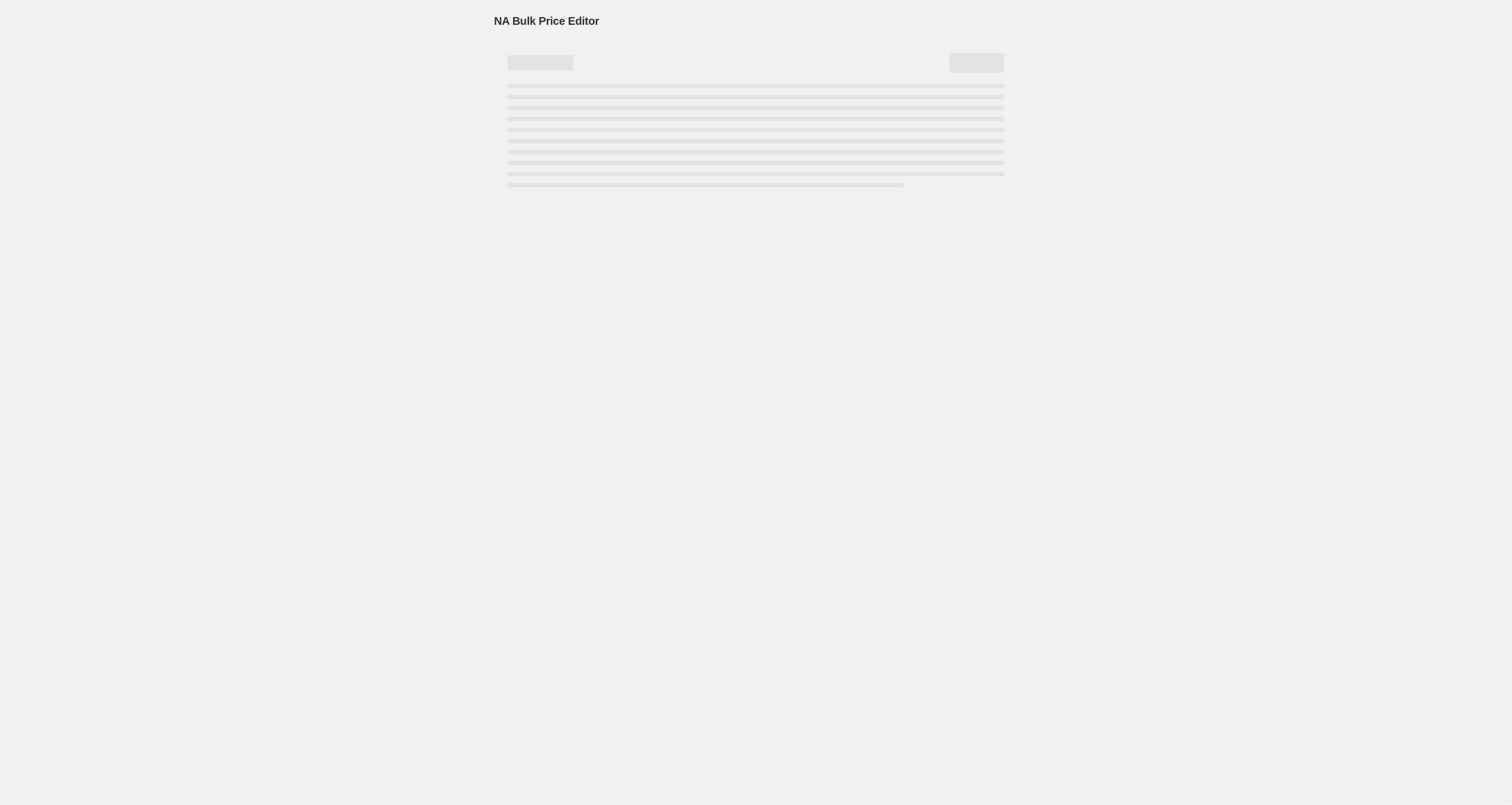
select select "percentage"
select select "tag"
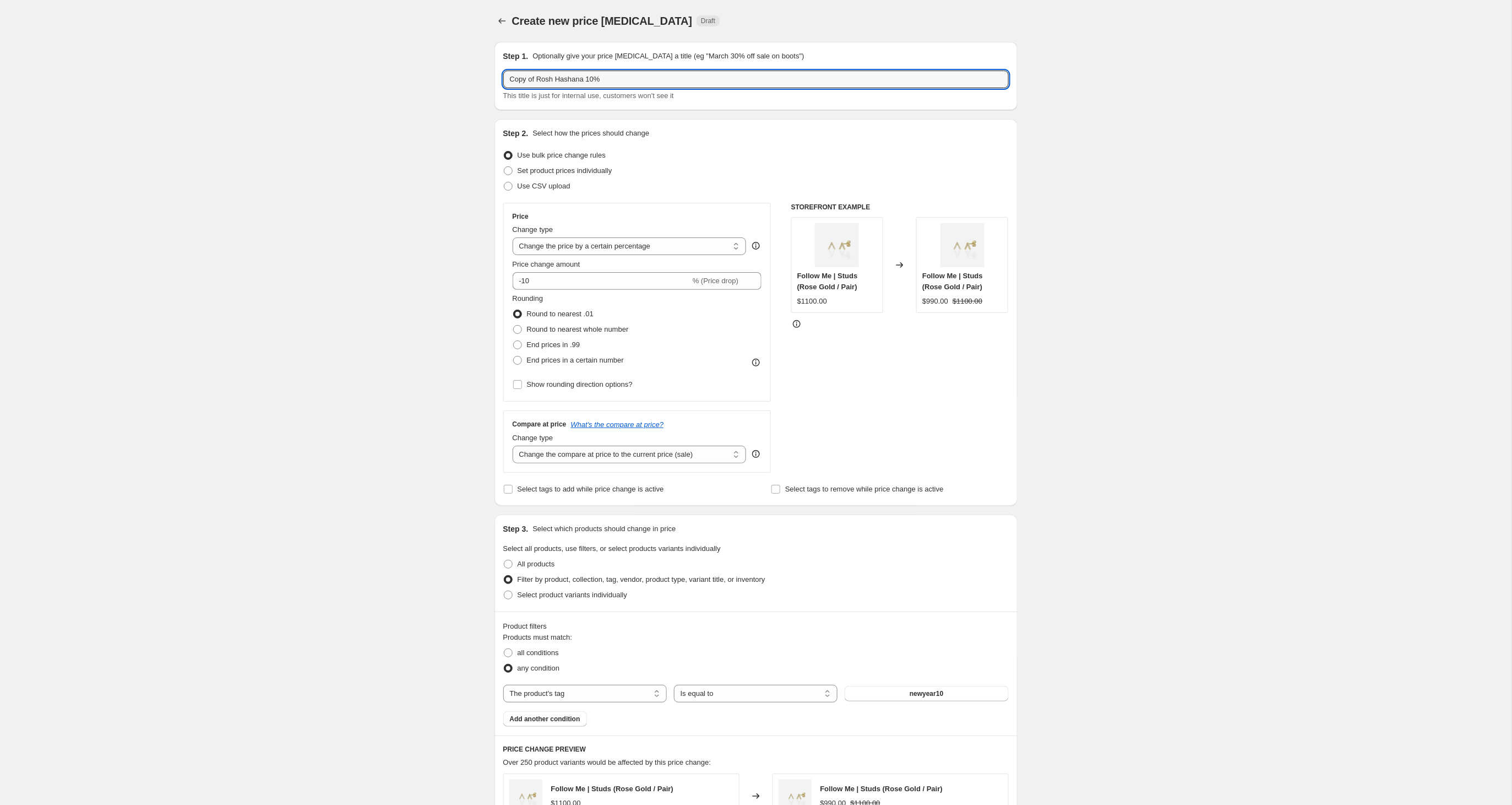
drag, startPoint x: 532, startPoint y: 80, endPoint x: 490, endPoint y: 80, distance: 42.0
click at [490, 80] on div "Step 1. Optionally give your price [MEDICAL_DATA] a title (eg "March 30% off sa…" at bounding box center [751, 595] width 532 height 1125
click at [578, 80] on input "Rosh Hashana 10%" at bounding box center [756, 79] width 505 height 17
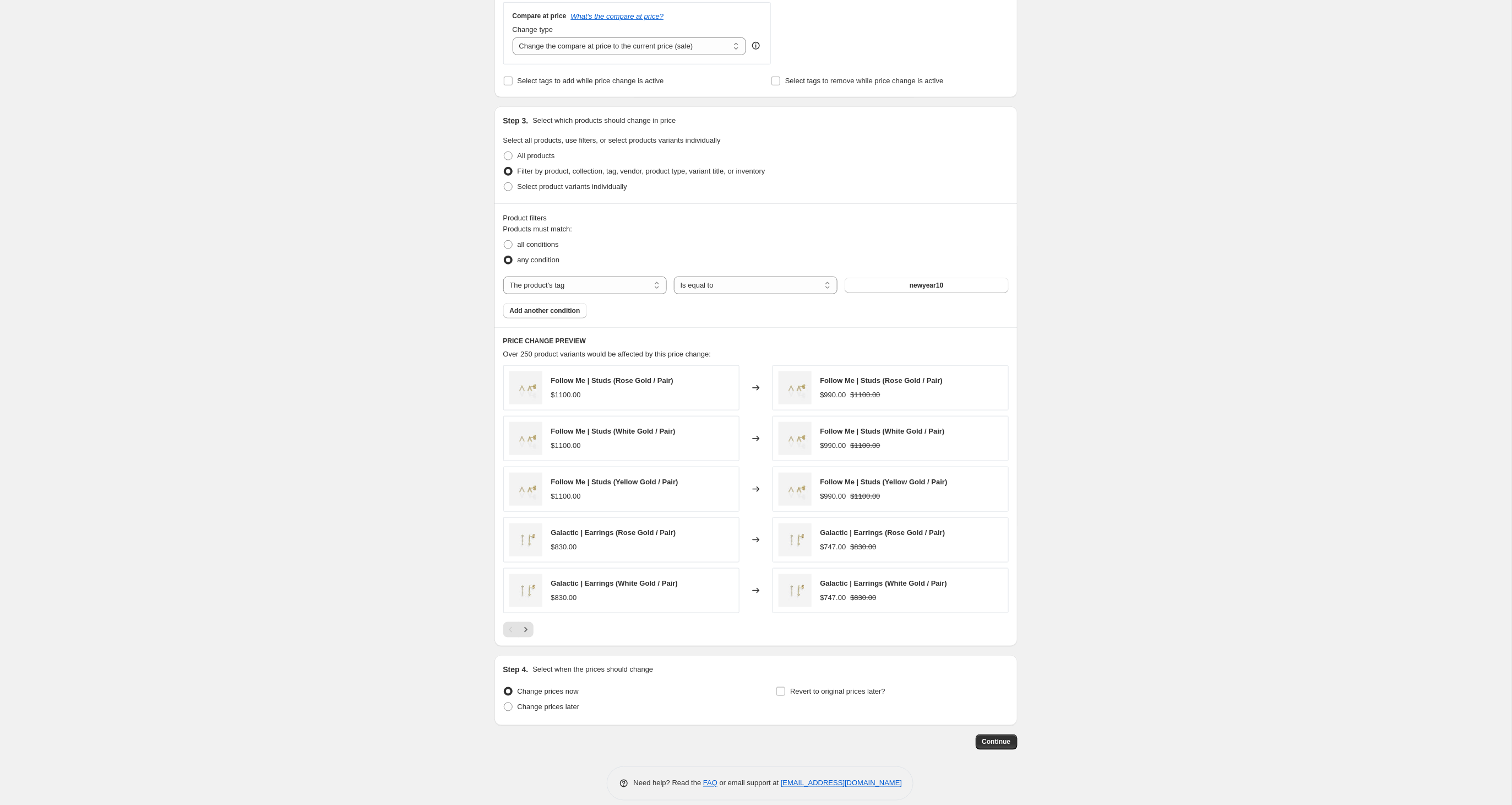
scroll to position [413, 0]
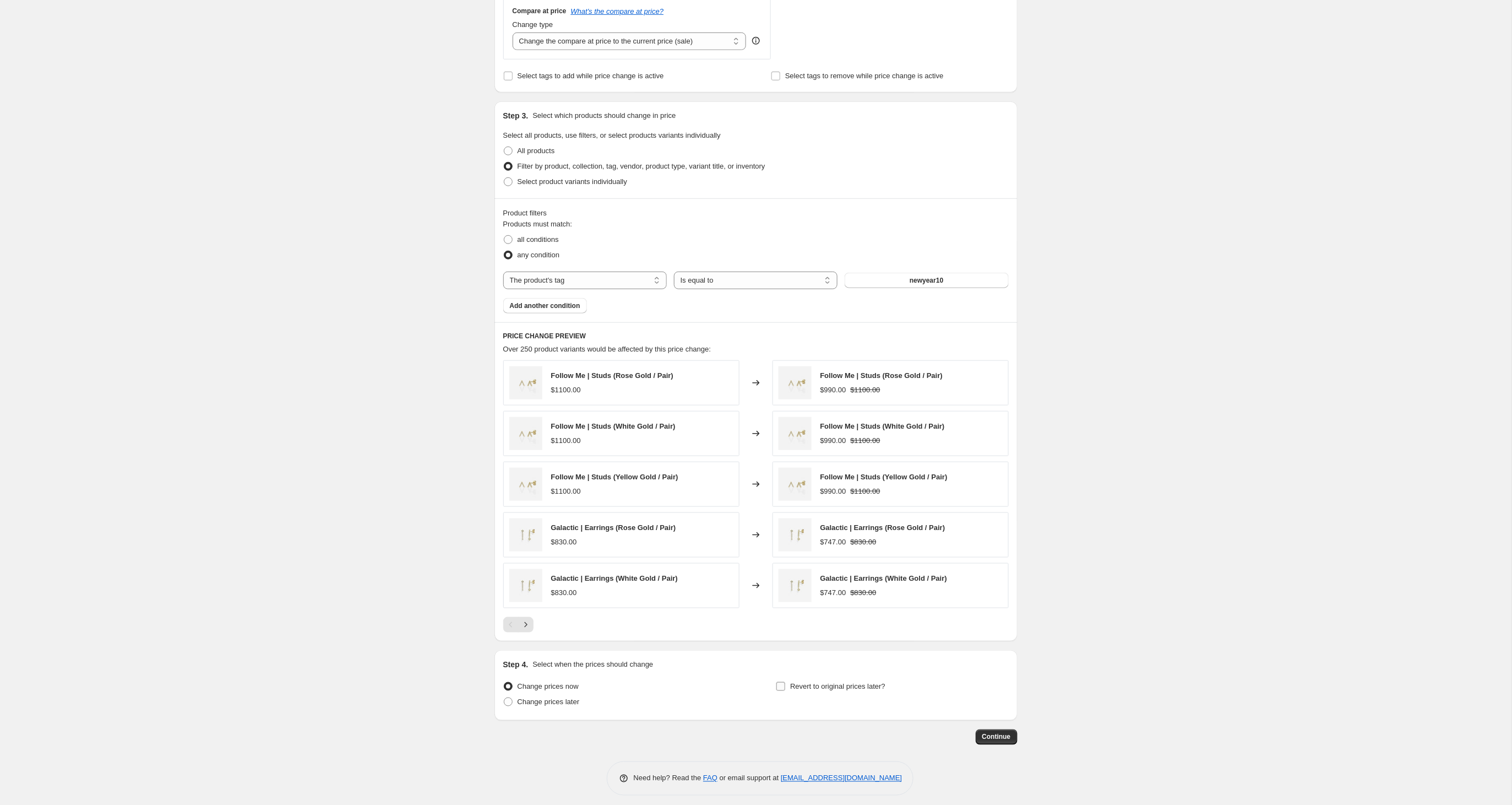
type input "Rosh Hashana 10%- בעקבות הביקוש"
click at [779, 691] on input "Revert to original prices later?" at bounding box center [781, 686] width 9 height 9
checkbox input "true"
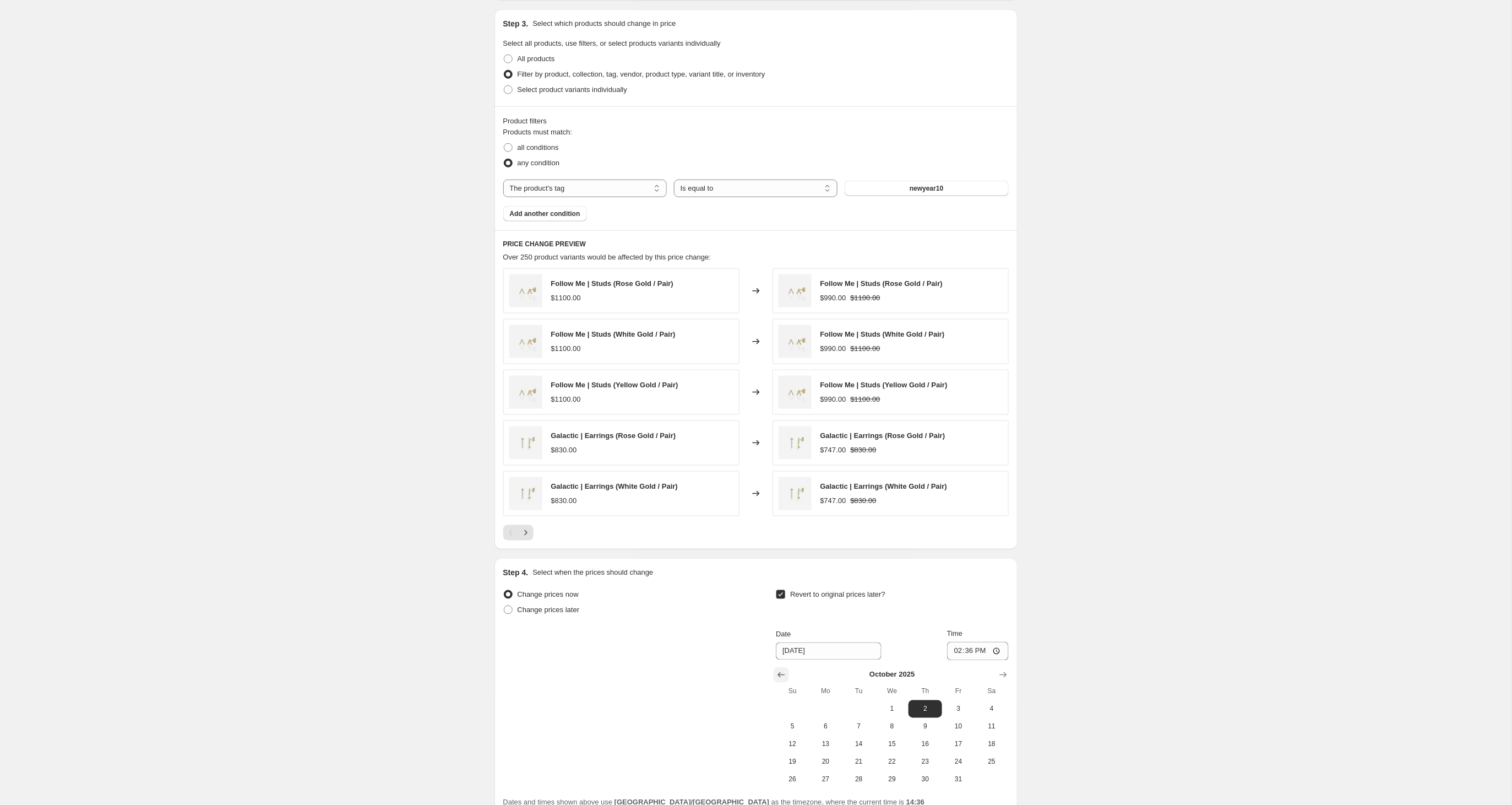
click at [780, 678] on icon "Show previous month, September 2025" at bounding box center [781, 675] width 11 height 11
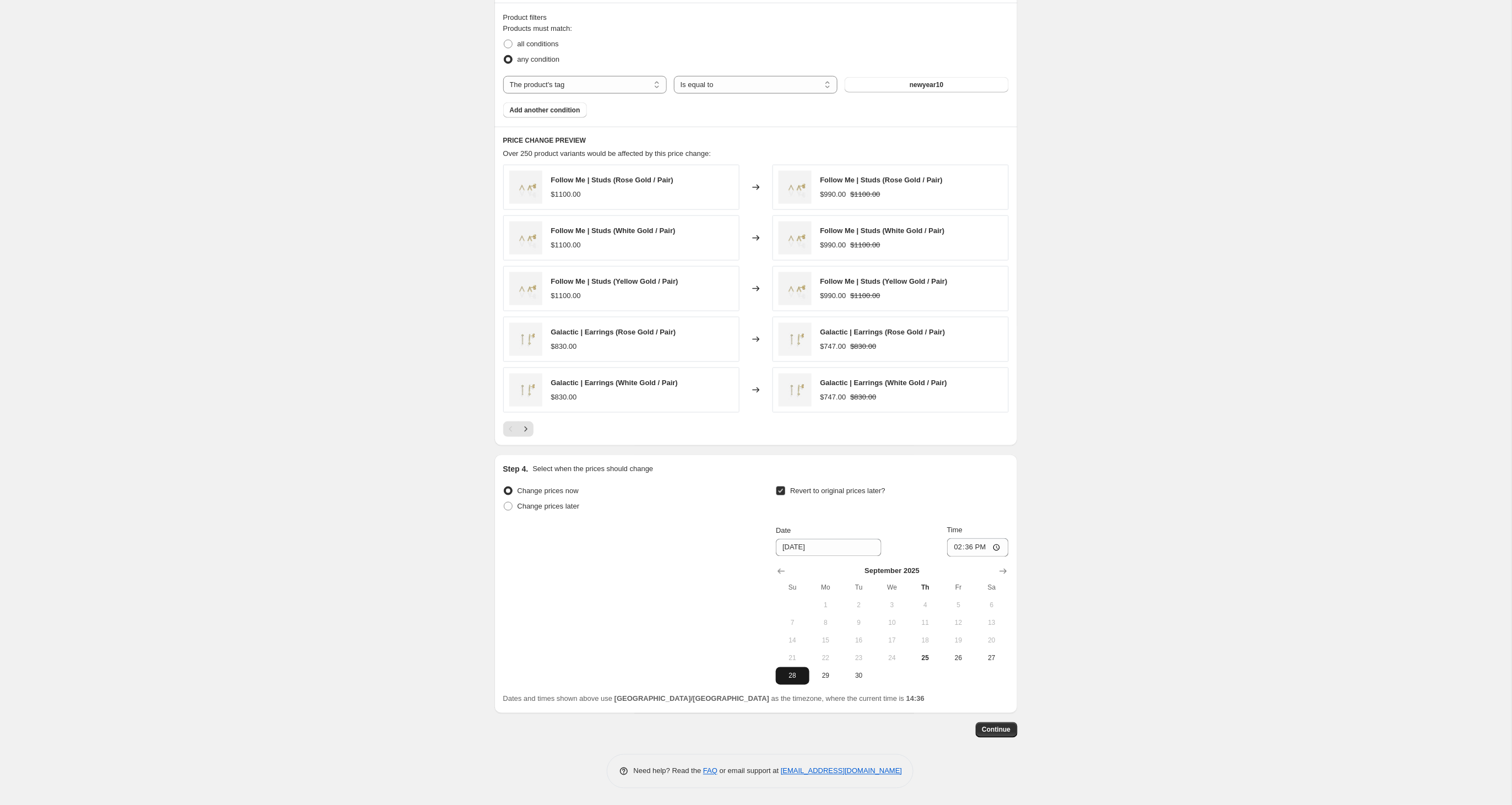
scroll to position [612, 0]
click at [794, 676] on span "28" at bounding box center [792, 676] width 24 height 9
type input "[DATE]"
click at [985, 548] on input "14:36" at bounding box center [978, 548] width 62 height 19
click at [994, 547] on input "23:36" at bounding box center [978, 548] width 62 height 19
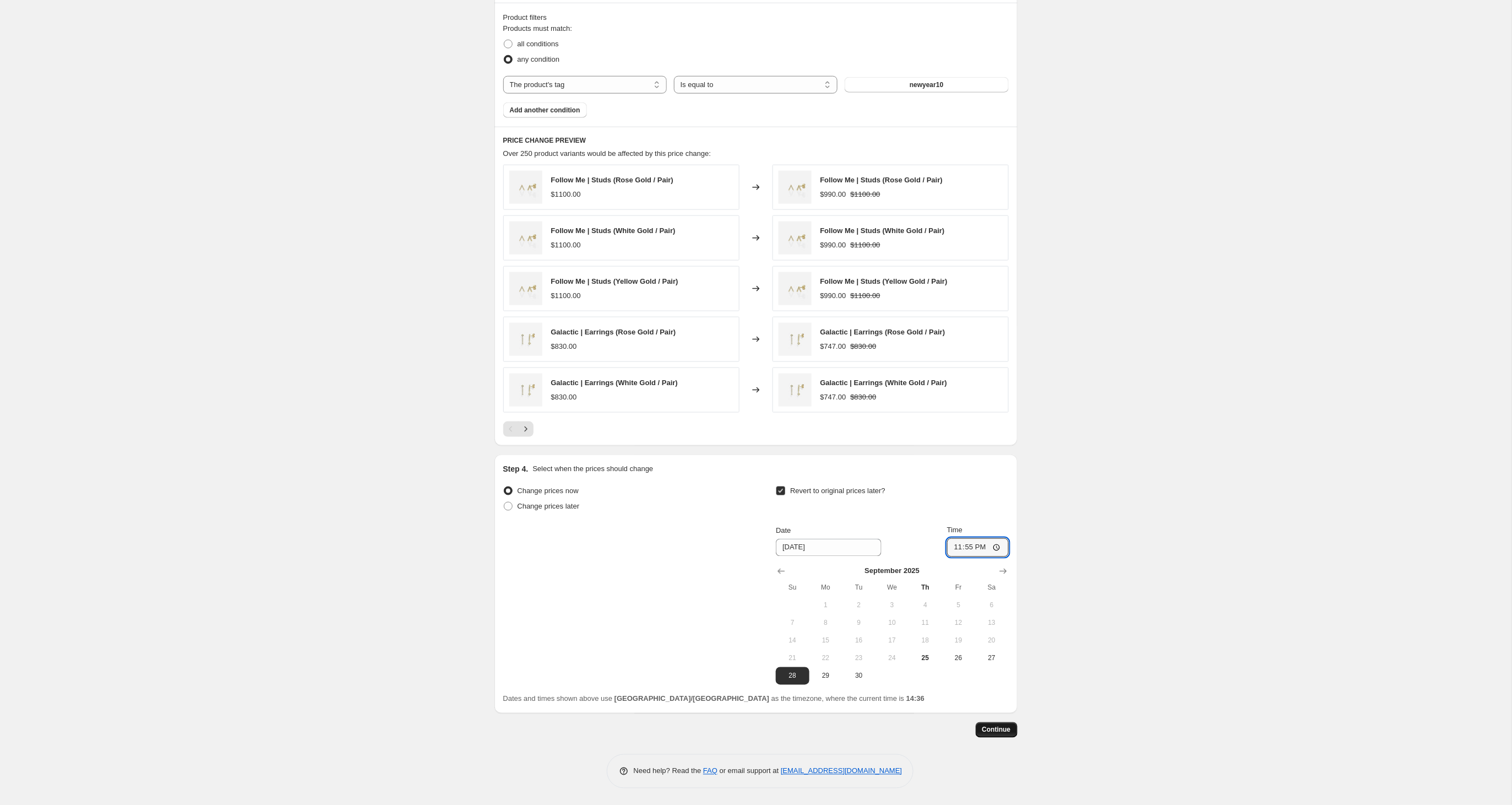
type input "23:55"
click at [994, 730] on span "Continue" at bounding box center [997, 730] width 29 height 9
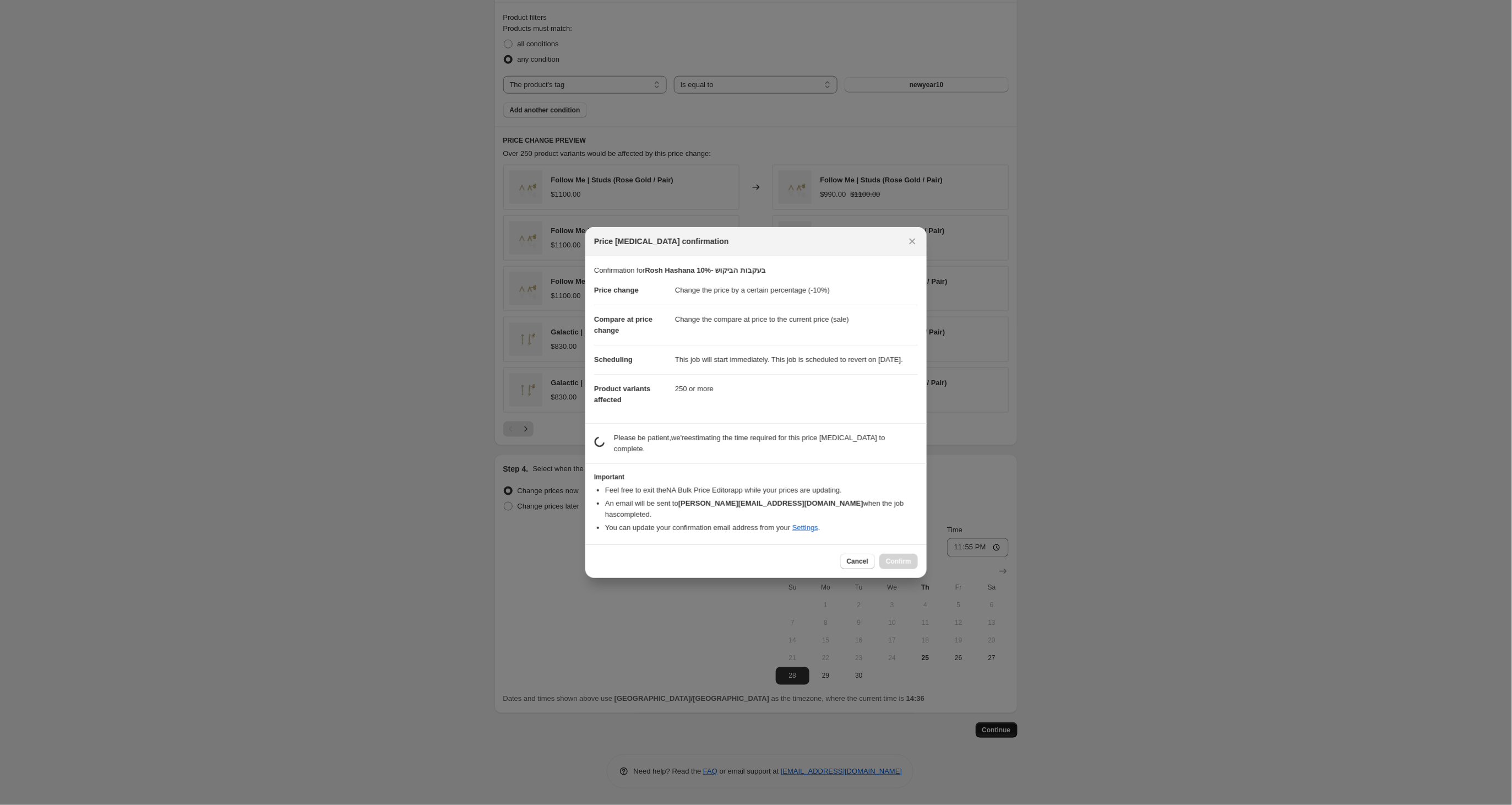
scroll to position [0, 0]
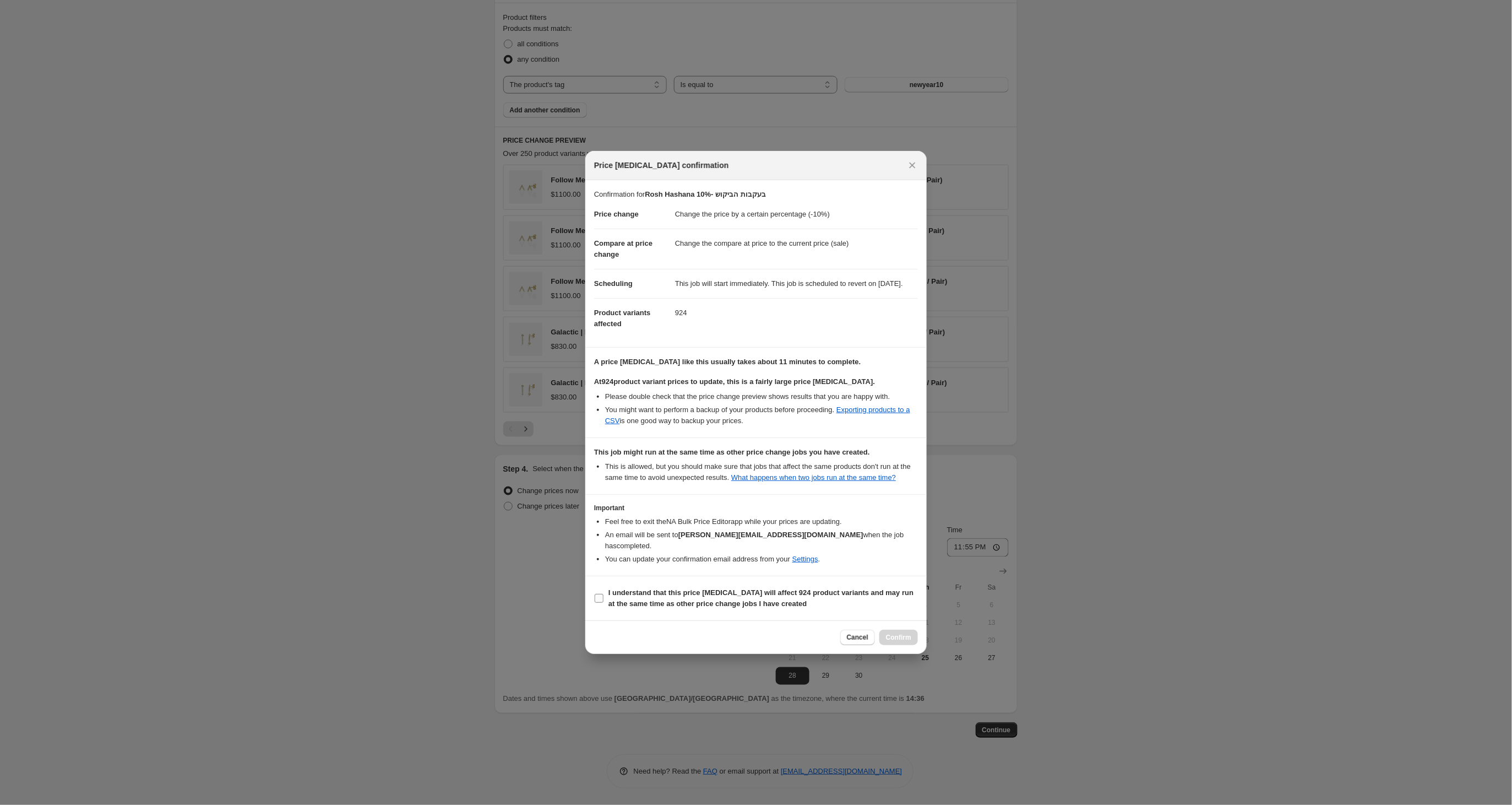
click at [597, 612] on label "I understand that this price [MEDICAL_DATA] will affect 924 product variants an…" at bounding box center [756, 598] width 324 height 27
click at [597, 602] on input "I understand that this price [MEDICAL_DATA] will affect 924 product variants an…" at bounding box center [599, 598] width 9 height 9
checkbox input "true"
click at [904, 642] on span "Confirm" at bounding box center [899, 637] width 25 height 9
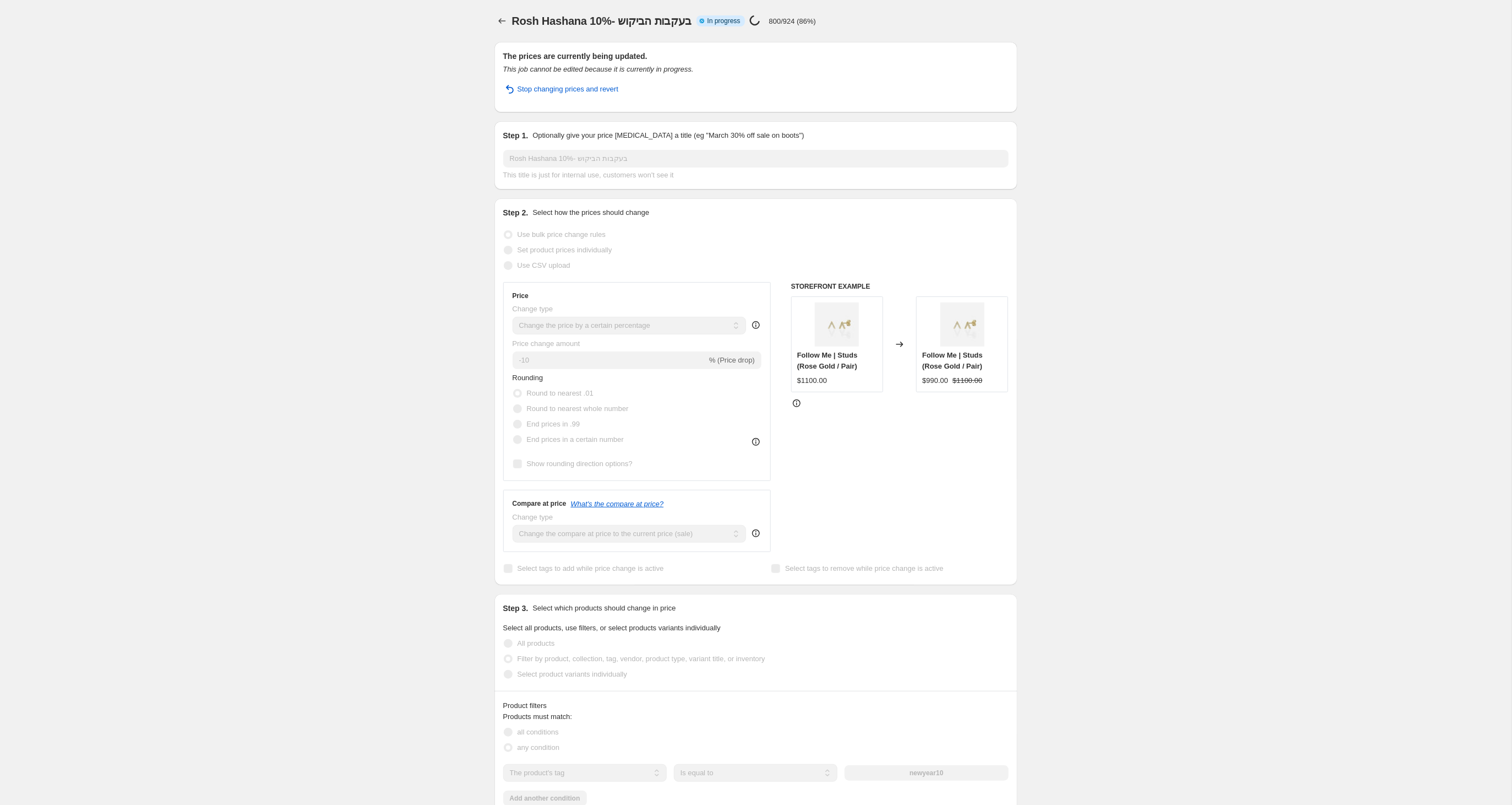
select select "percentage"
select select "tag"
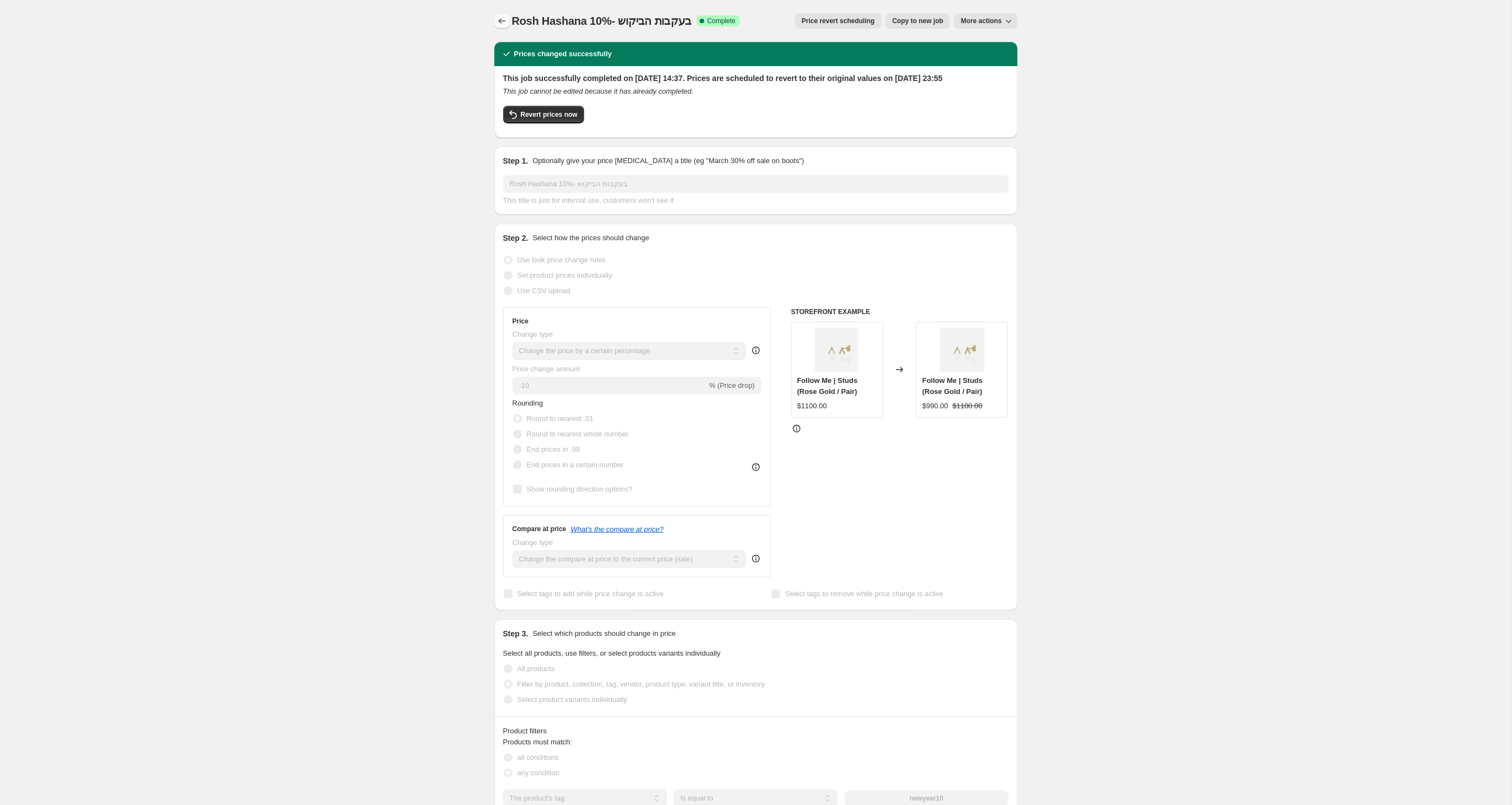
click at [509, 24] on button "Price change jobs" at bounding box center [502, 21] width 16 height 16
